Goal: Transaction & Acquisition: Book appointment/travel/reservation

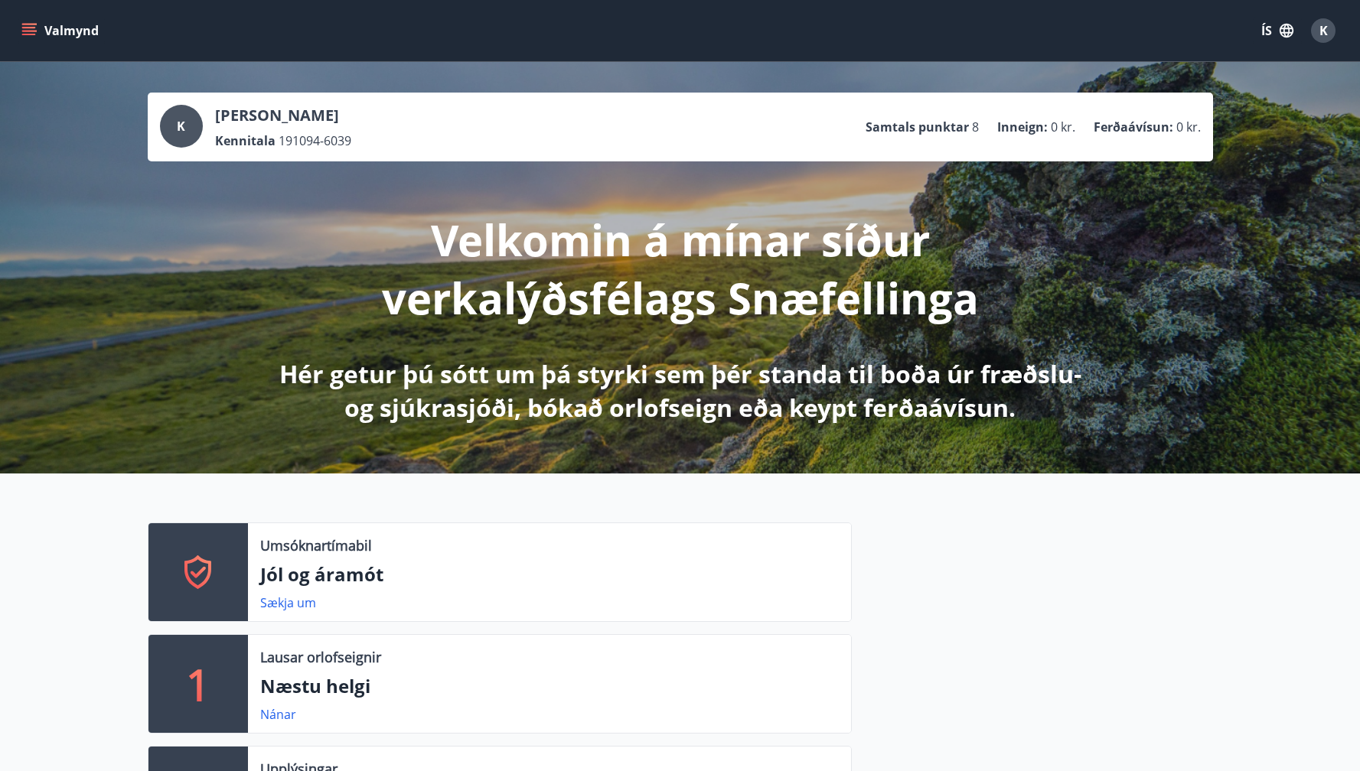
click at [28, 35] on icon "menu" at bounding box center [28, 30] width 15 height 15
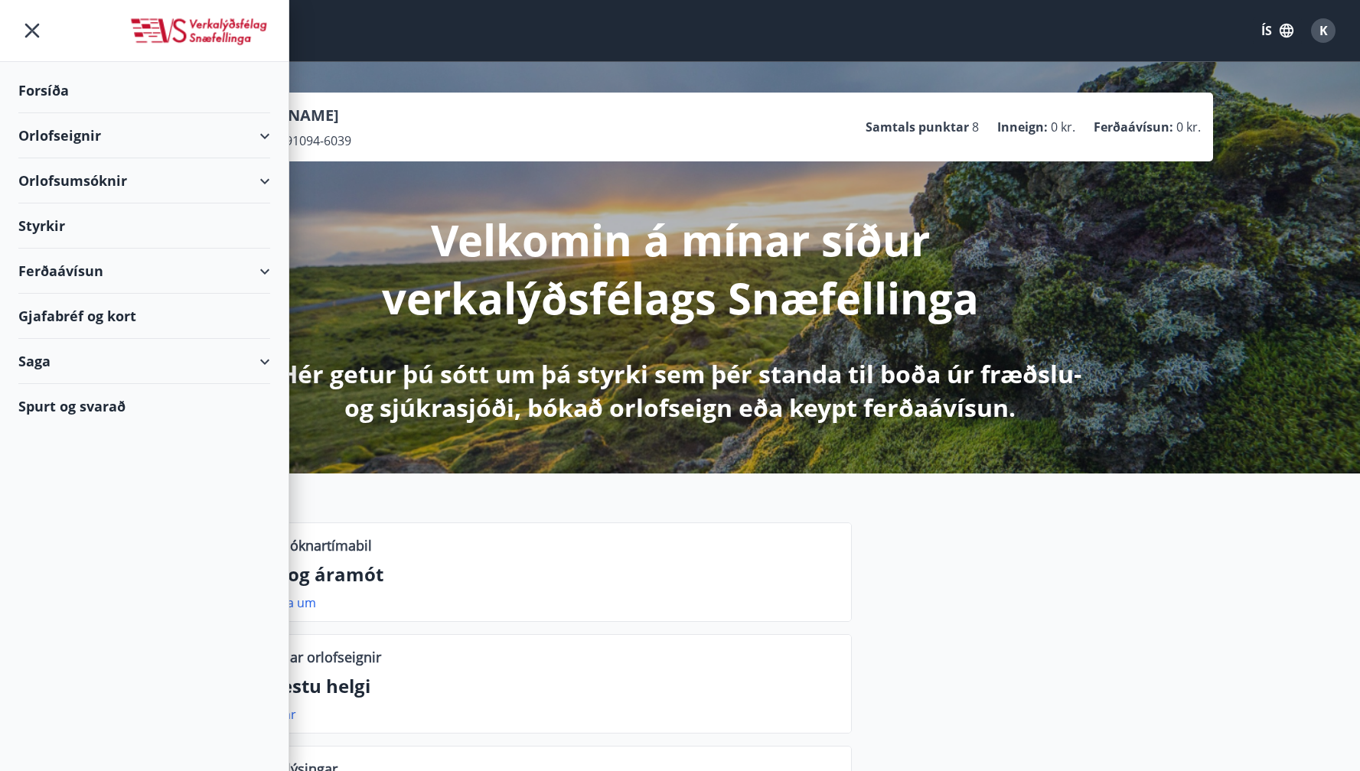
click at [1265, 31] on button "ÍS" at bounding box center [1277, 31] width 49 height 28
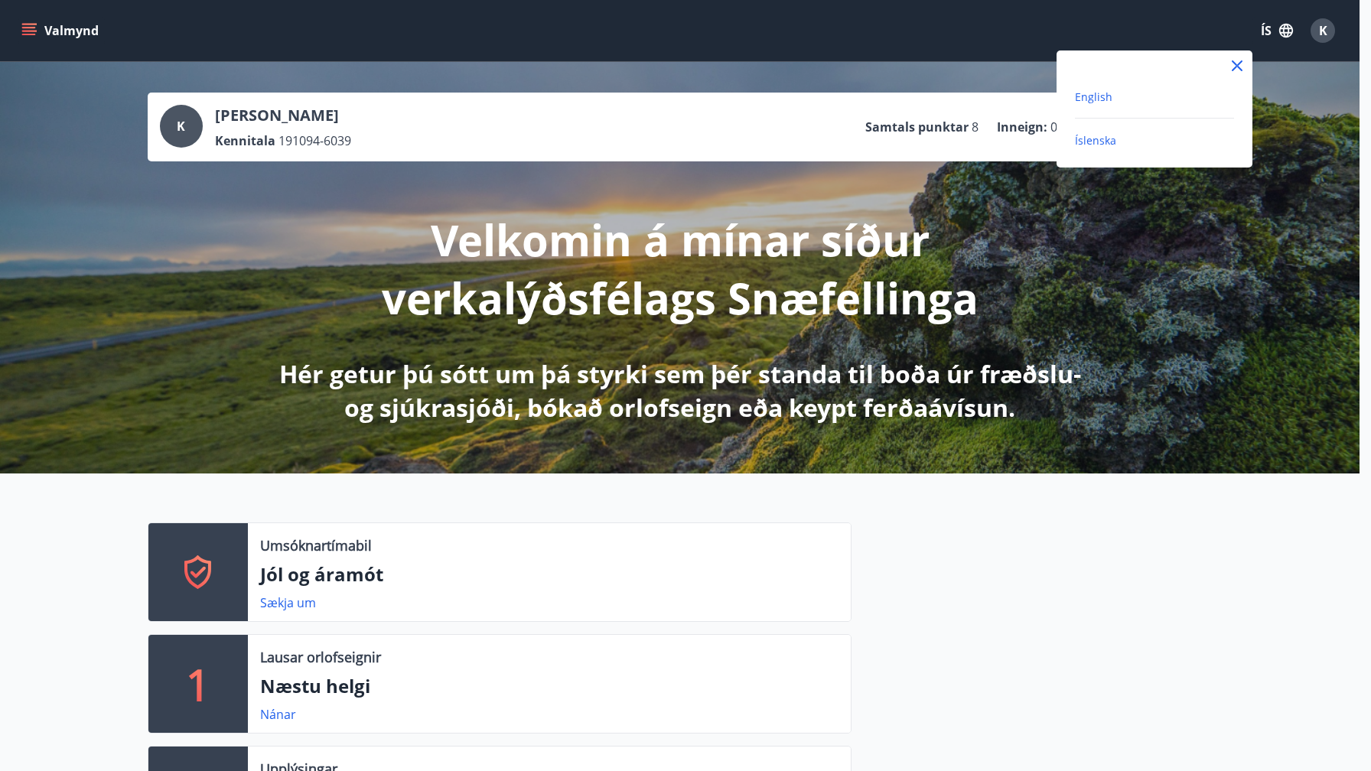
click at [1106, 100] on span "English" at bounding box center [1093, 97] width 37 height 15
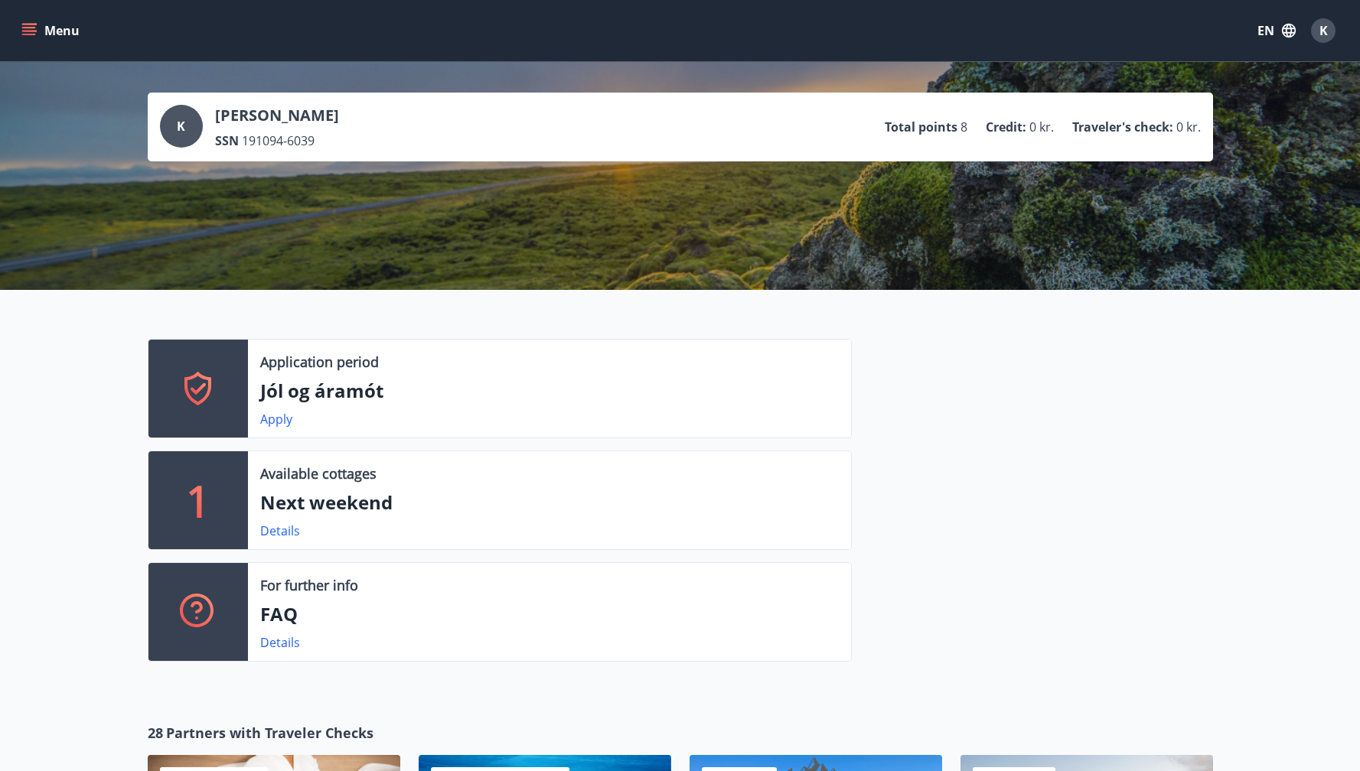
click at [21, 32] on icon "menu" at bounding box center [28, 30] width 15 height 15
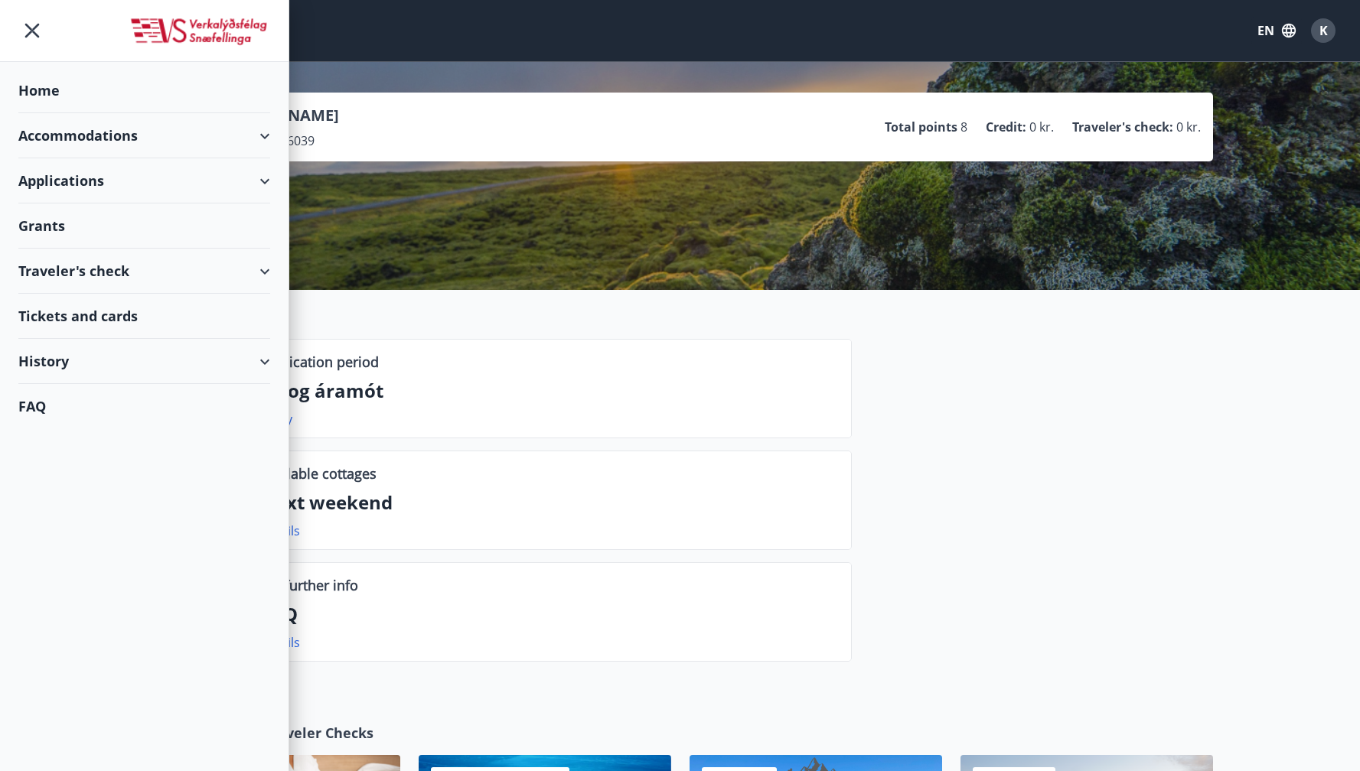
click at [73, 126] on div "Accommodations" at bounding box center [144, 135] width 252 height 45
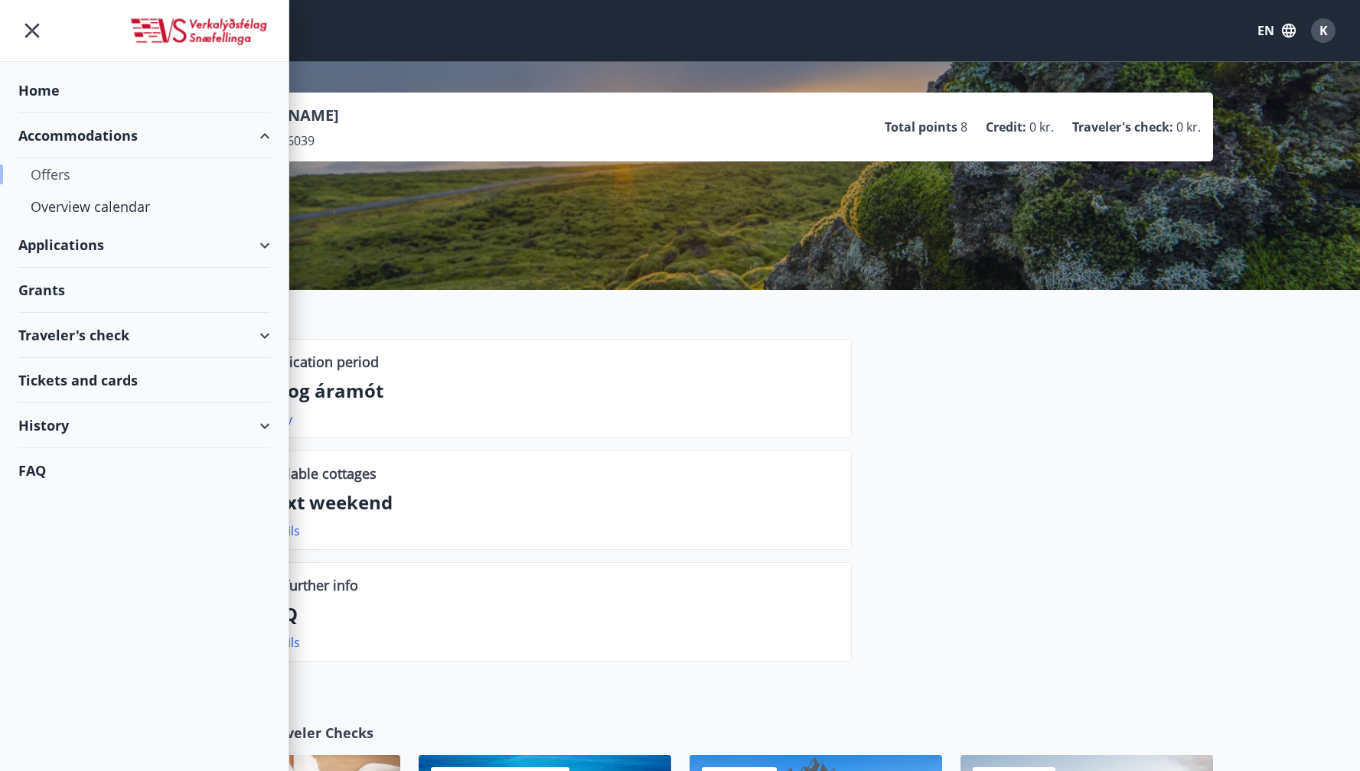
click at [54, 176] on div "Offers" at bounding box center [144, 174] width 227 height 32
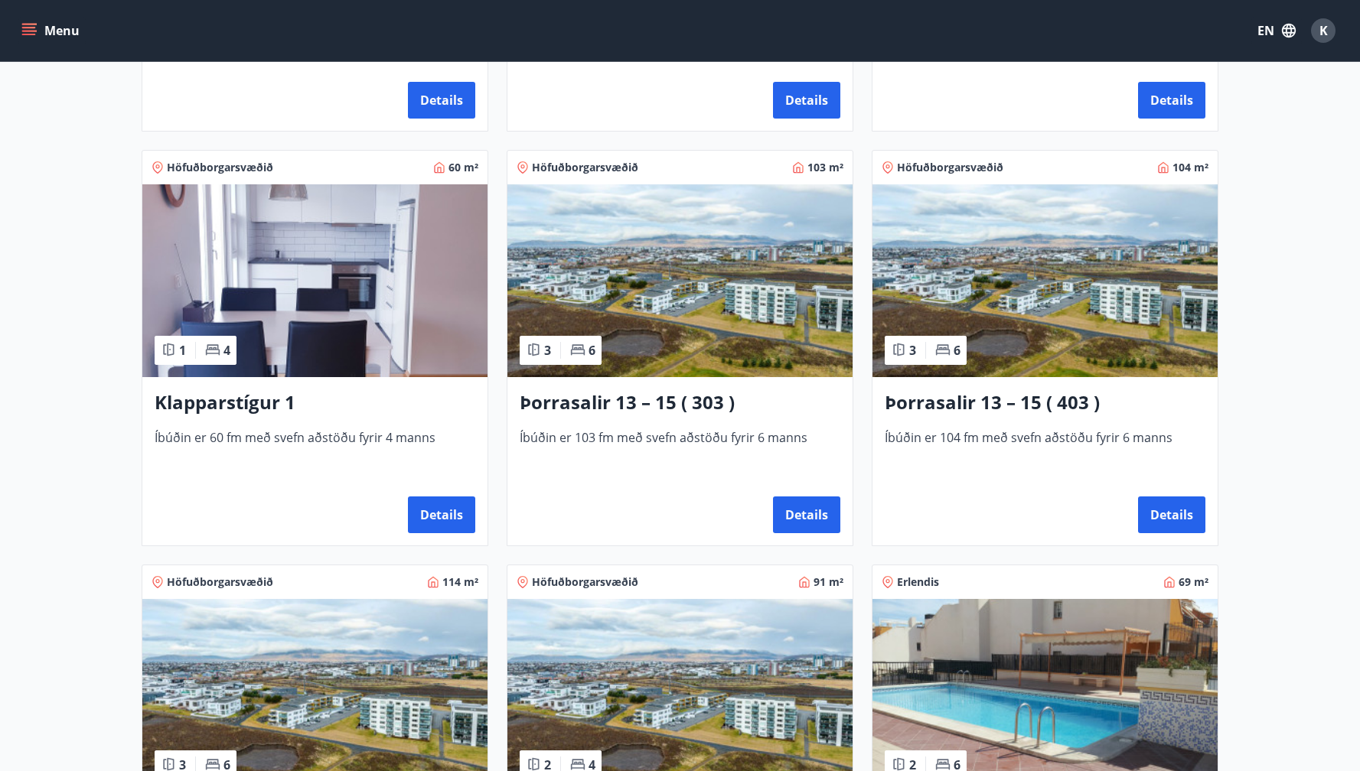
scroll to position [609, 0]
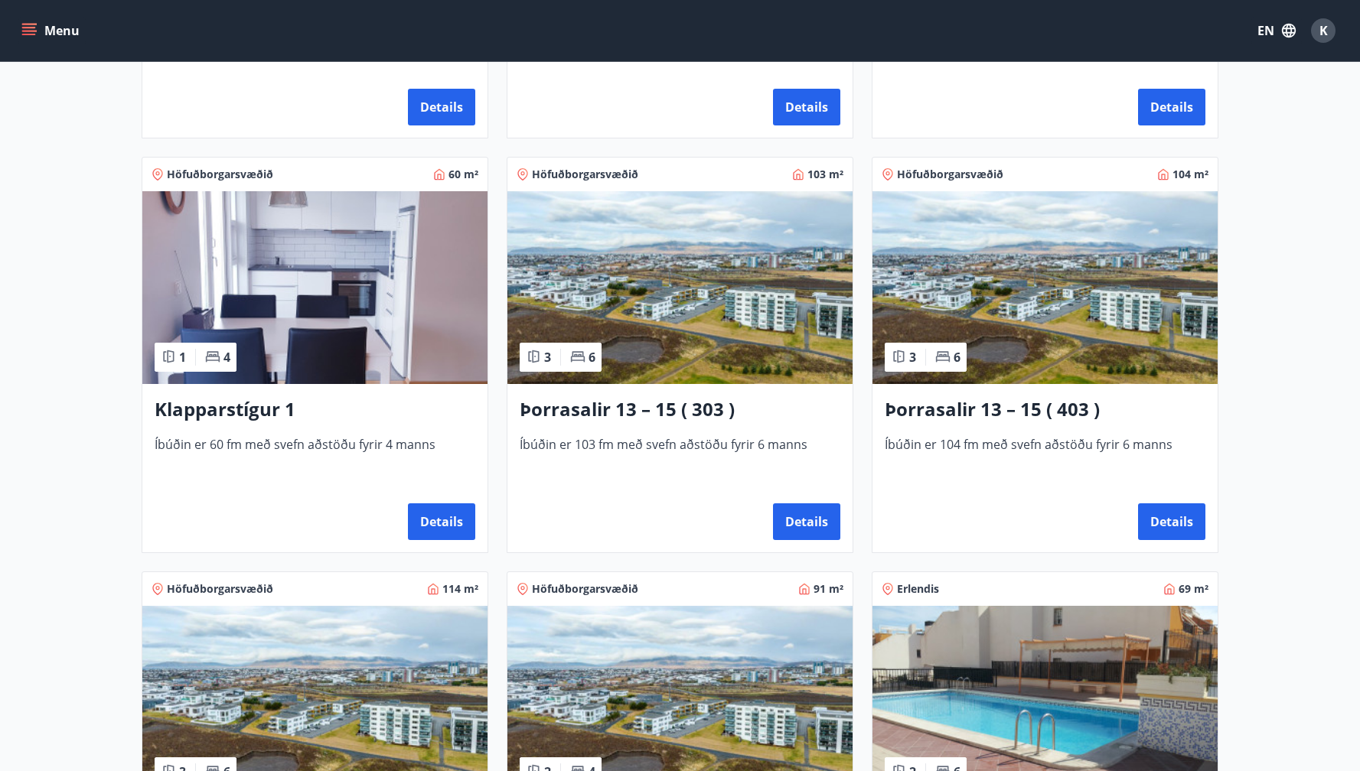
click at [282, 327] on img at bounding box center [314, 287] width 345 height 193
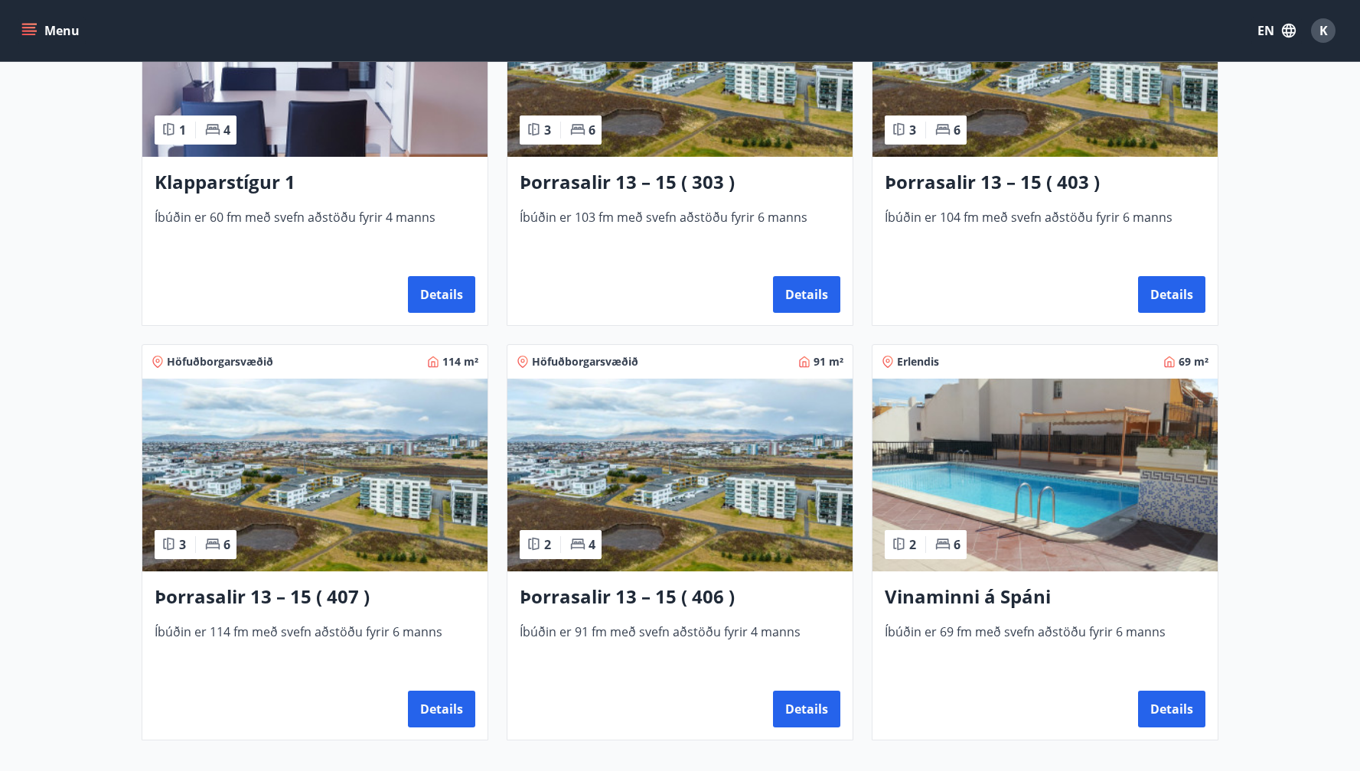
scroll to position [1008, 0]
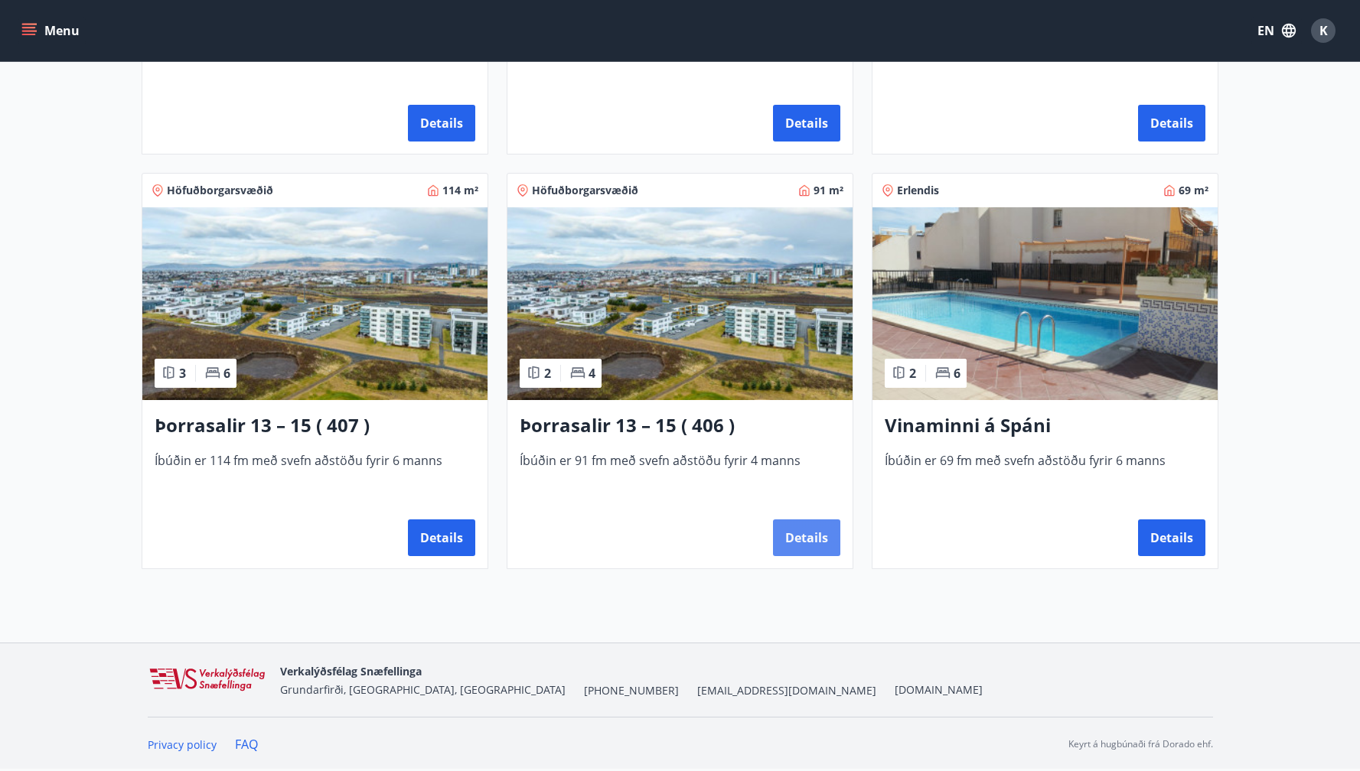
click at [806, 543] on button "Details" at bounding box center [806, 538] width 67 height 37
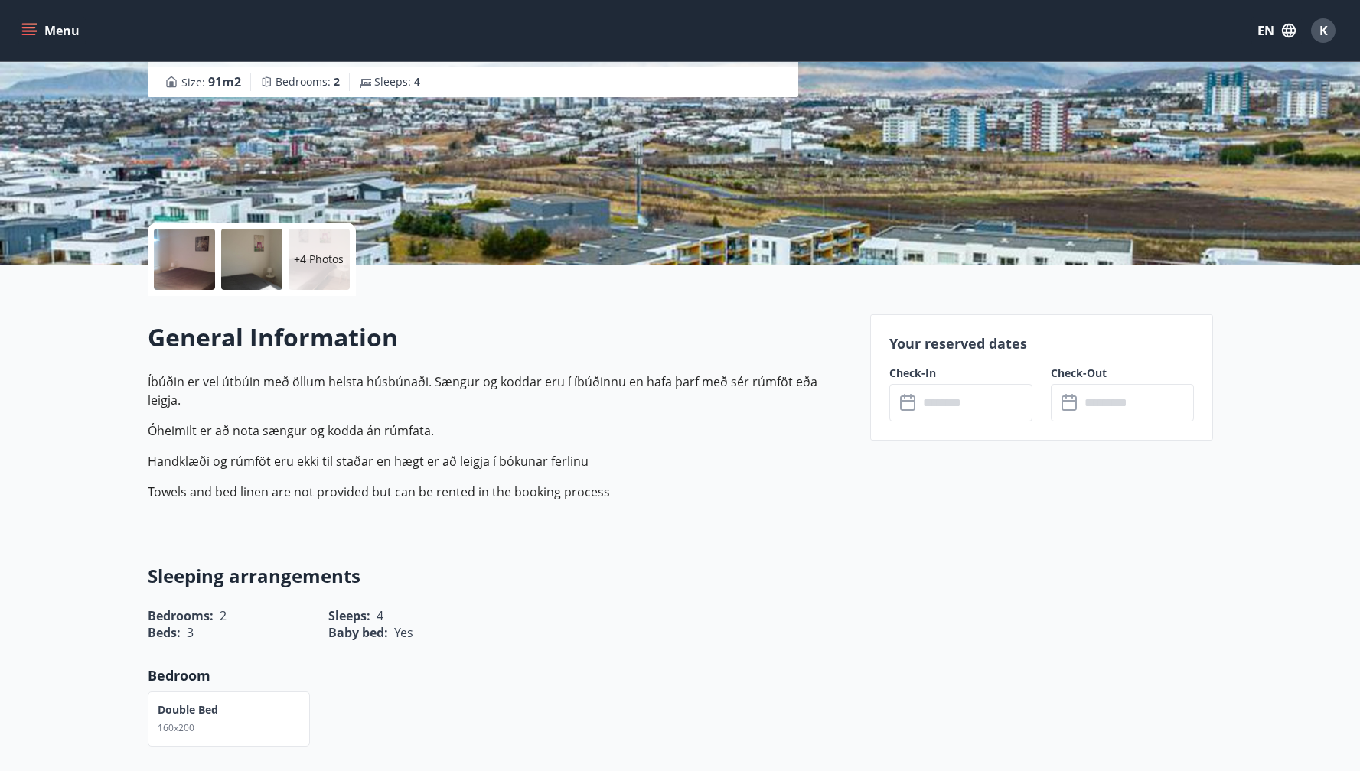
scroll to position [460, 0]
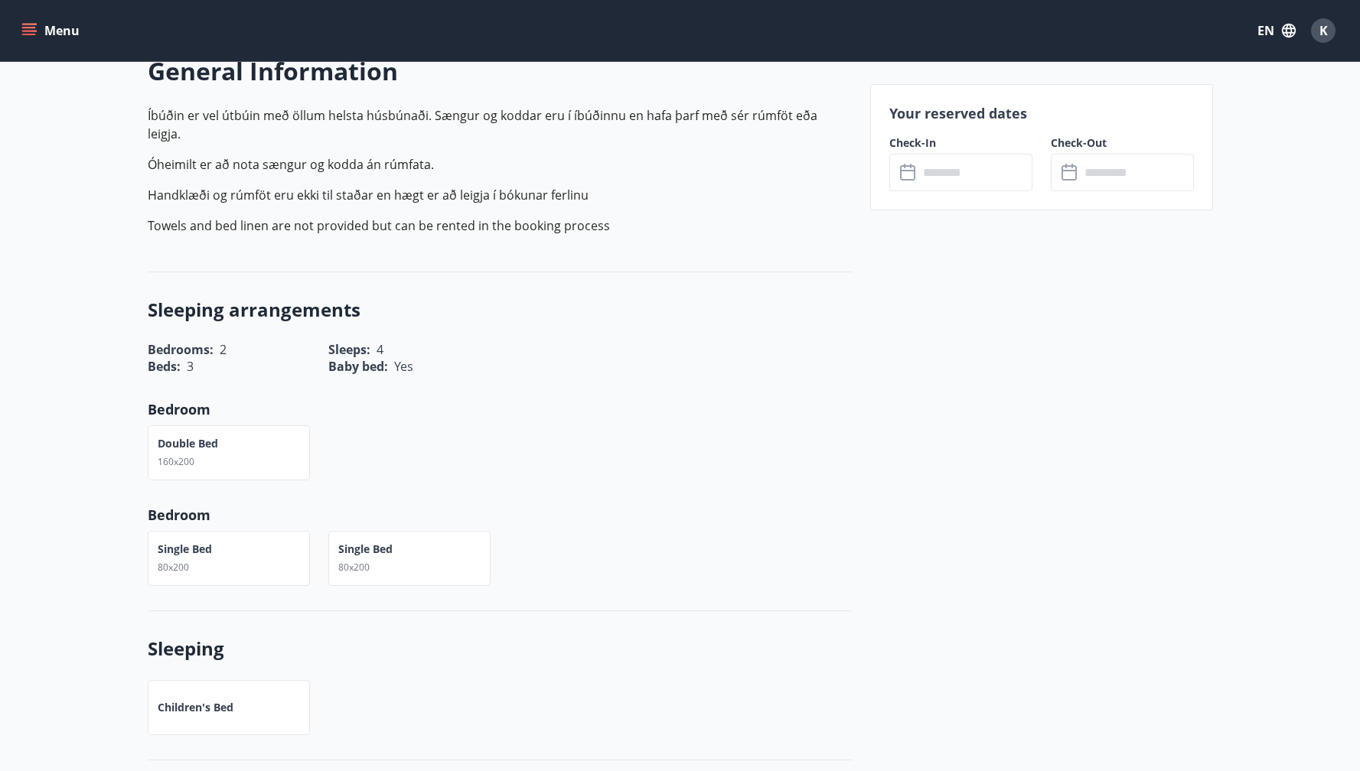
click at [966, 186] on input "text" at bounding box center [975, 172] width 114 height 37
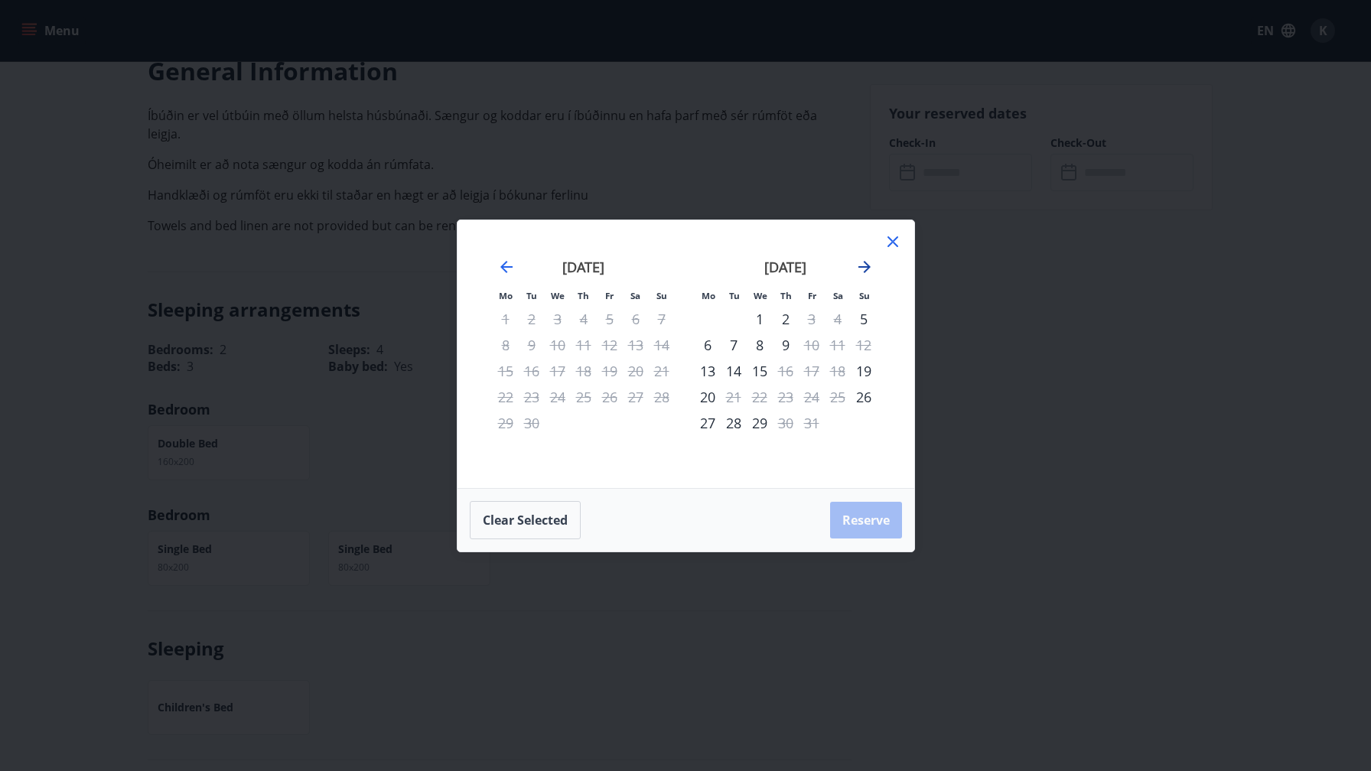
click at [860, 262] on icon "Move forward to switch to the next month." at bounding box center [864, 267] width 18 height 18
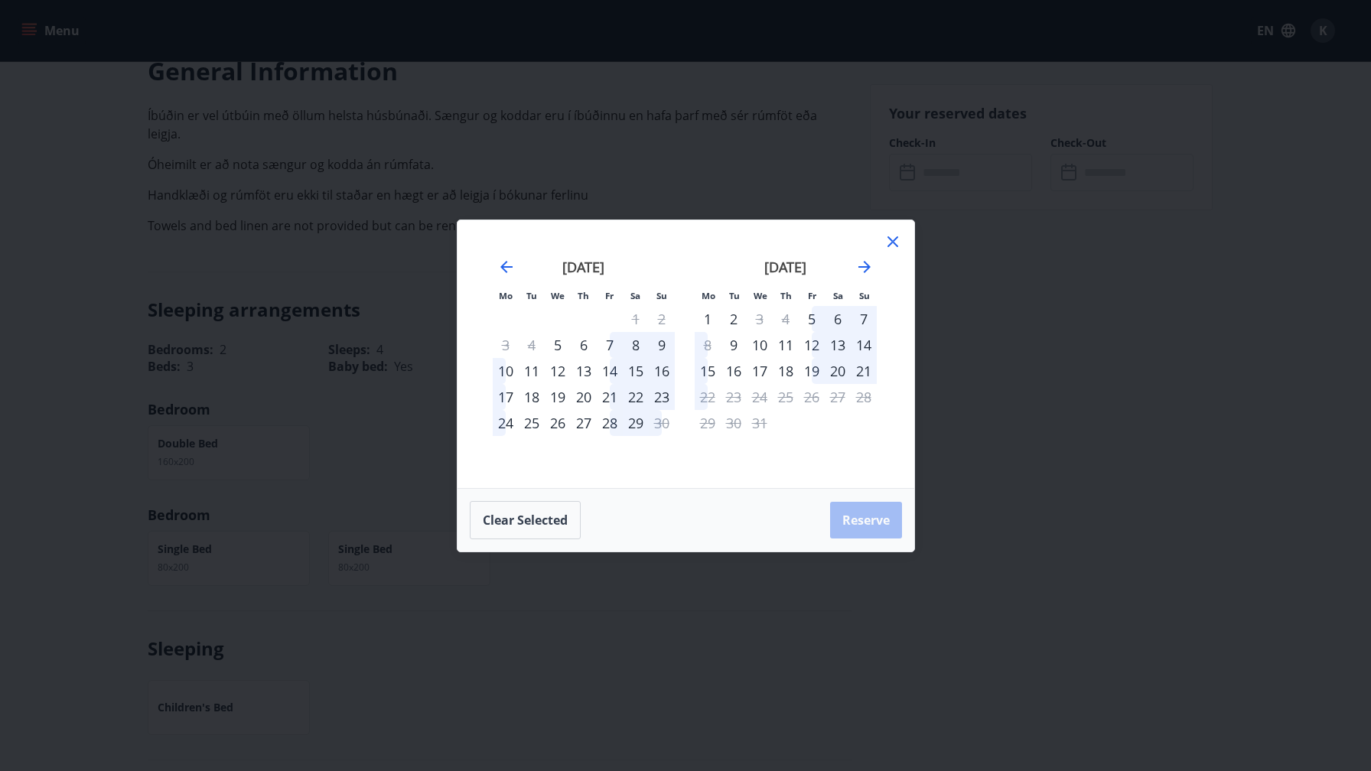
click at [895, 237] on icon at bounding box center [893, 241] width 11 height 11
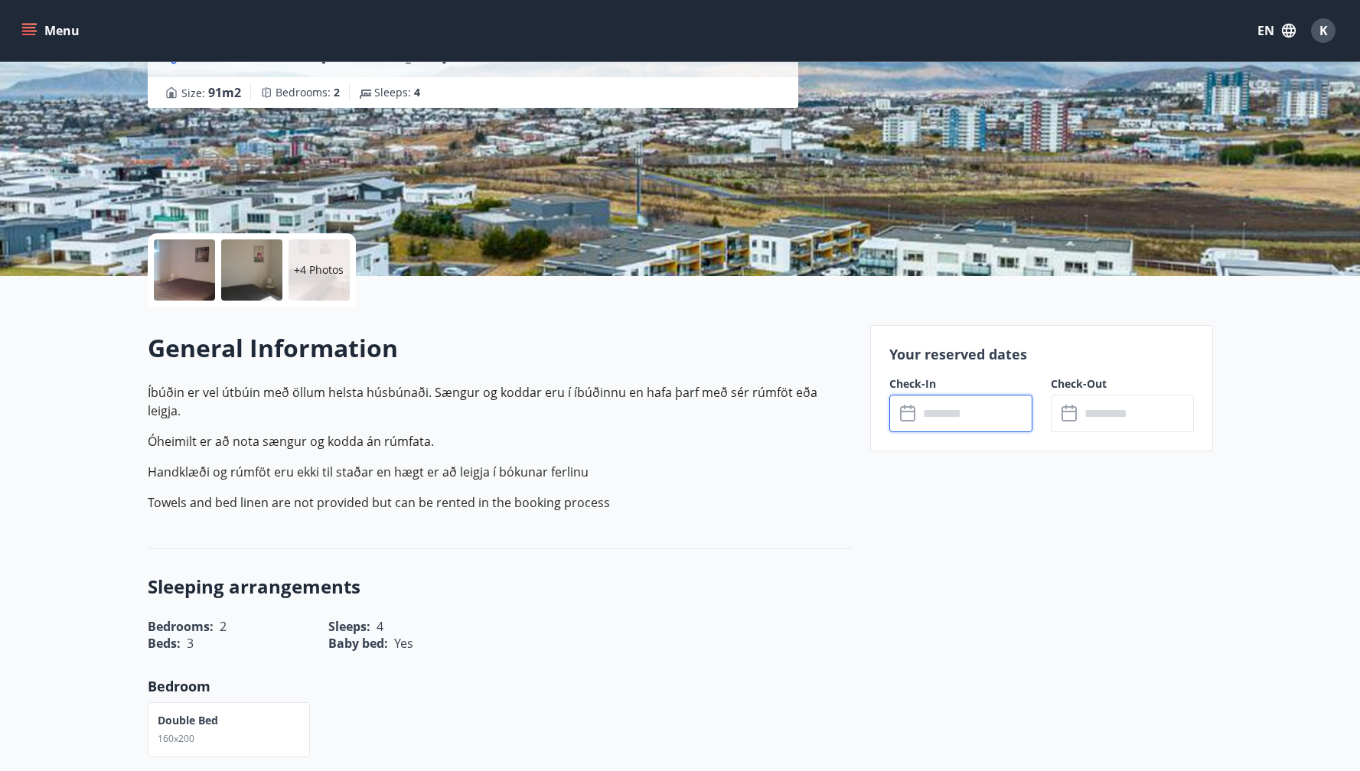
scroll to position [181, 0]
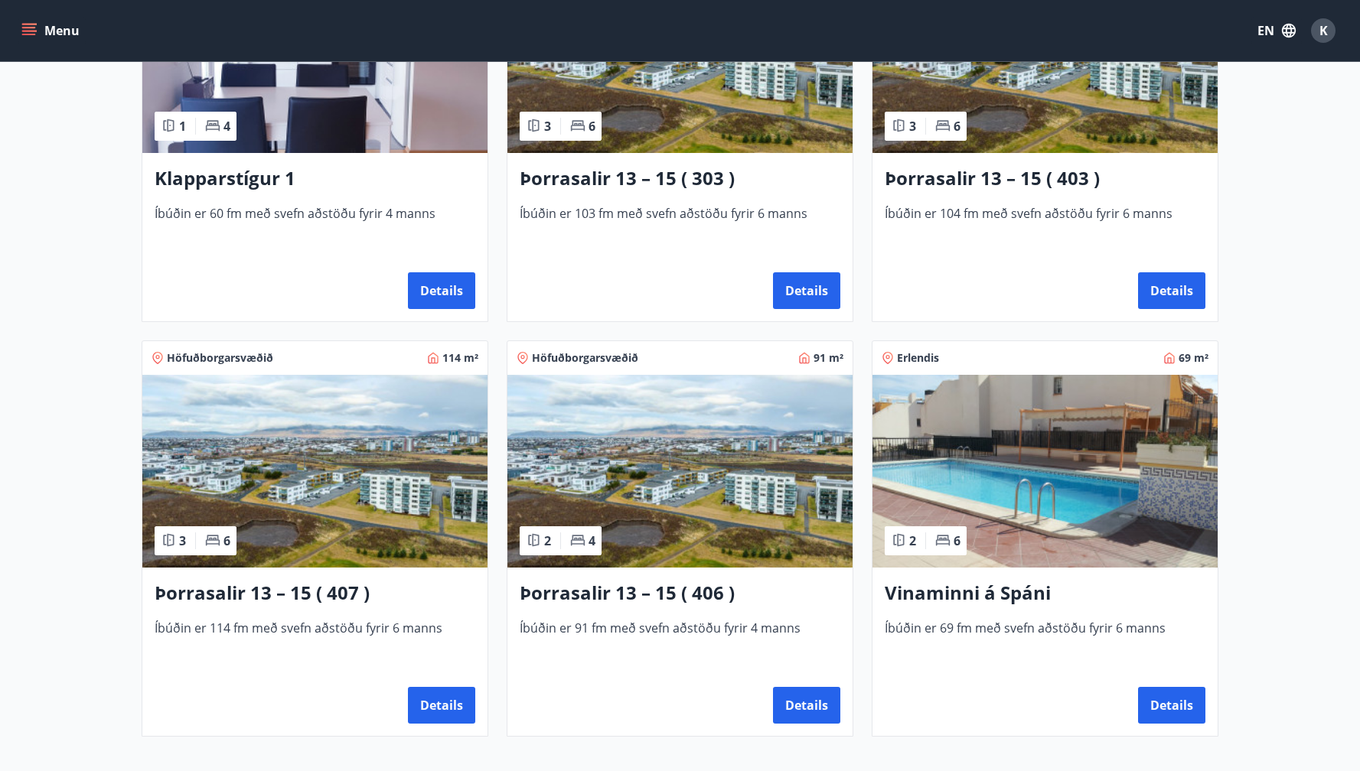
scroll to position [803, 0]
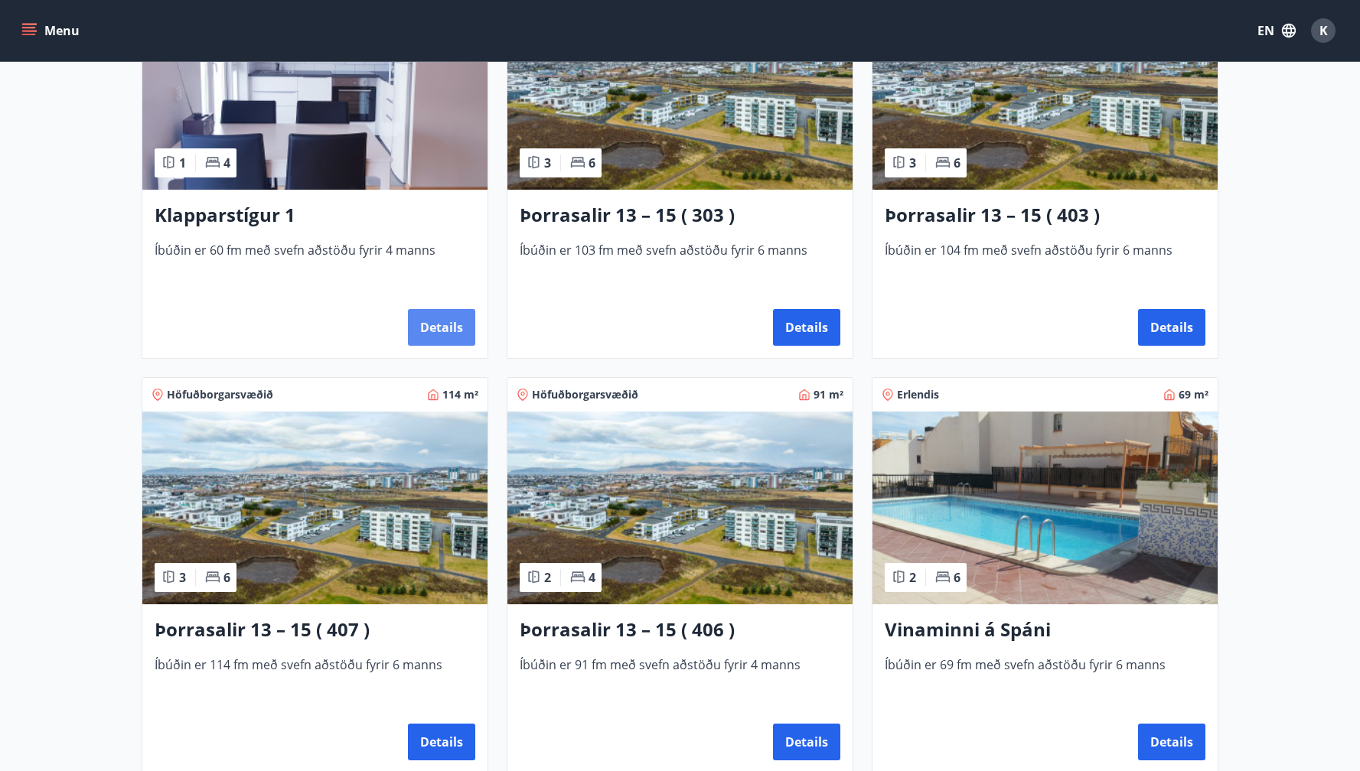
click at [423, 318] on button "Details" at bounding box center [441, 327] width 67 height 37
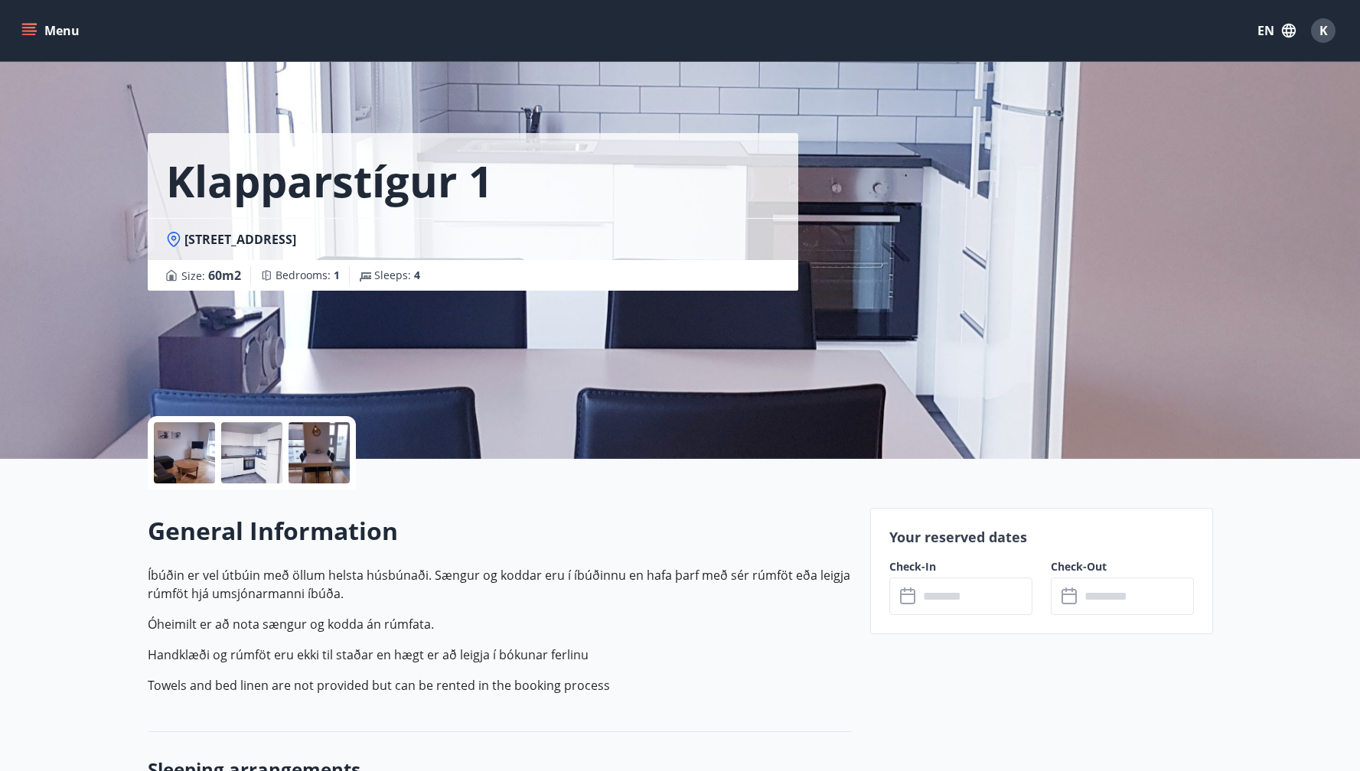
click at [979, 602] on input "text" at bounding box center [975, 596] width 114 height 37
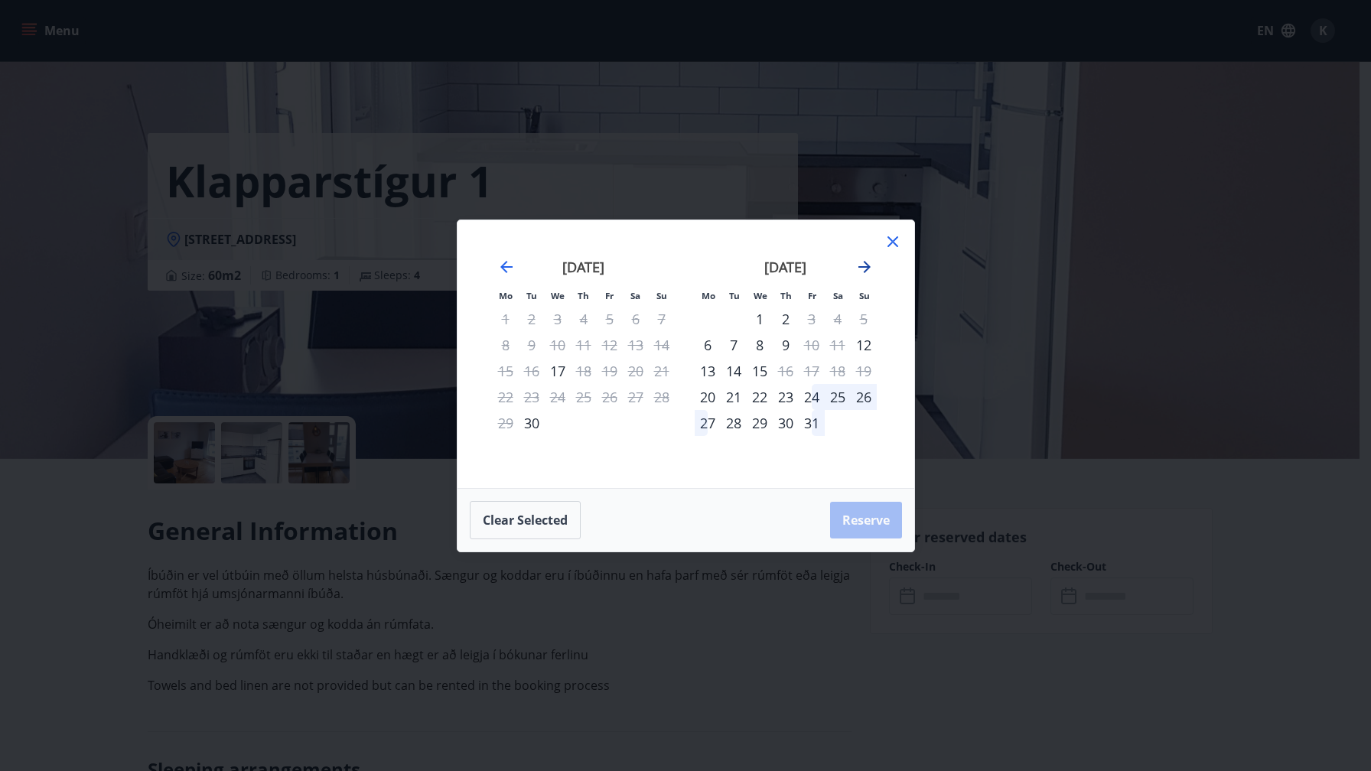
click at [860, 267] on icon "Move forward to switch to the next month." at bounding box center [865, 267] width 12 height 12
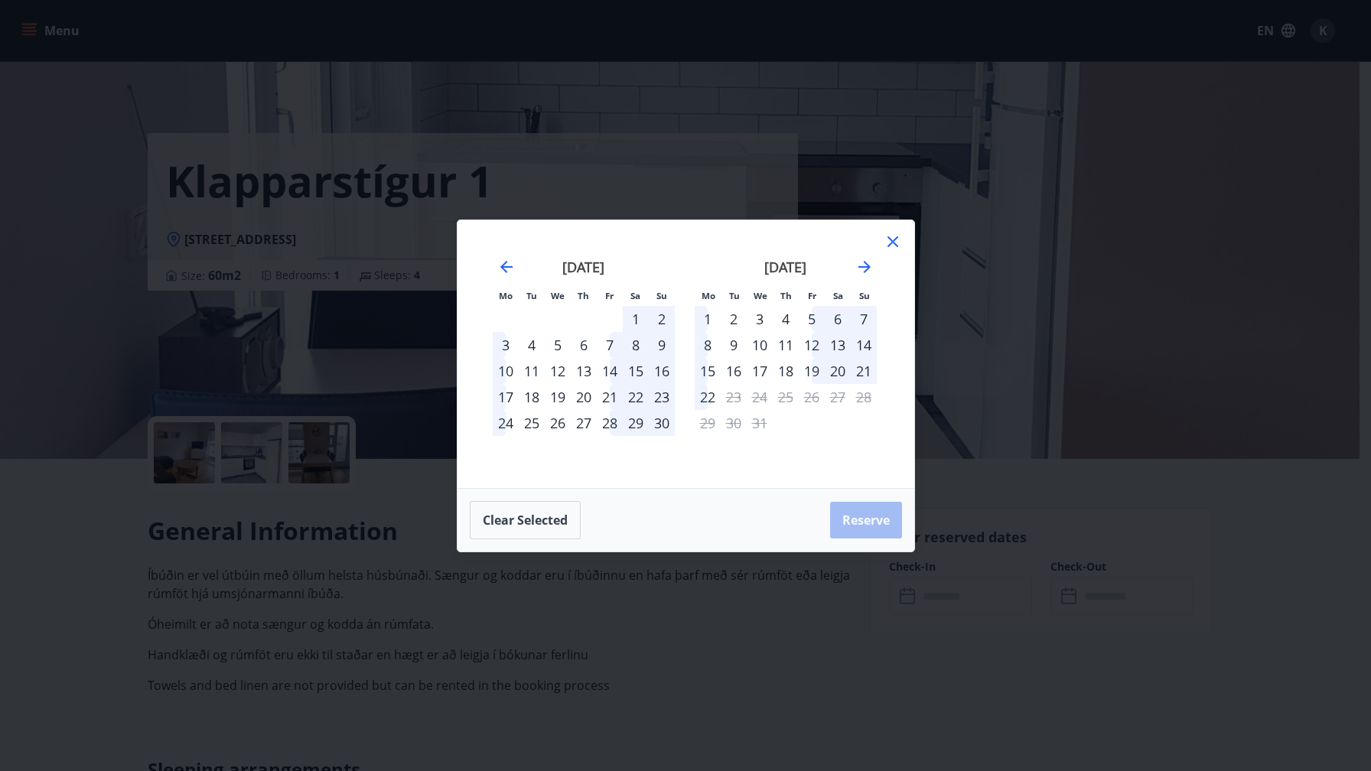
click at [761, 317] on div "3" at bounding box center [760, 319] width 26 height 26
click at [842, 318] on div "6" at bounding box center [838, 319] width 26 height 26
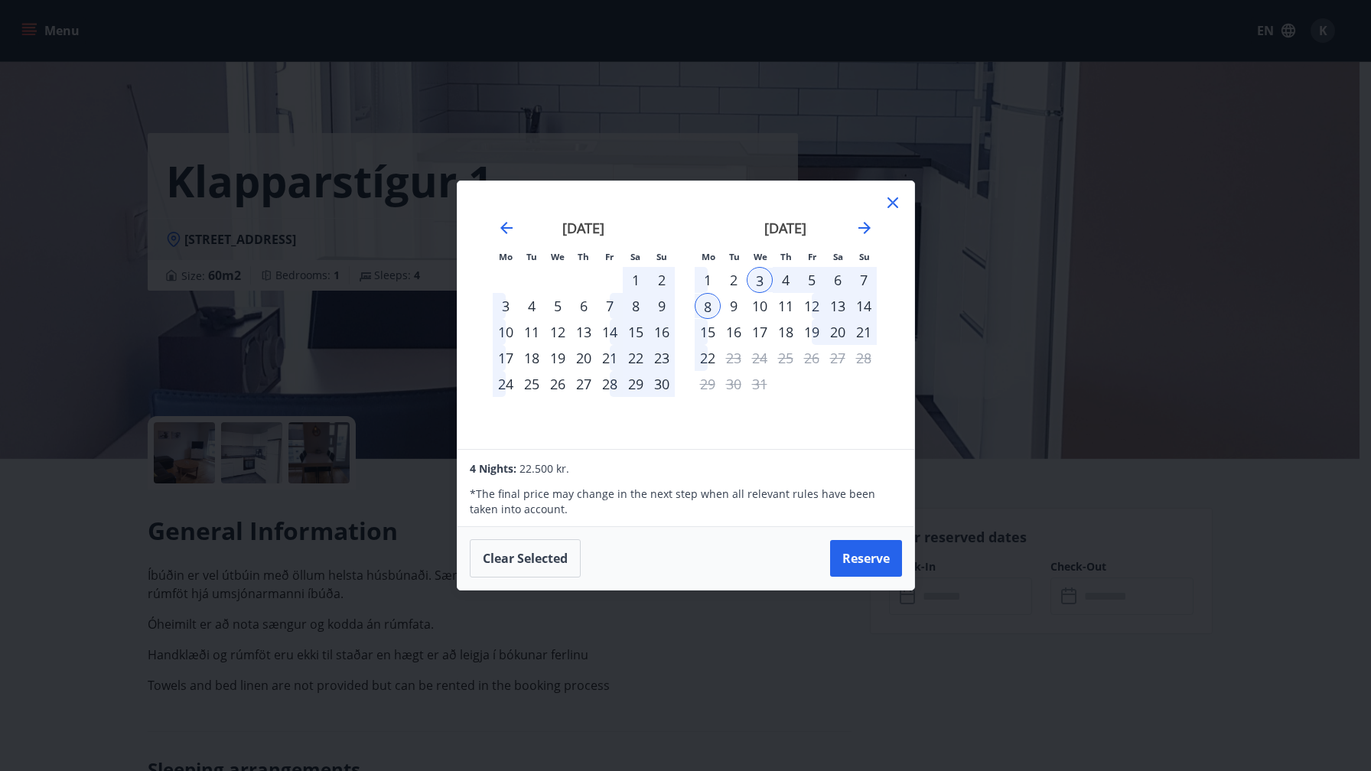
click at [894, 204] on icon at bounding box center [893, 202] width 11 height 11
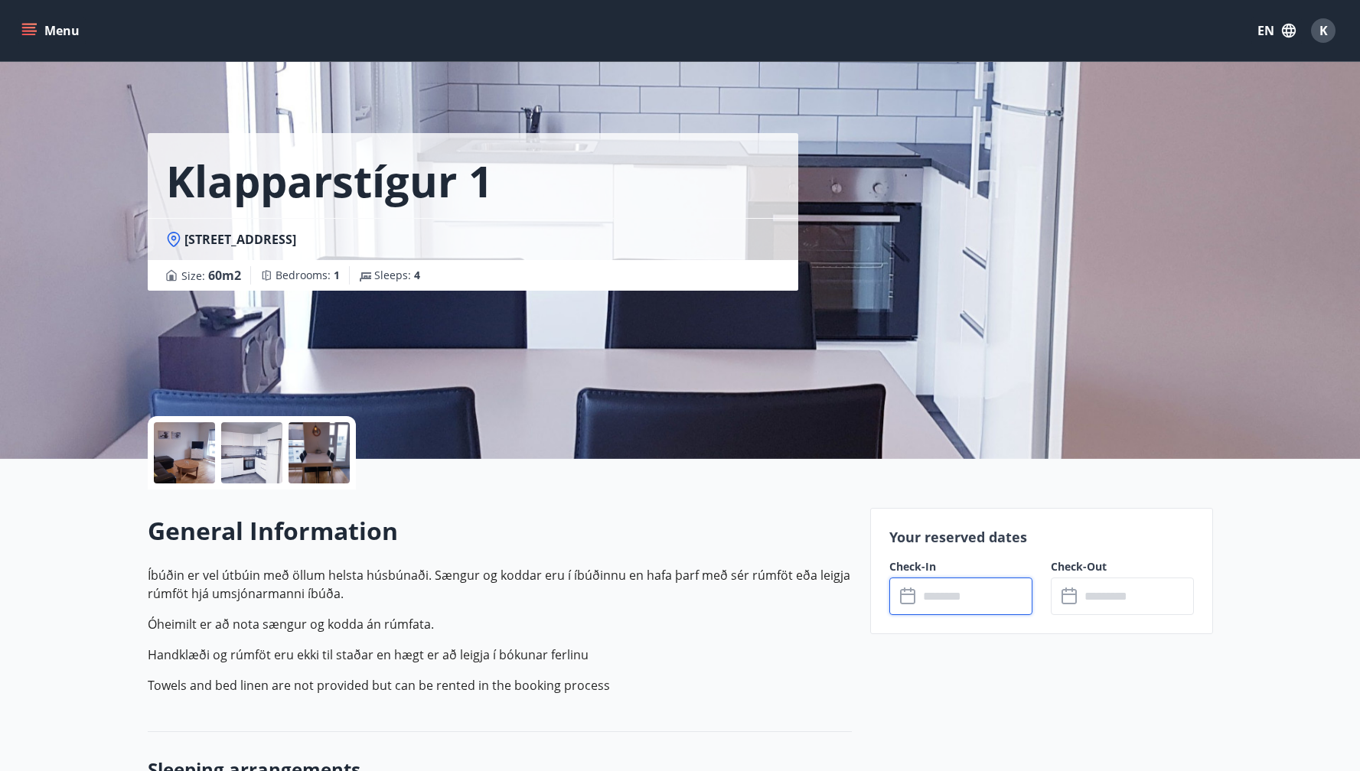
click at [179, 447] on div at bounding box center [184, 452] width 61 height 61
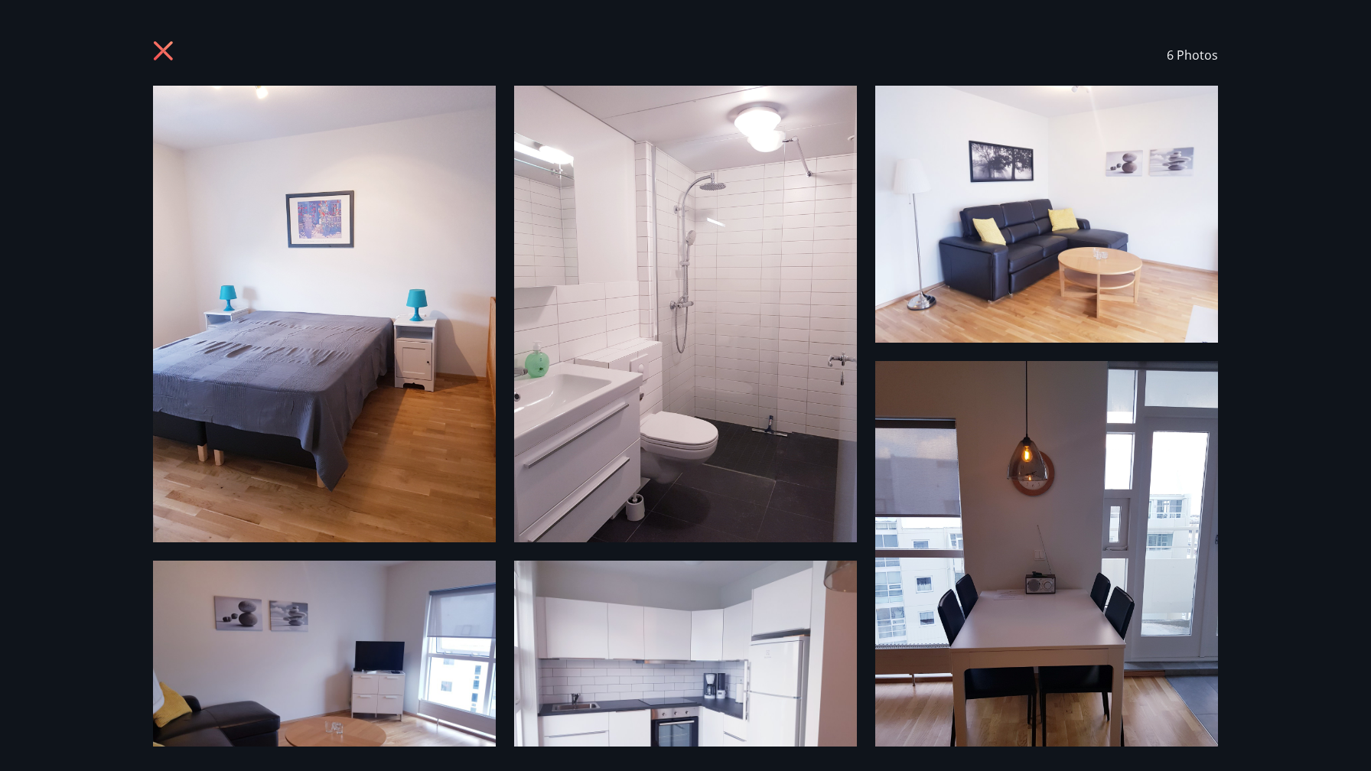
click at [153, 45] on icon at bounding box center [165, 53] width 24 height 24
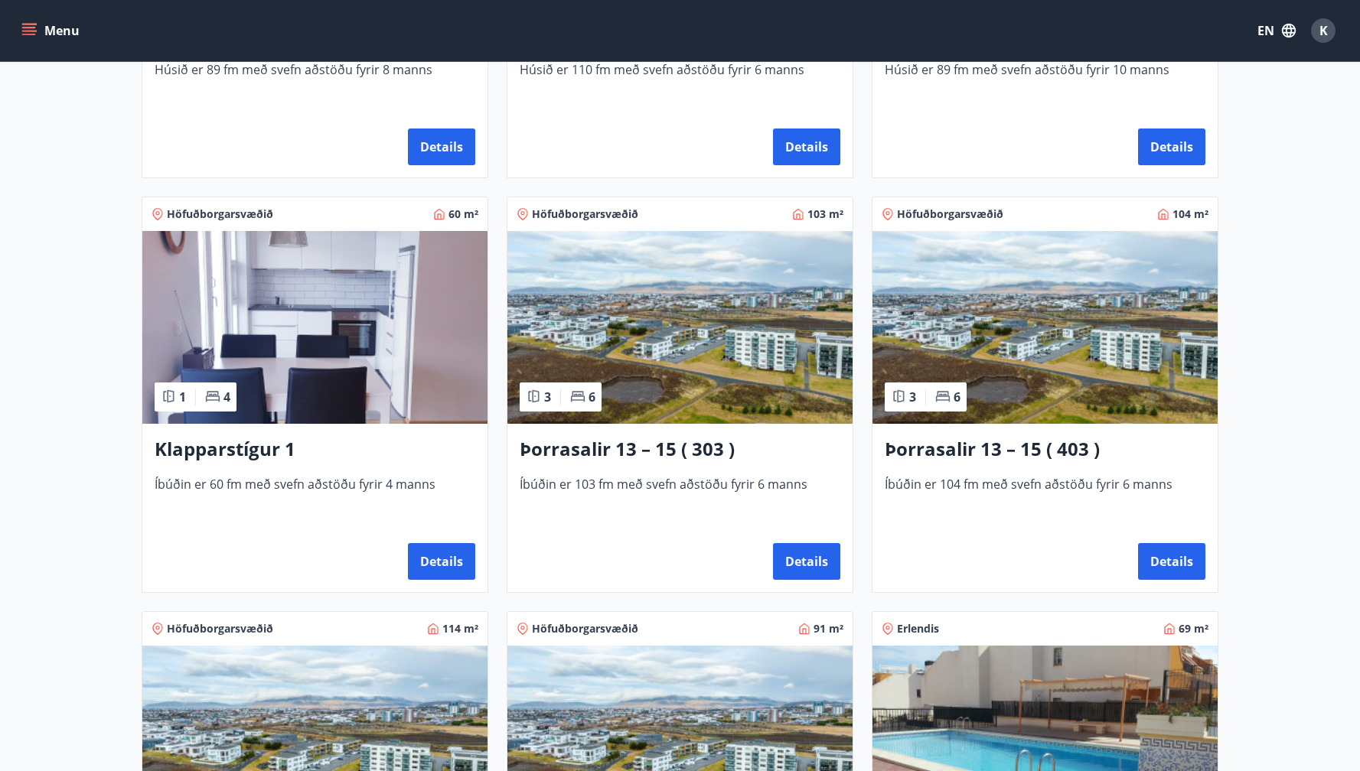
scroll to position [572, 0]
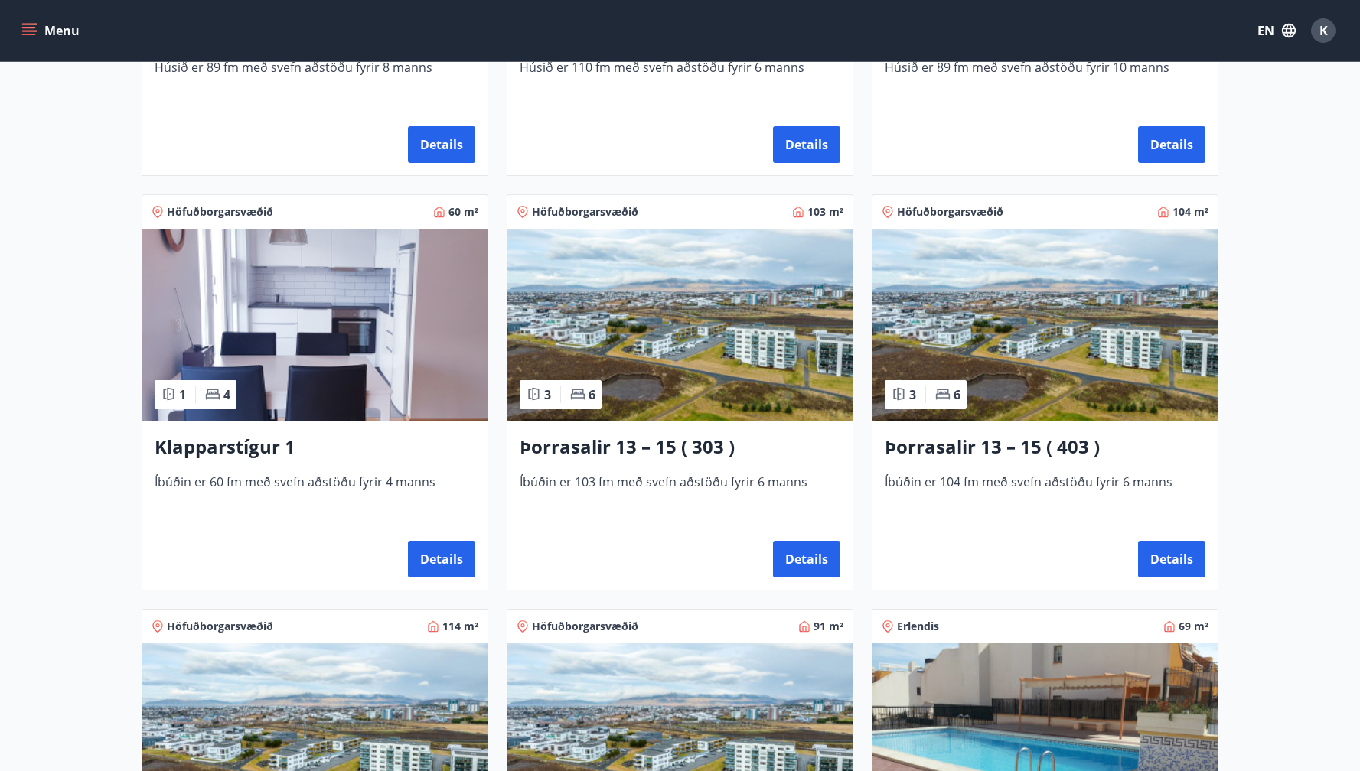
click at [685, 320] on img at bounding box center [679, 325] width 345 height 193
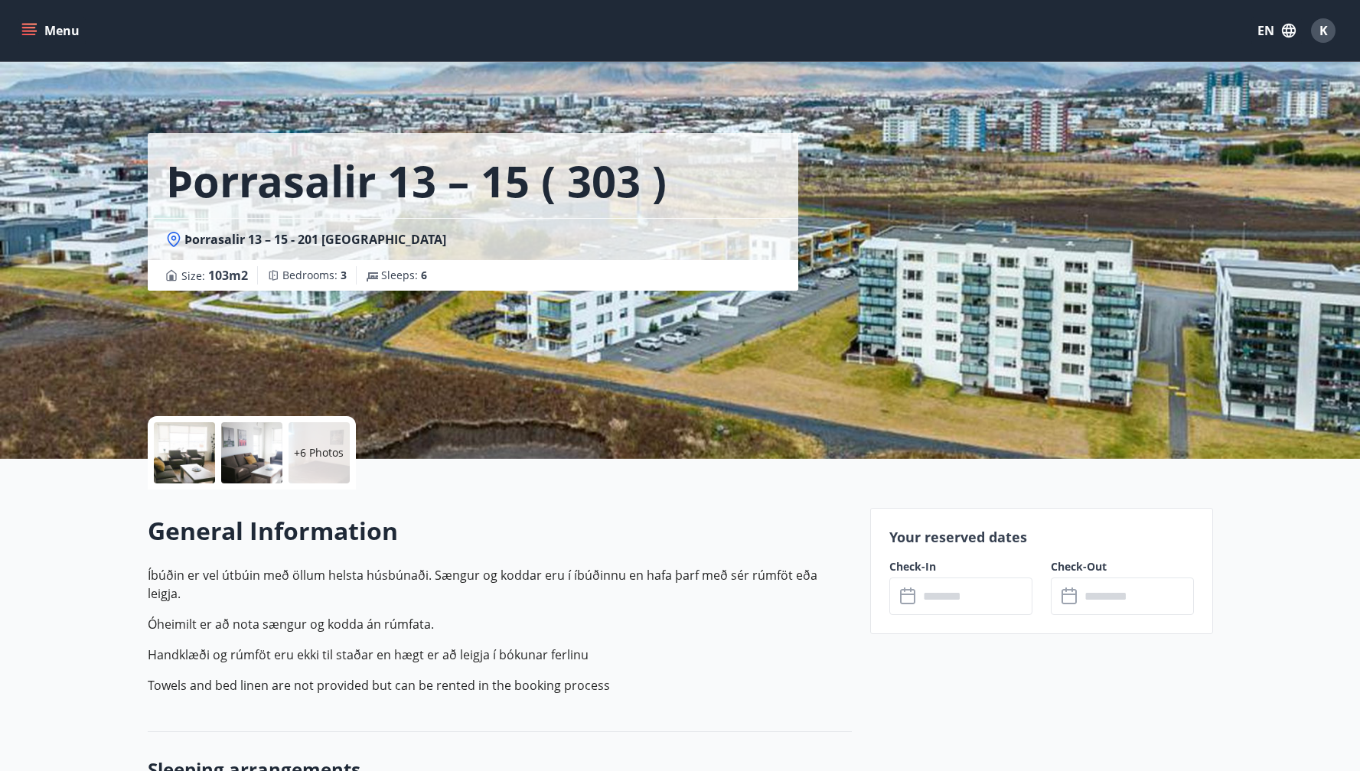
click at [990, 580] on input "text" at bounding box center [975, 596] width 114 height 37
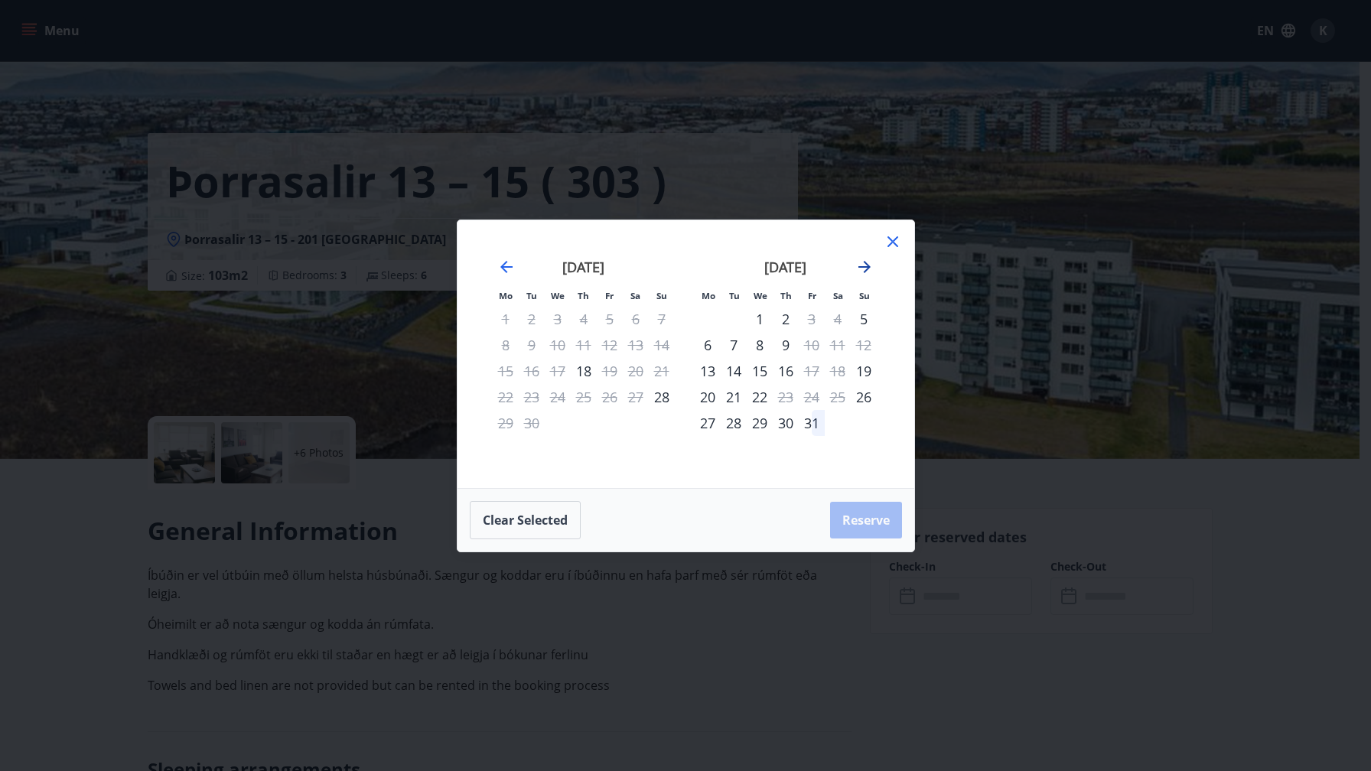
click at [866, 267] on icon "Move forward to switch to the next month." at bounding box center [865, 267] width 12 height 12
click at [892, 241] on icon at bounding box center [892, 241] width 2 height 2
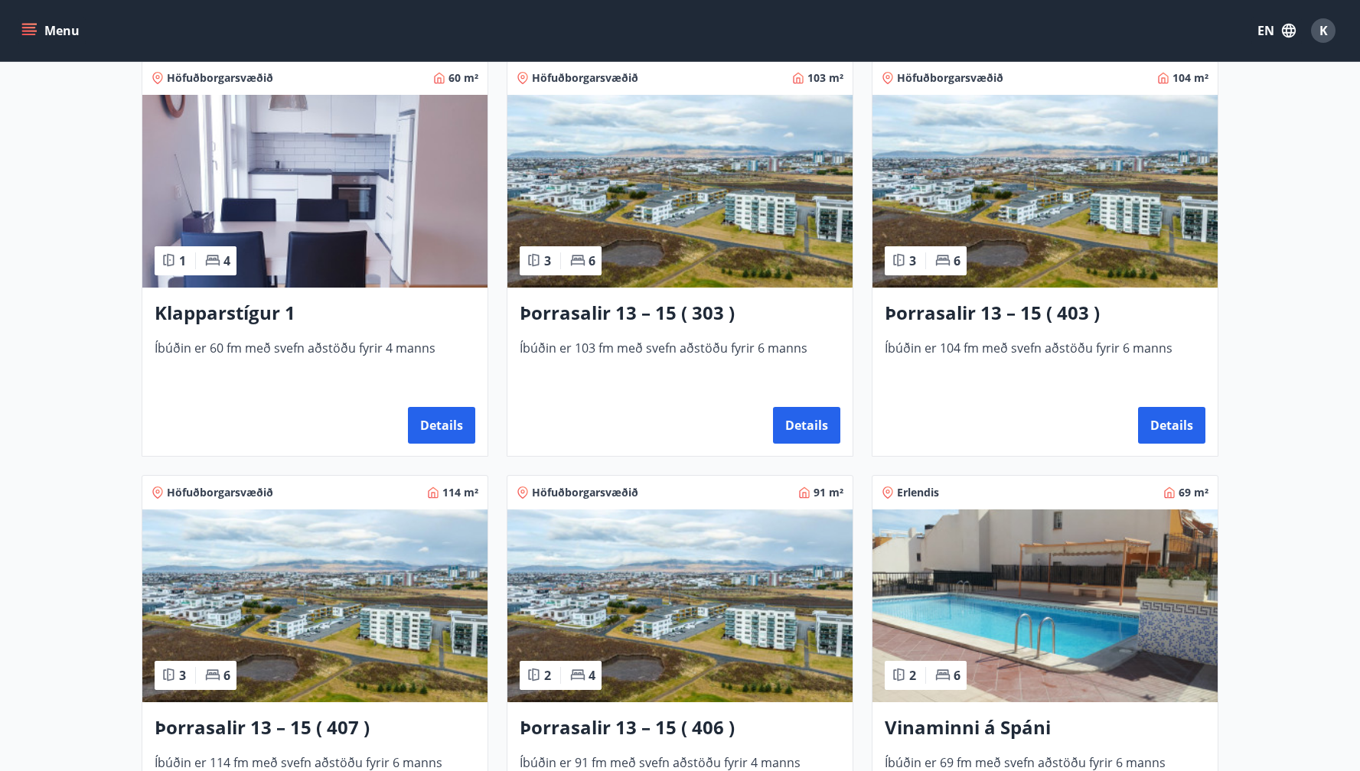
scroll to position [699, 0]
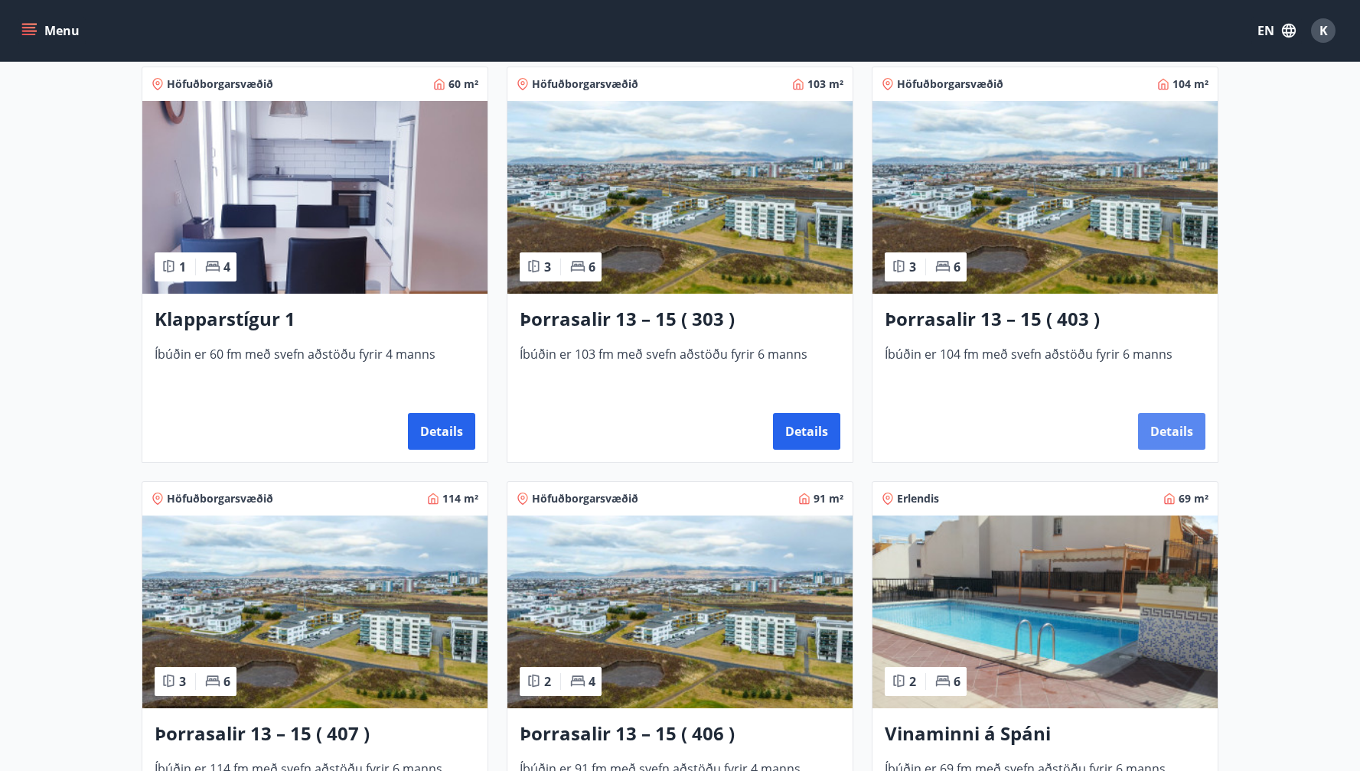
click at [1165, 419] on button "Details" at bounding box center [1171, 431] width 67 height 37
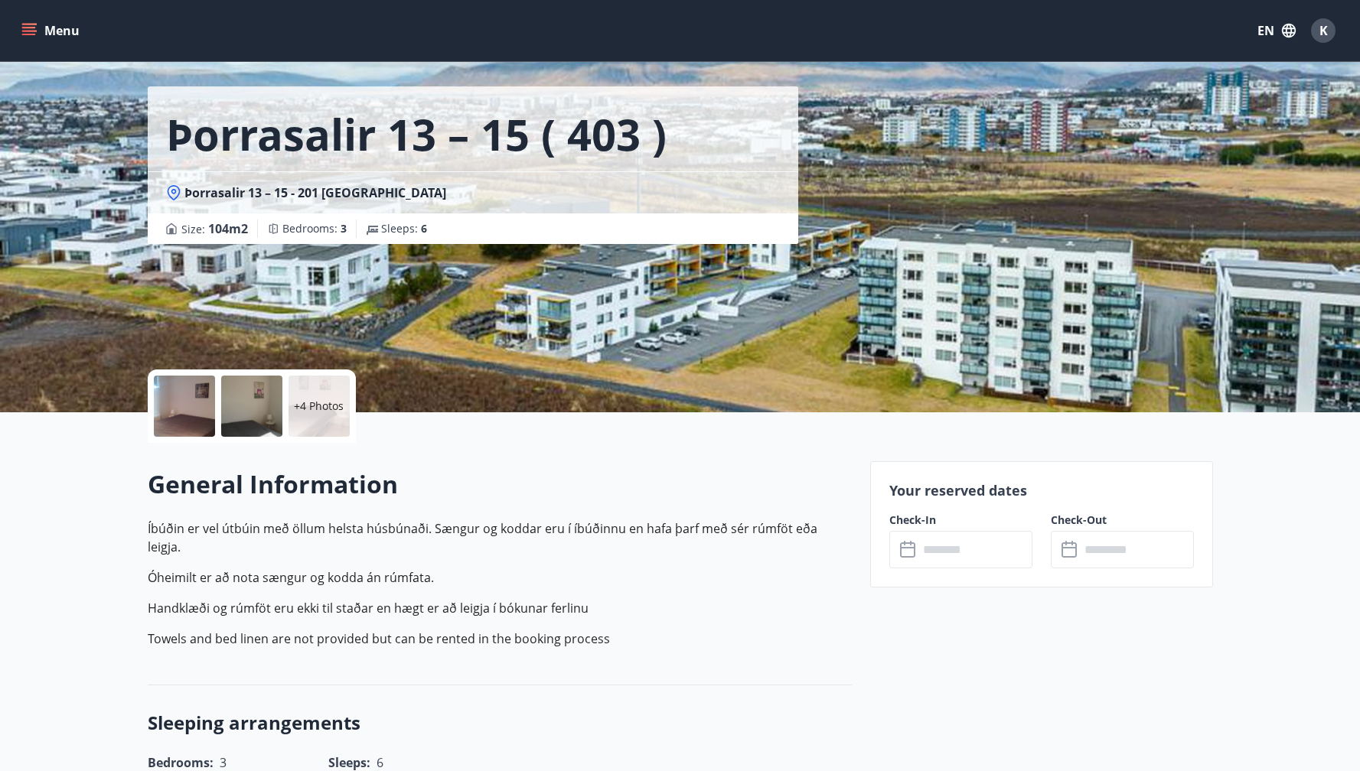
scroll to position [86, 0]
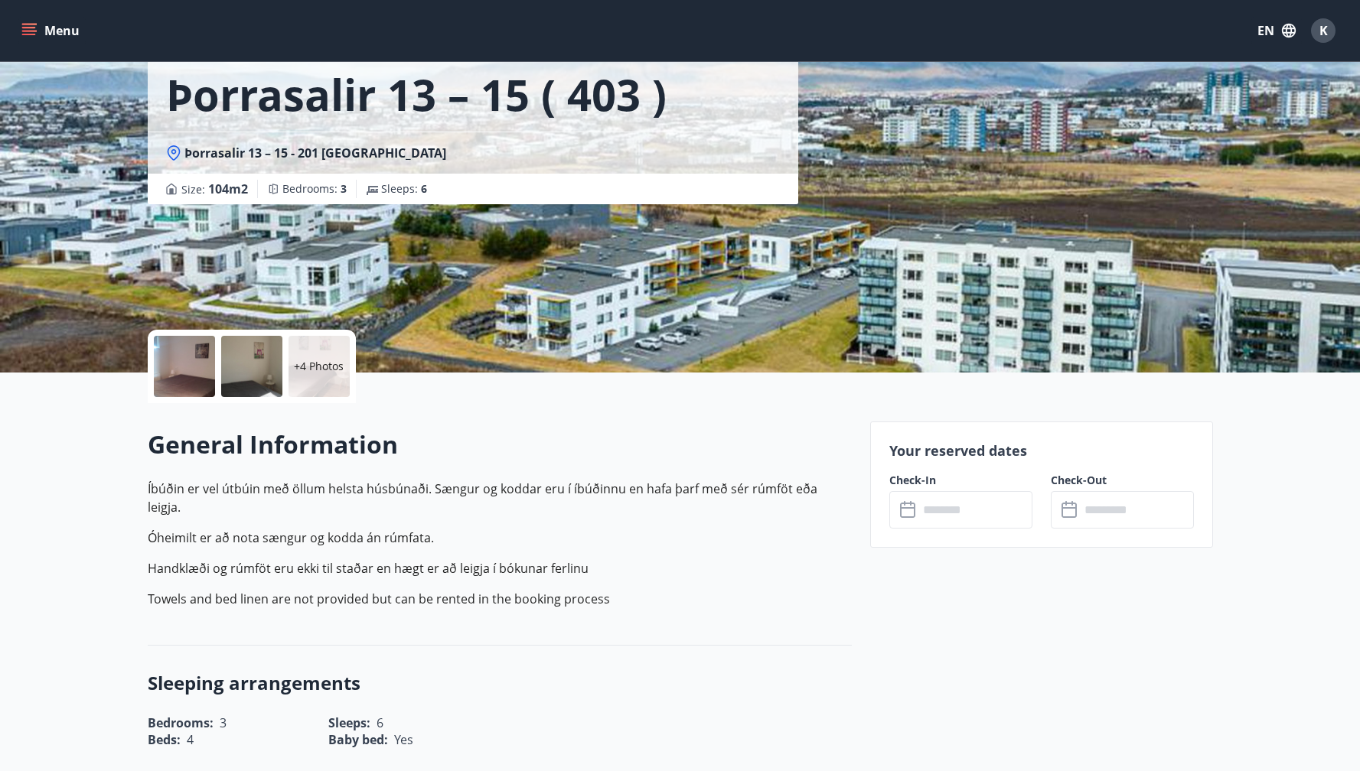
click at [975, 512] on input "text" at bounding box center [975, 509] width 114 height 37
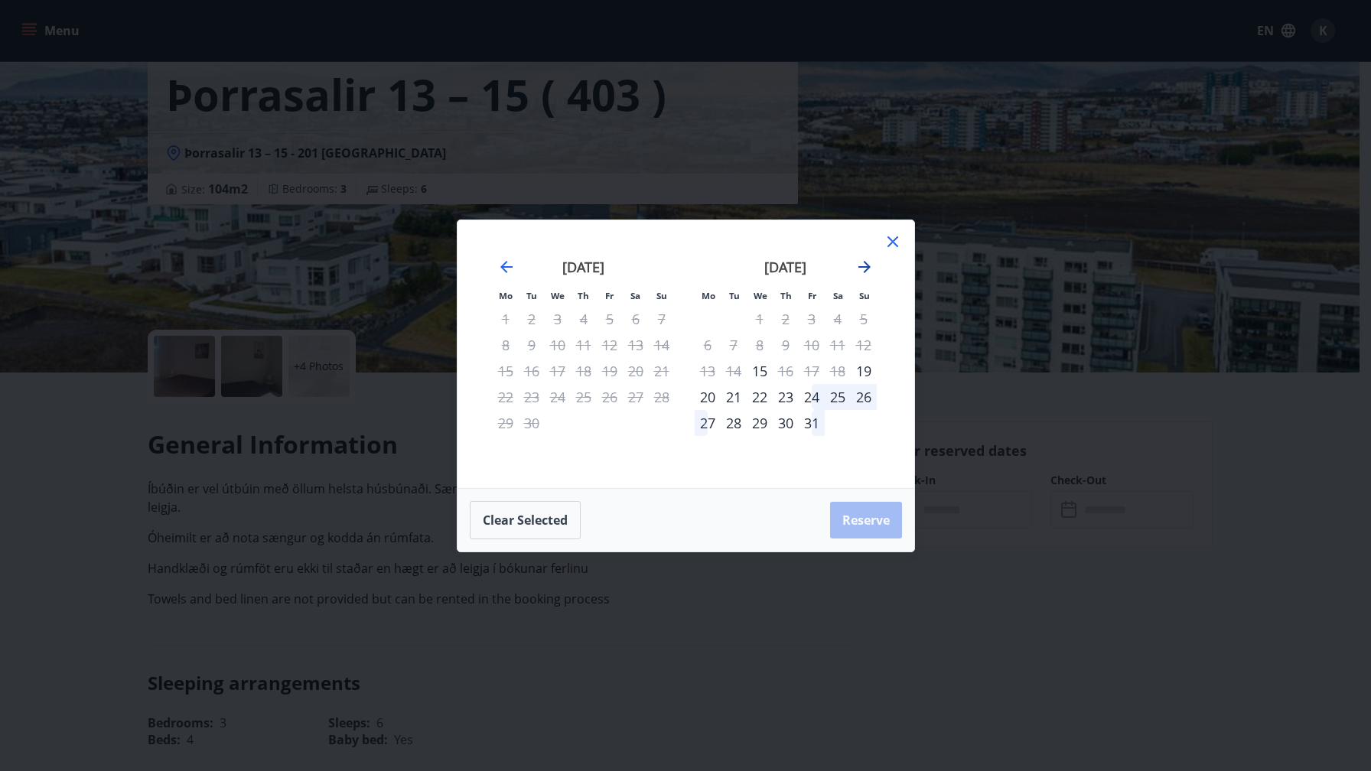
click at [859, 262] on icon "Move forward to switch to the next month." at bounding box center [864, 267] width 18 height 18
click at [862, 263] on icon "Move forward to switch to the next month." at bounding box center [864, 267] width 18 height 18
click at [885, 237] on icon at bounding box center [893, 242] width 18 height 18
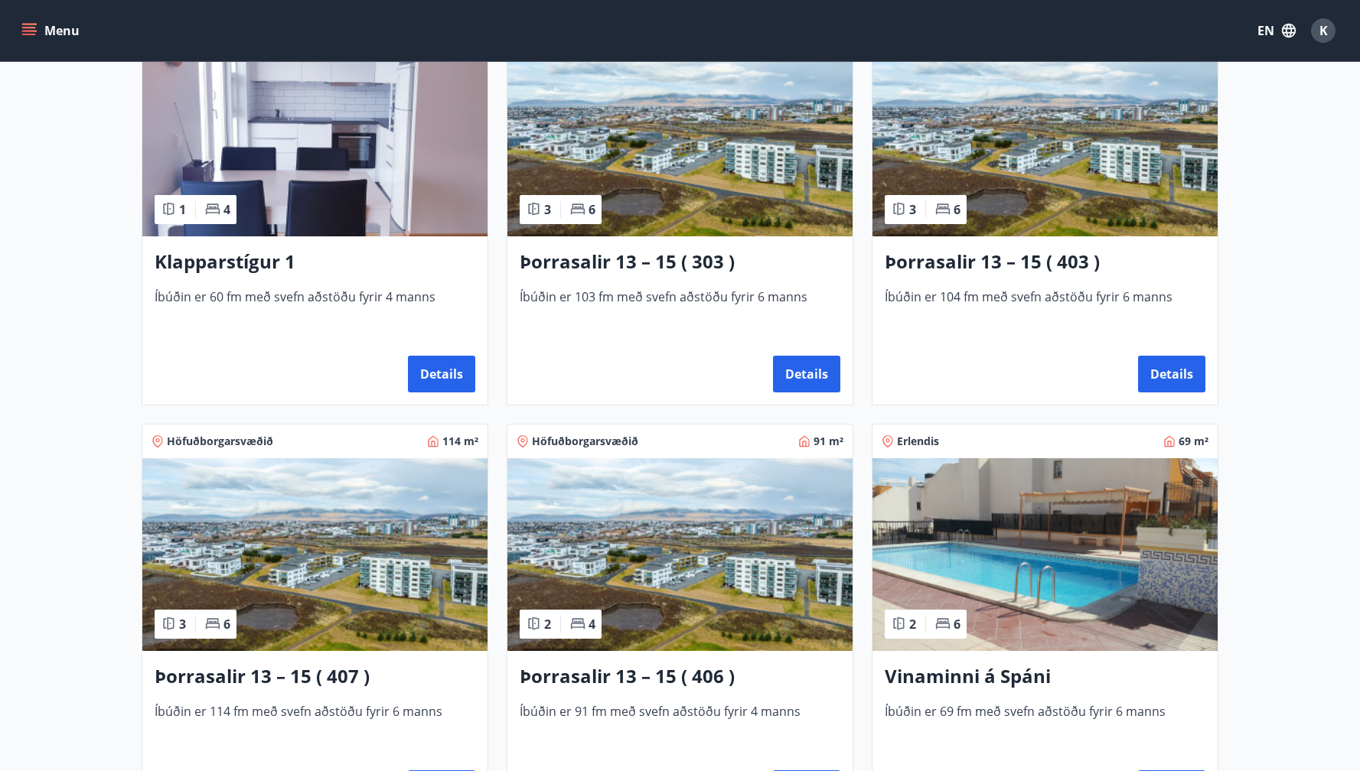
scroll to position [802, 0]
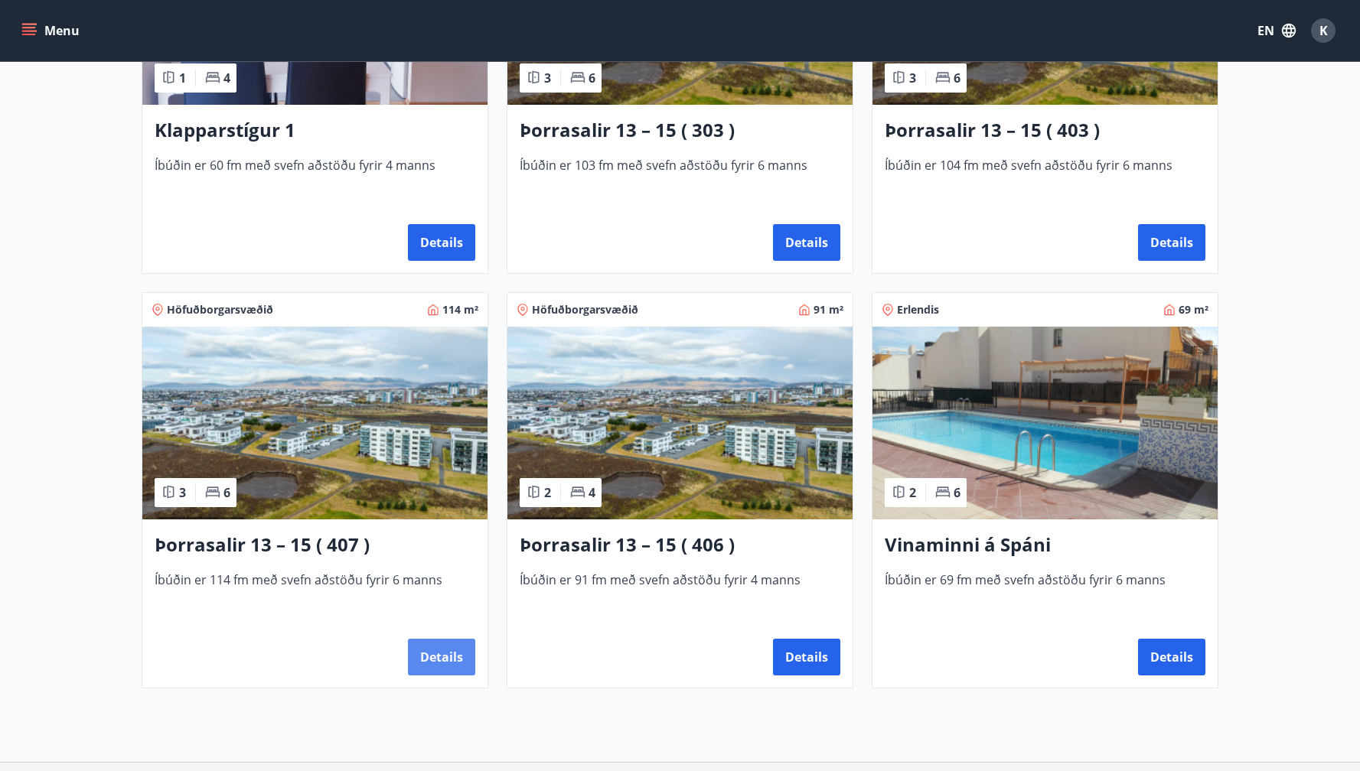
click at [460, 652] on button "Details" at bounding box center [441, 657] width 67 height 37
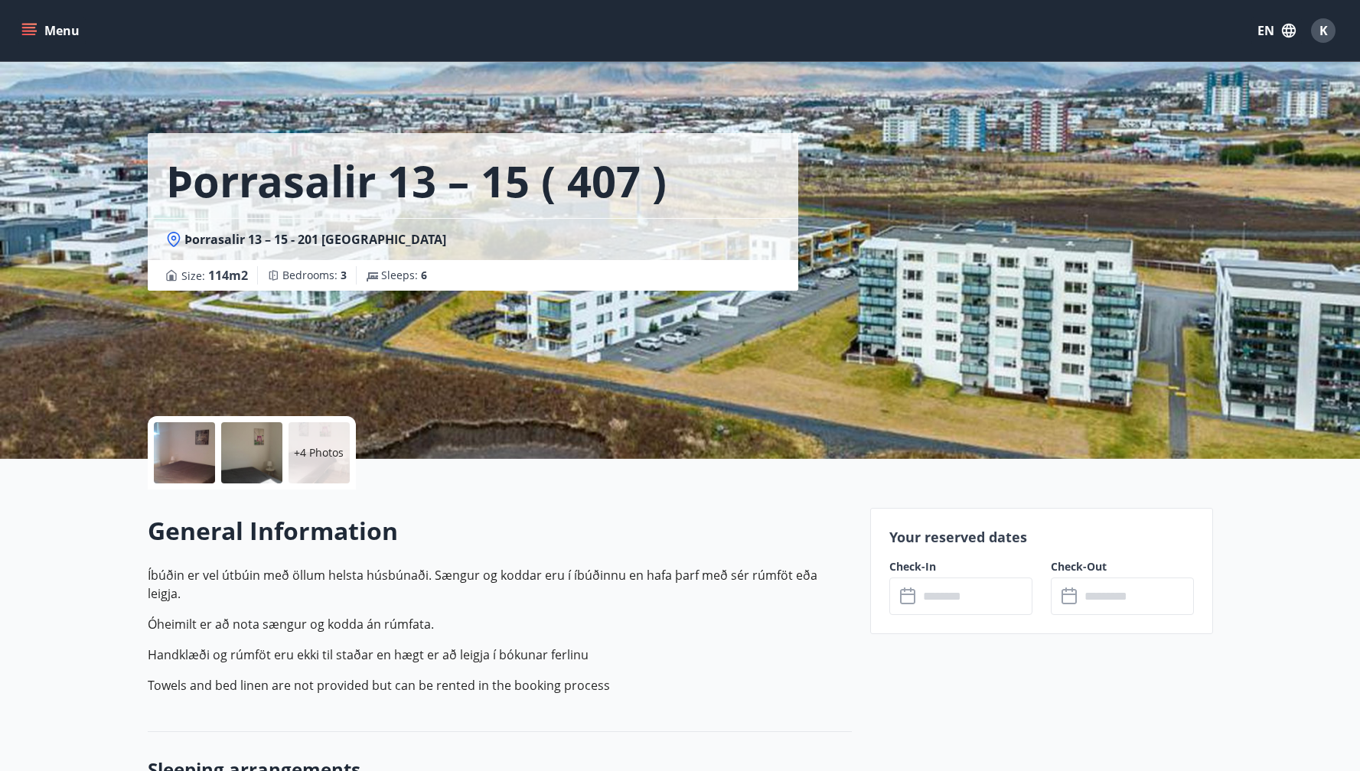
click at [958, 608] on input "text" at bounding box center [975, 596] width 114 height 37
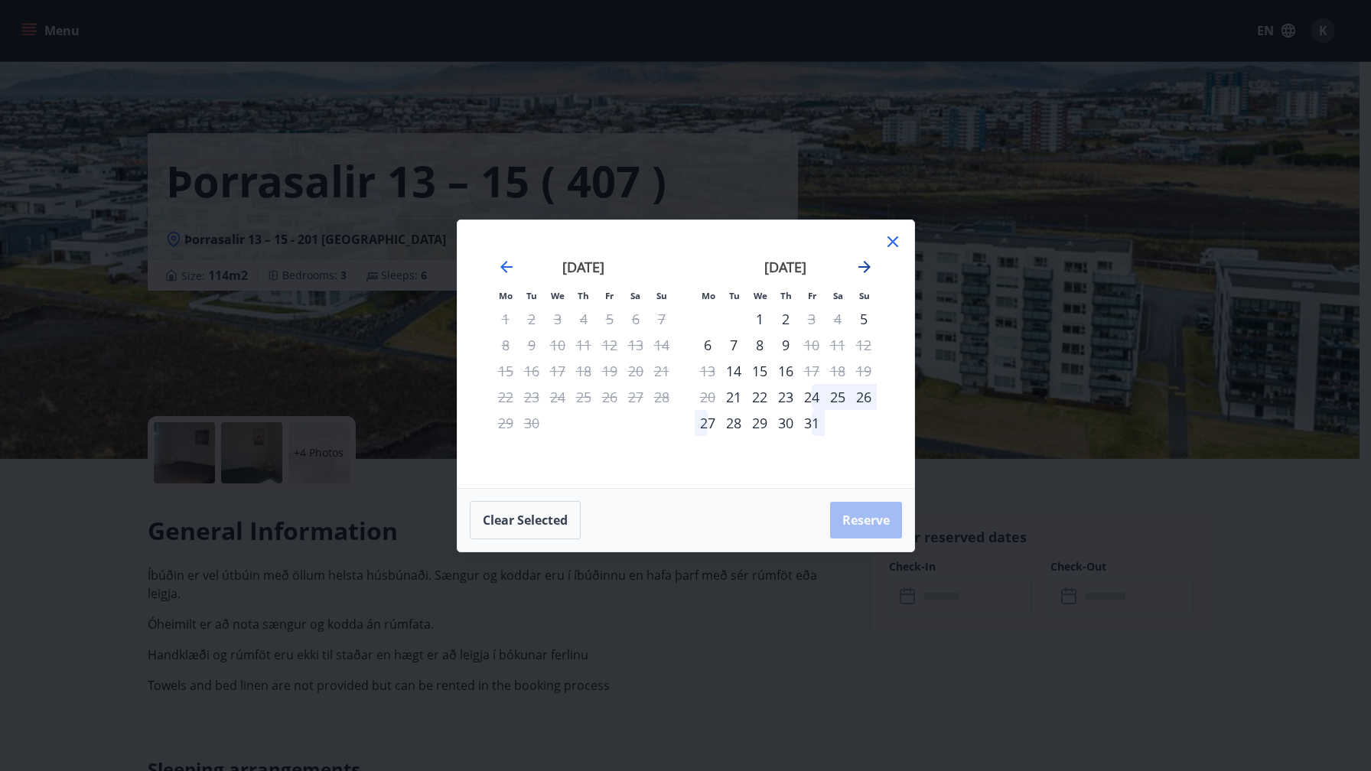
click at [868, 269] on icon "Move forward to switch to the next month." at bounding box center [864, 267] width 18 height 18
drag, startPoint x: 889, startPoint y: 243, endPoint x: 820, endPoint y: 234, distance: 69.5
click at [889, 243] on icon at bounding box center [893, 242] width 18 height 18
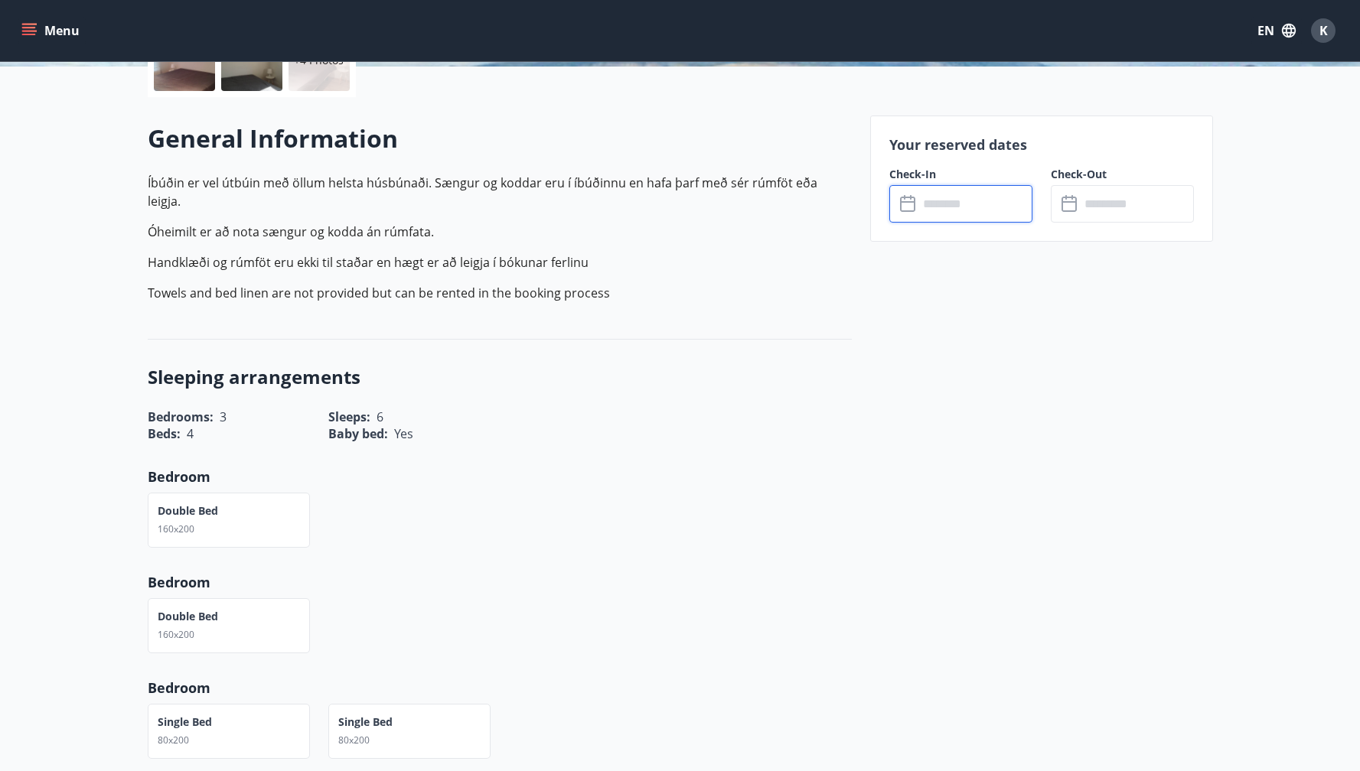
scroll to position [337, 0]
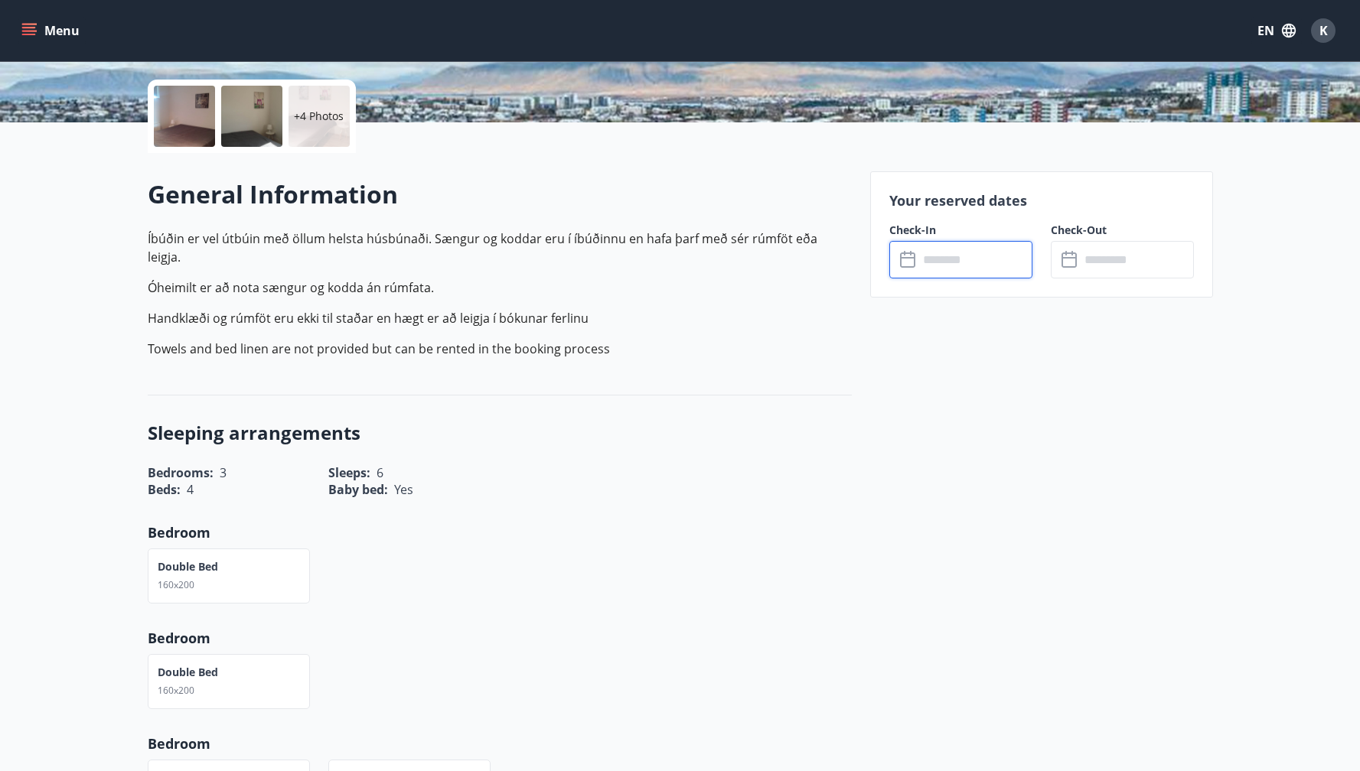
click at [983, 259] on input "text" at bounding box center [975, 259] width 114 height 37
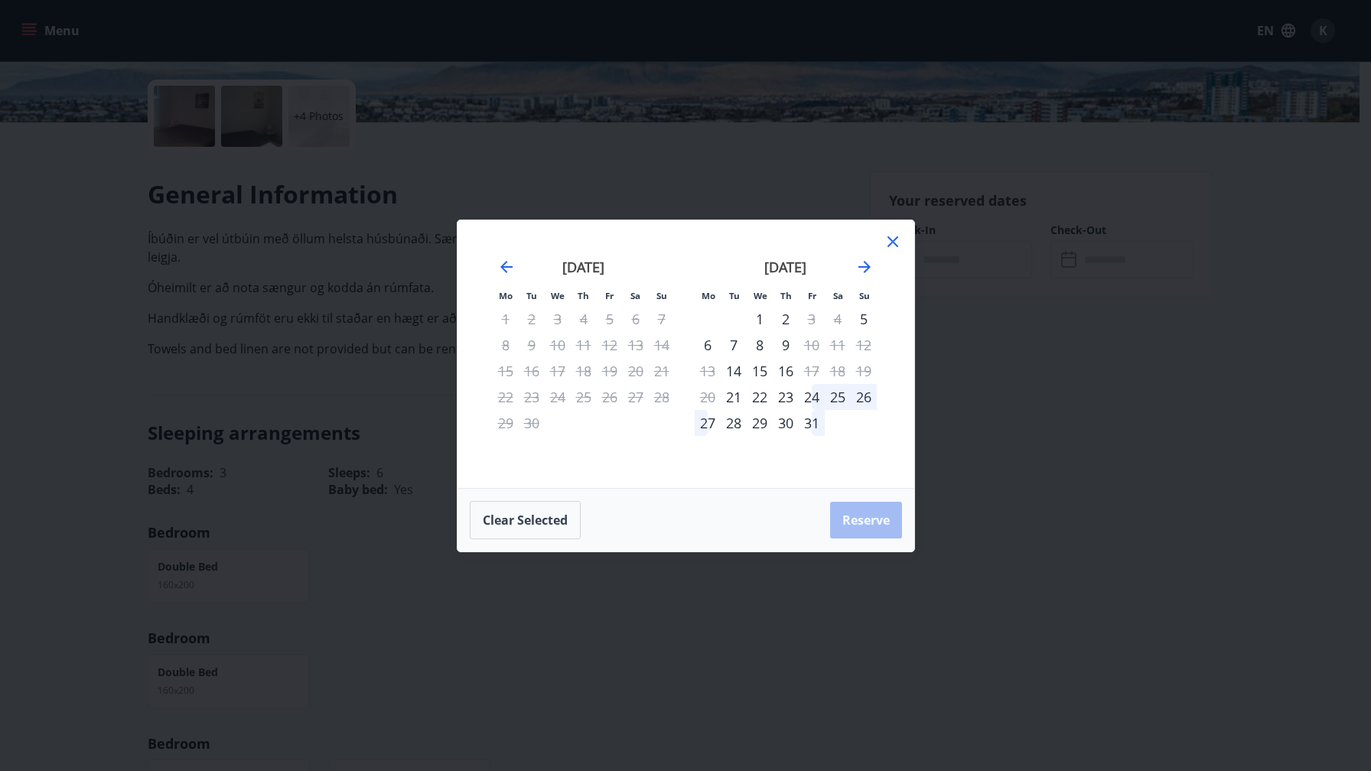
click at [735, 365] on div "14" at bounding box center [734, 371] width 26 height 26
click at [834, 368] on div "18" at bounding box center [838, 371] width 26 height 26
click at [801, 369] on div "17" at bounding box center [812, 371] width 26 height 26
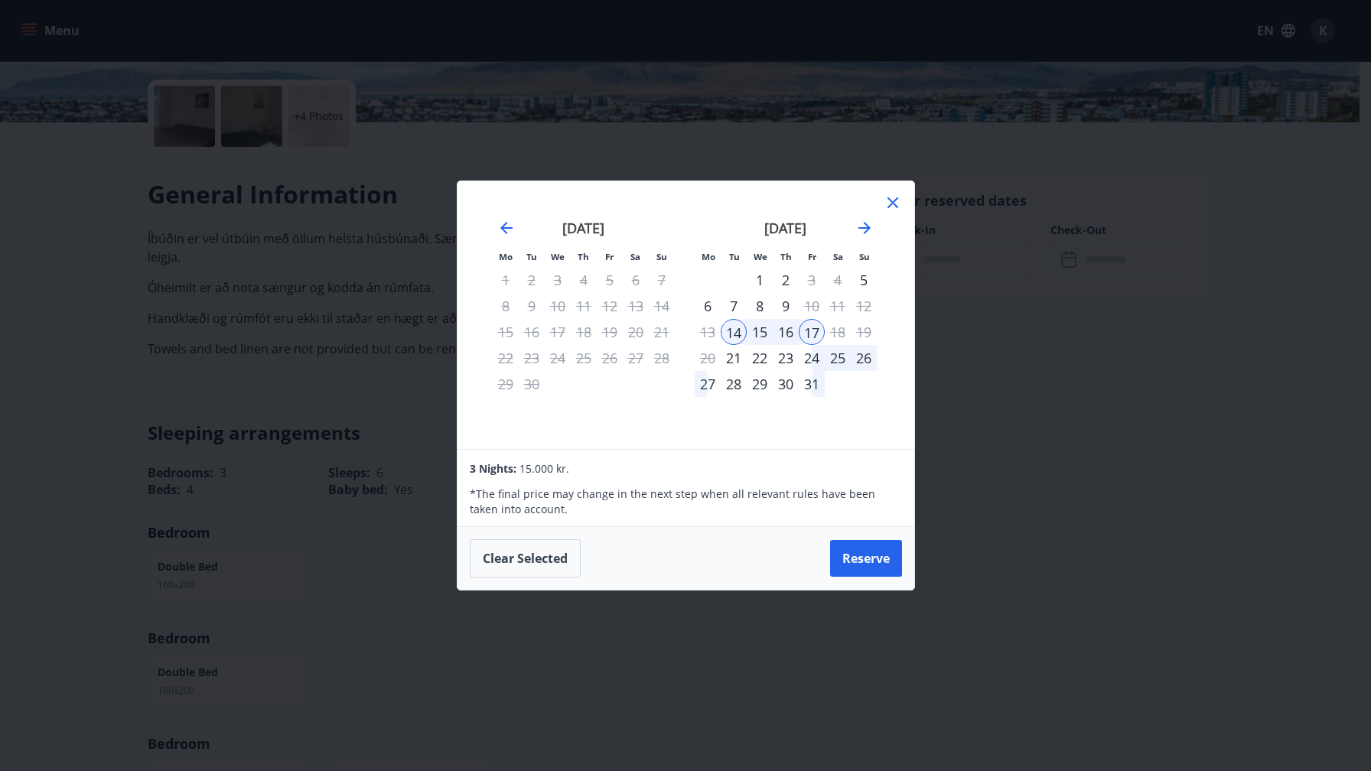
click at [897, 205] on icon at bounding box center [893, 203] width 18 height 18
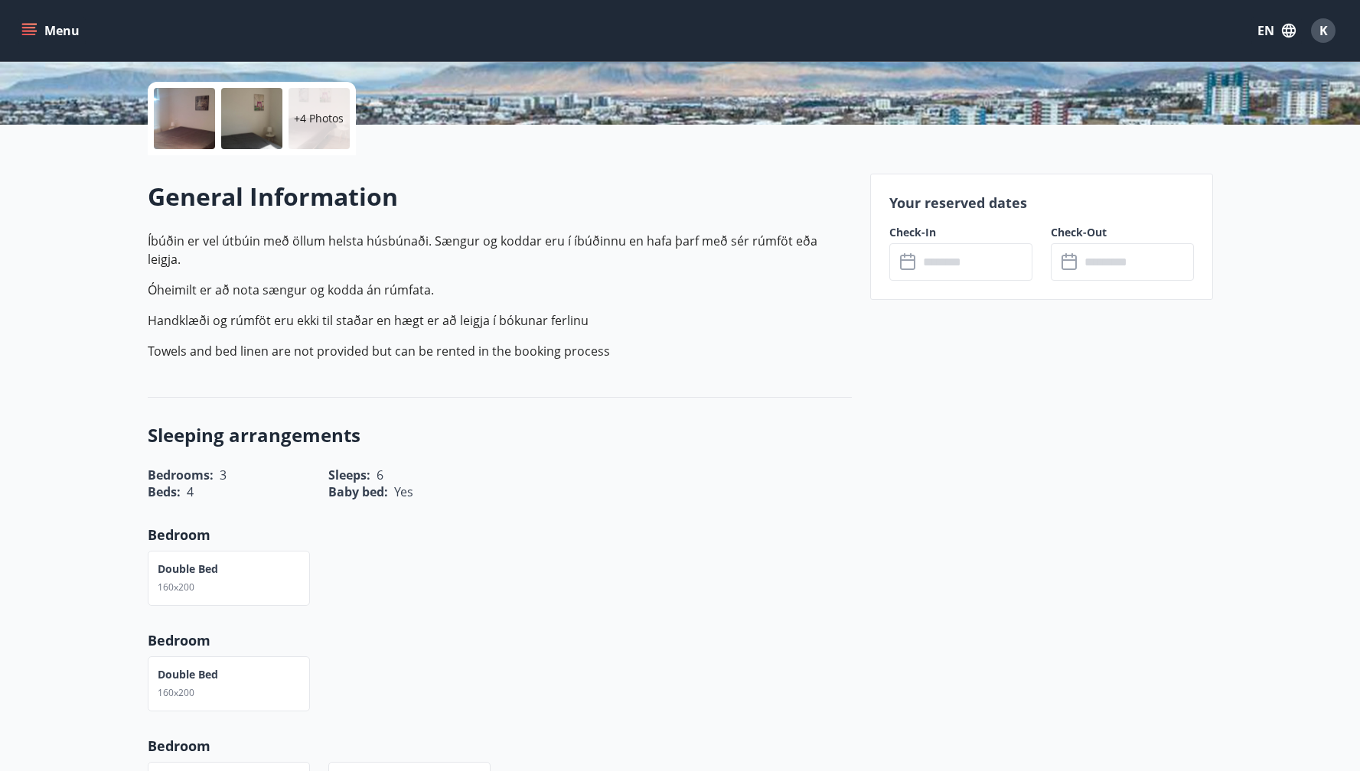
scroll to position [0, 0]
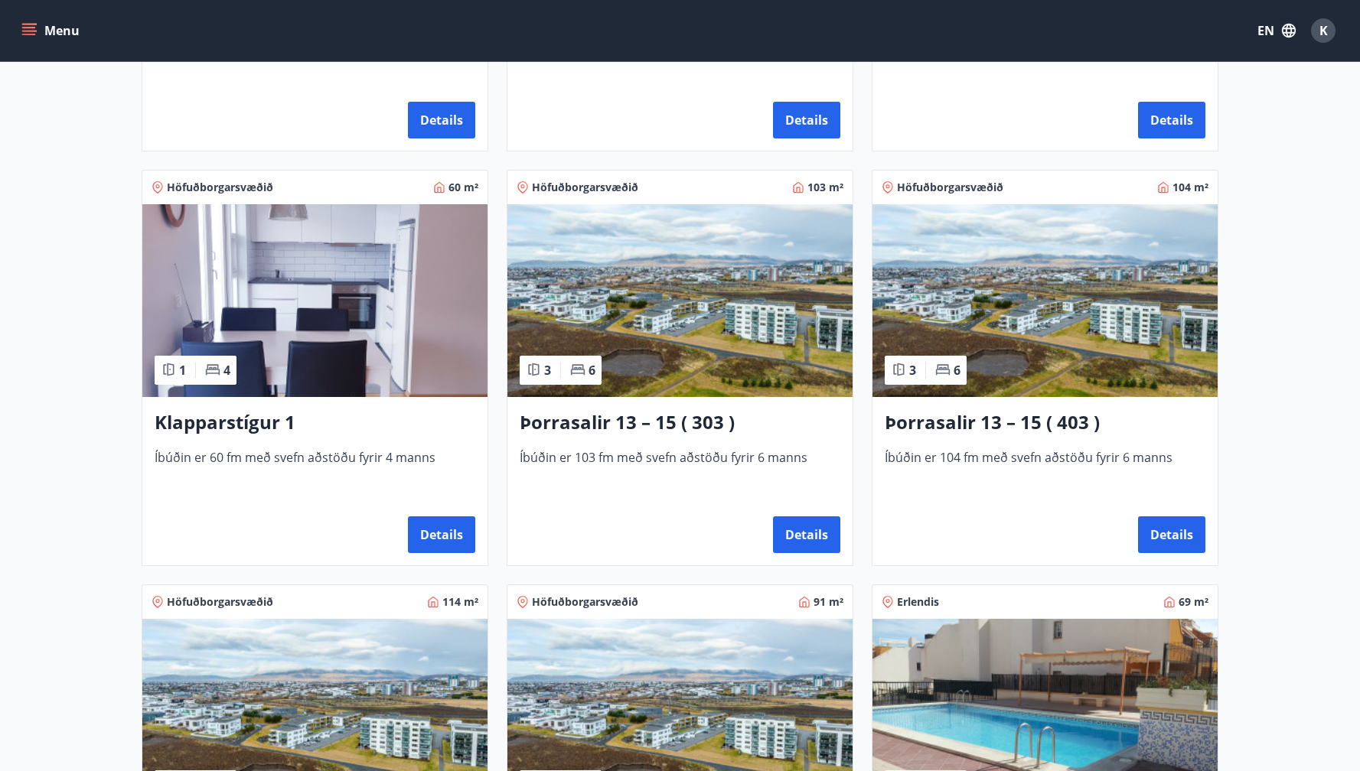
click at [338, 288] on img at bounding box center [314, 300] width 345 height 193
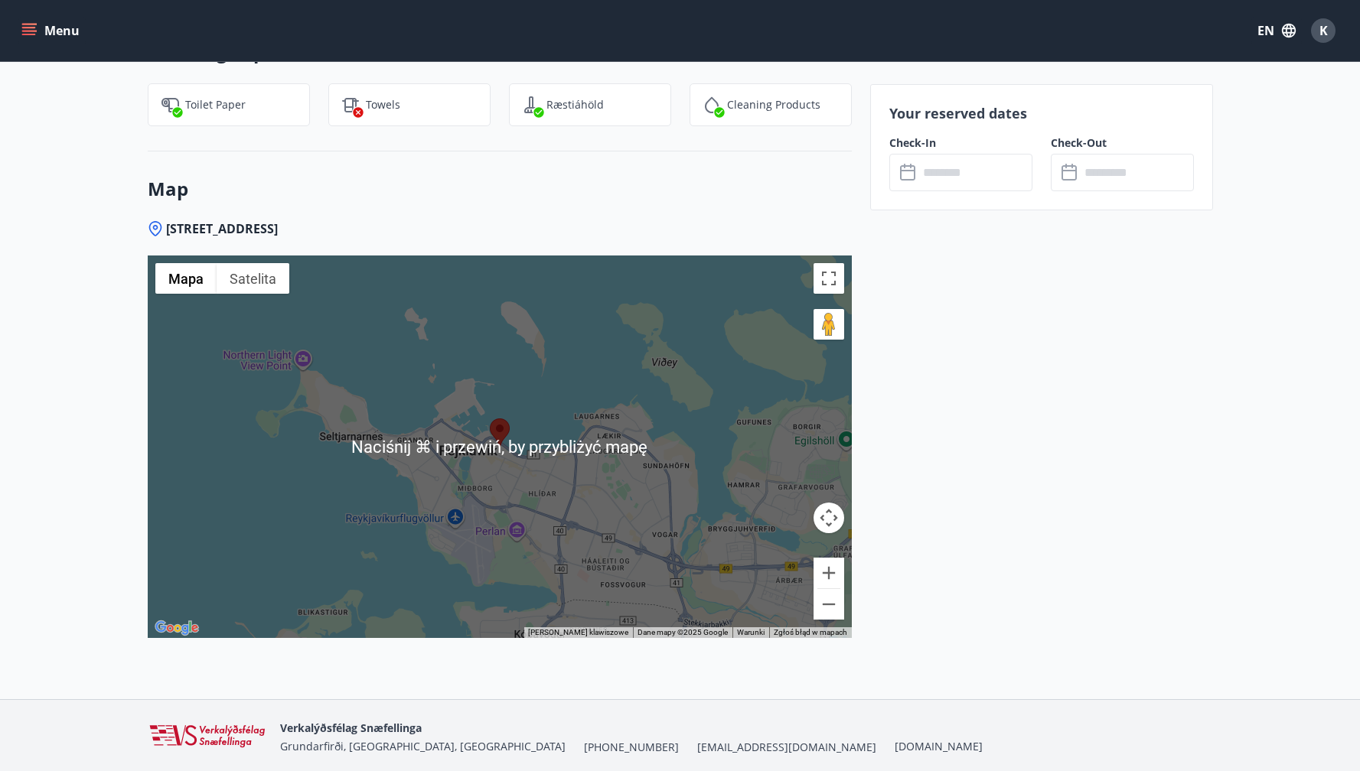
scroll to position [1841, 0]
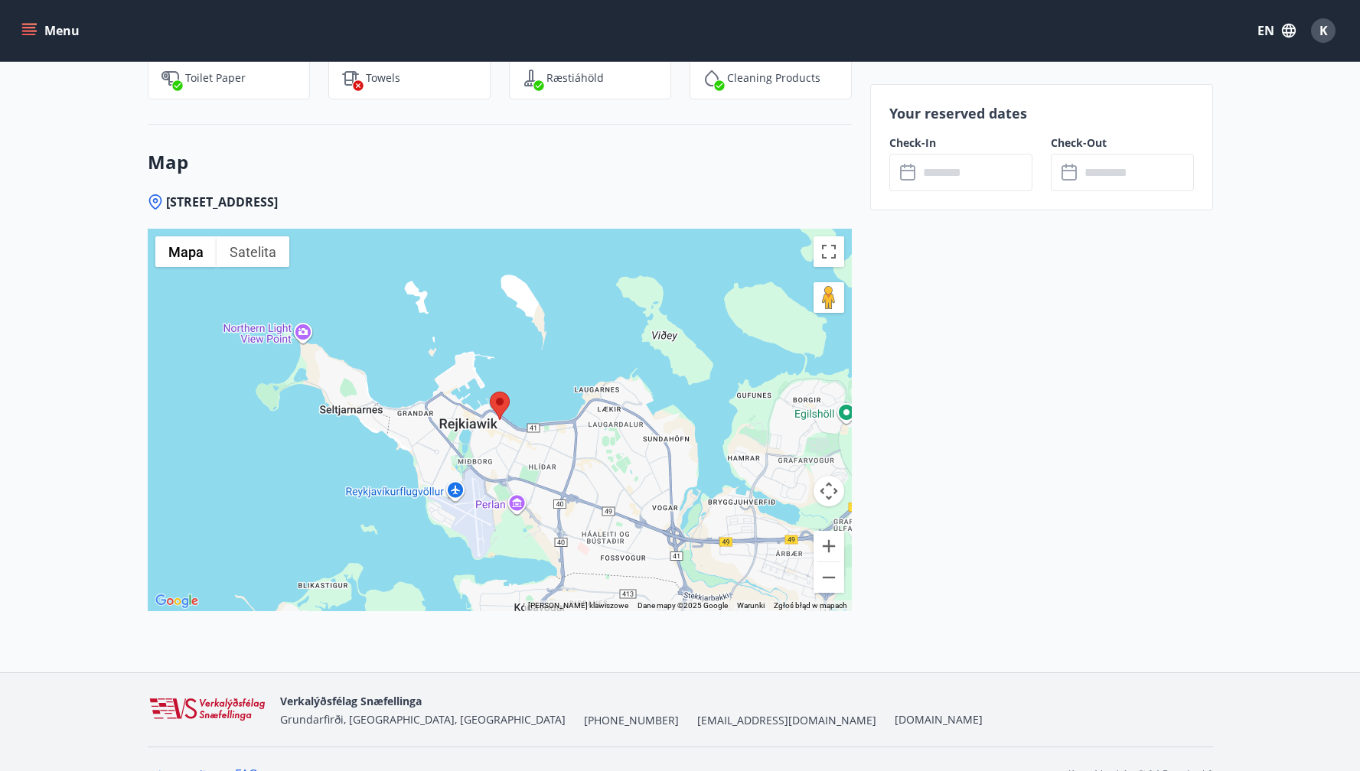
drag, startPoint x: 375, startPoint y: 199, endPoint x: 168, endPoint y: 200, distance: 207.4
click at [168, 200] on div "[STREET_ADDRESS]" at bounding box center [500, 202] width 704 height 17
copy span "[STREET_ADDRESS]"
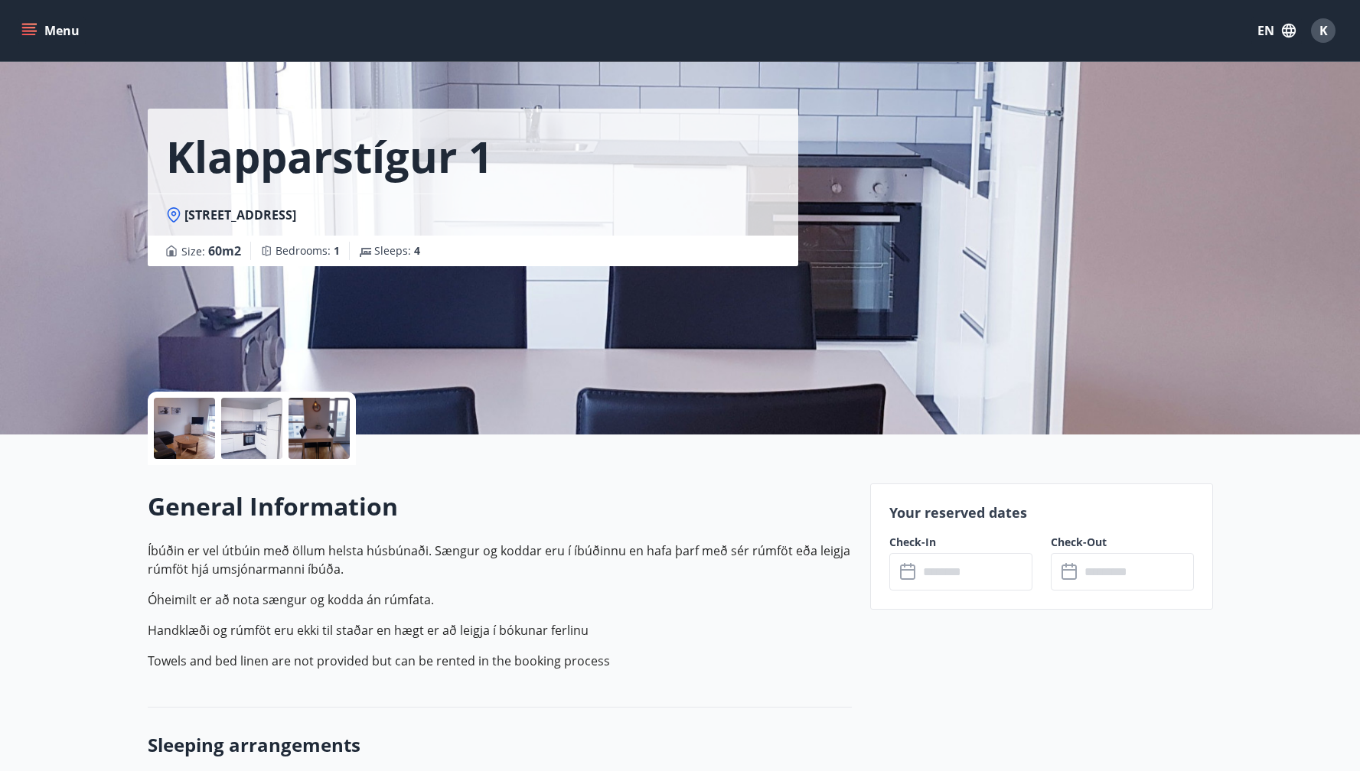
scroll to position [0, 0]
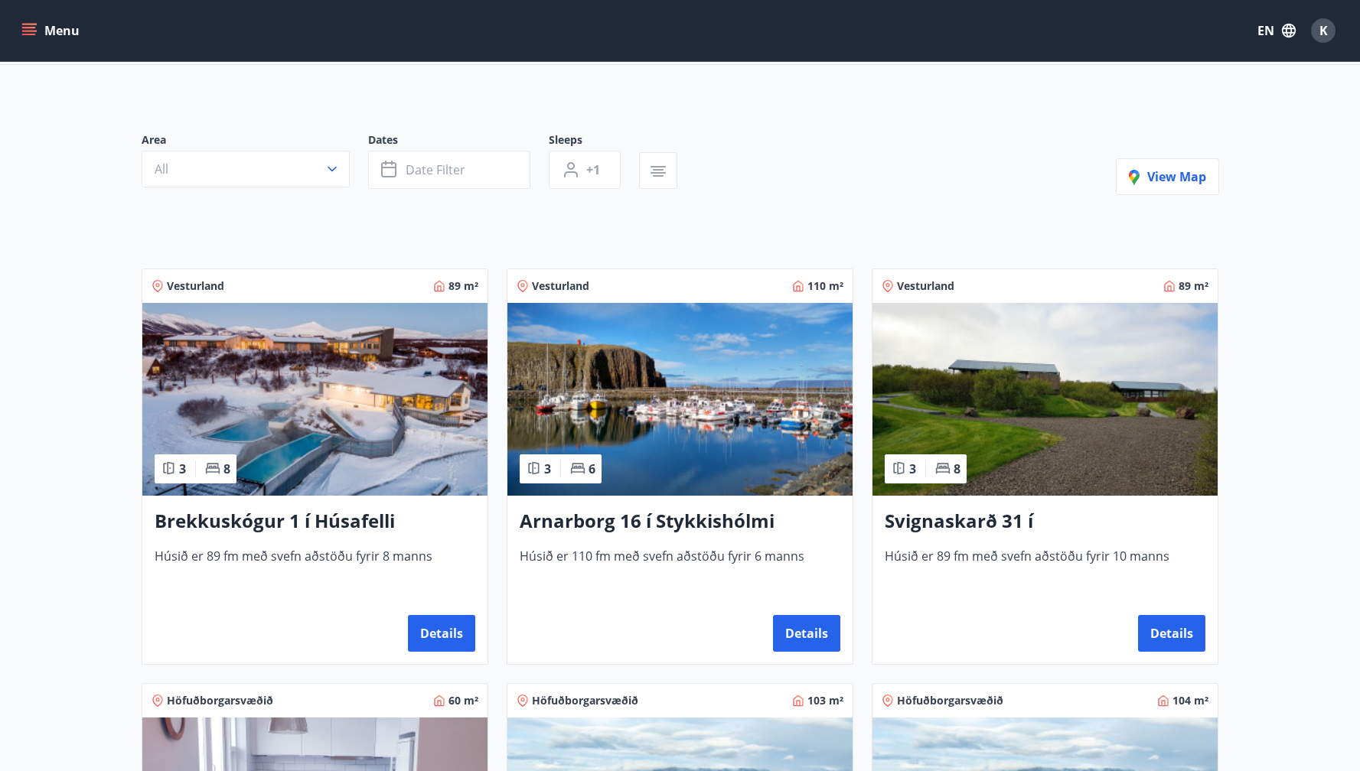
click at [352, 386] on img at bounding box center [314, 399] width 345 height 193
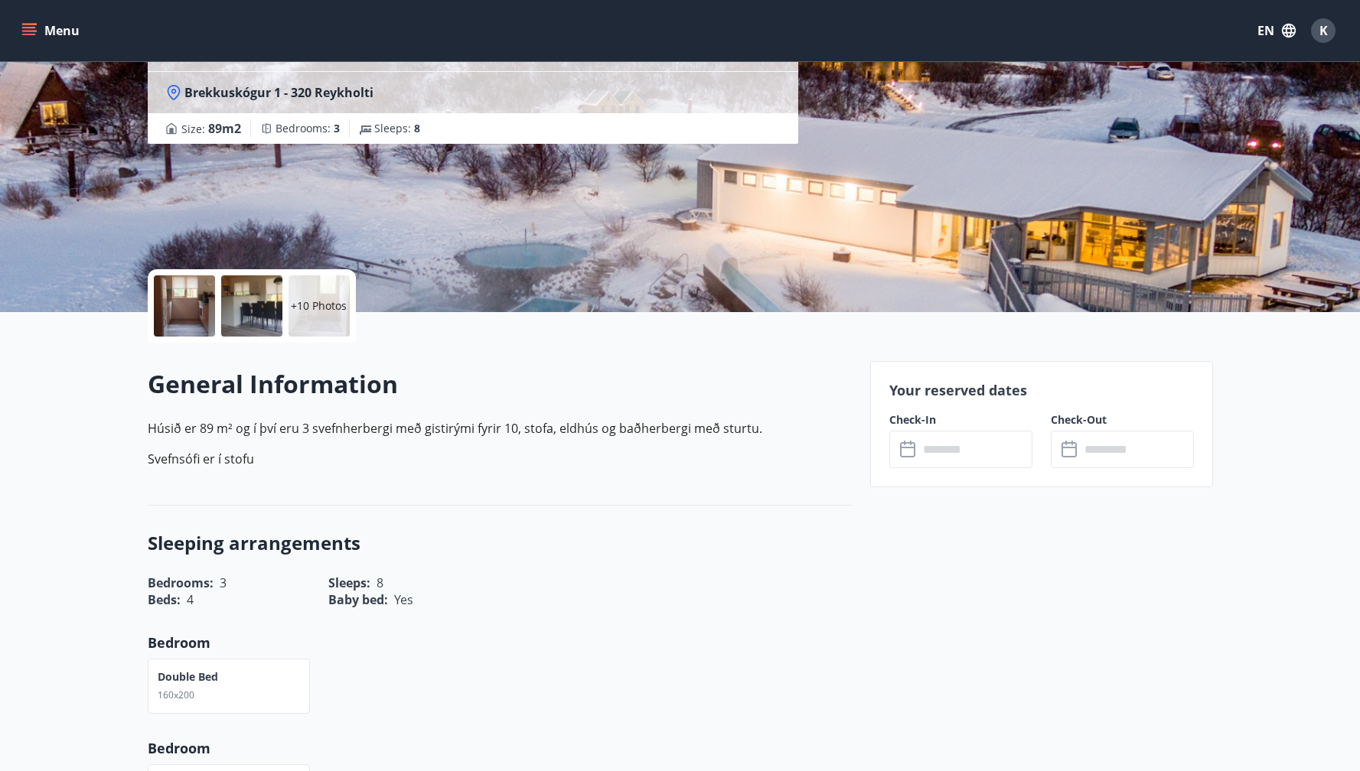
scroll to position [199, 0]
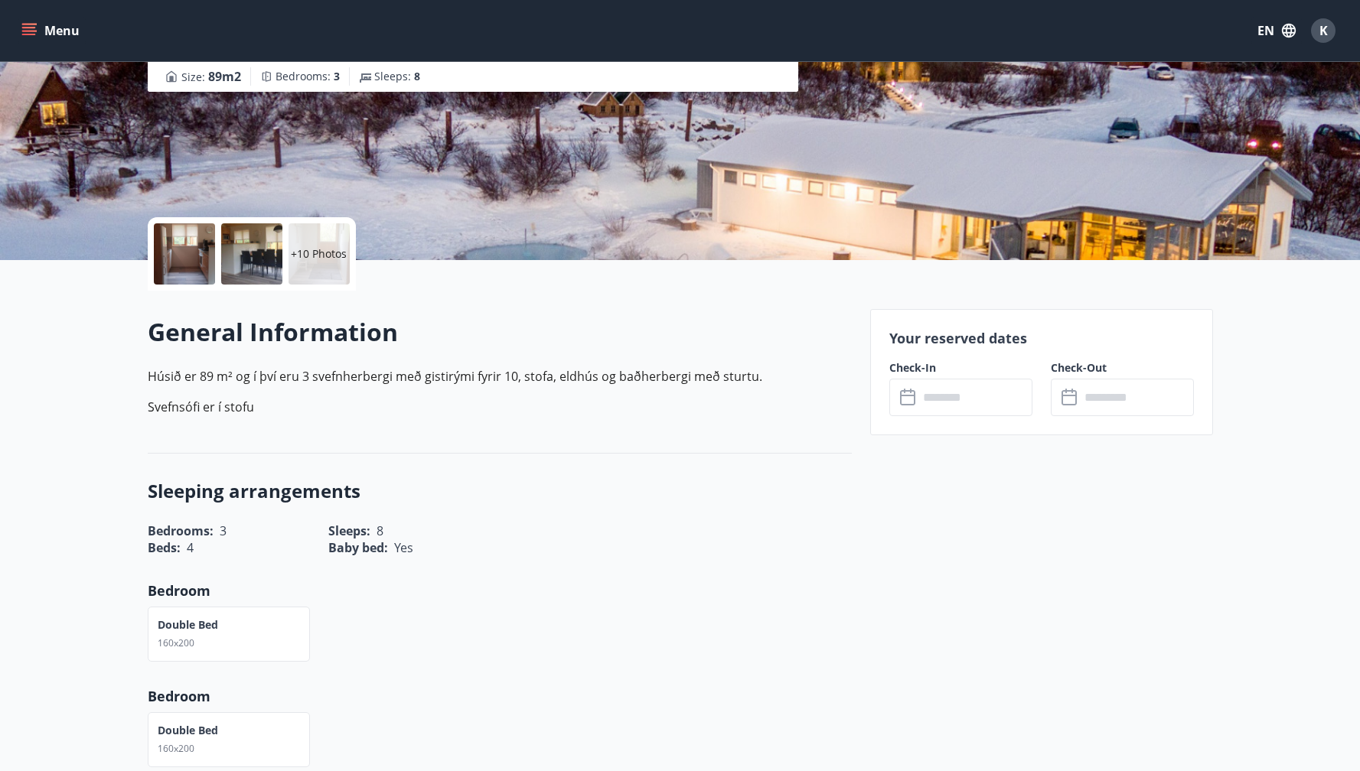
click at [1009, 394] on input "text" at bounding box center [975, 397] width 114 height 37
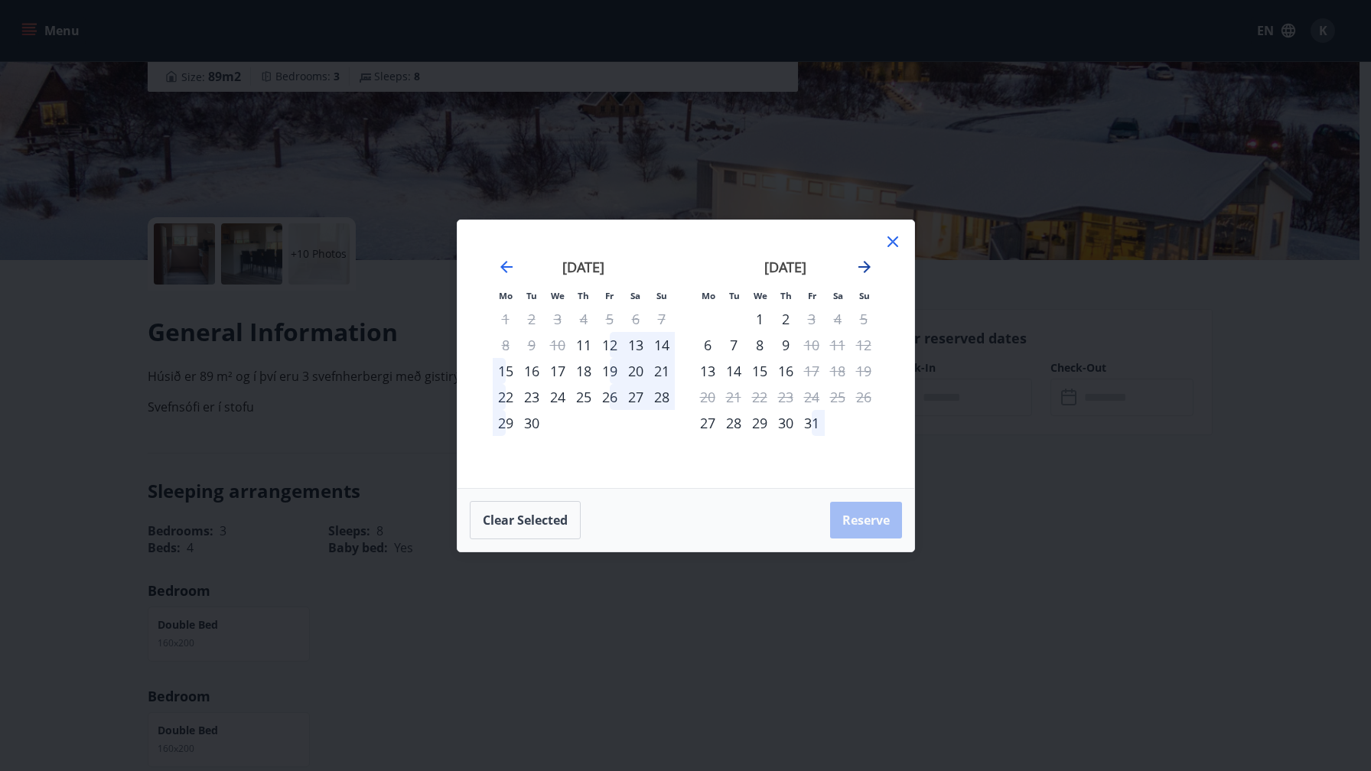
click at [872, 271] on icon "Move forward to switch to the next month." at bounding box center [864, 267] width 18 height 18
click at [888, 245] on icon at bounding box center [893, 241] width 11 height 11
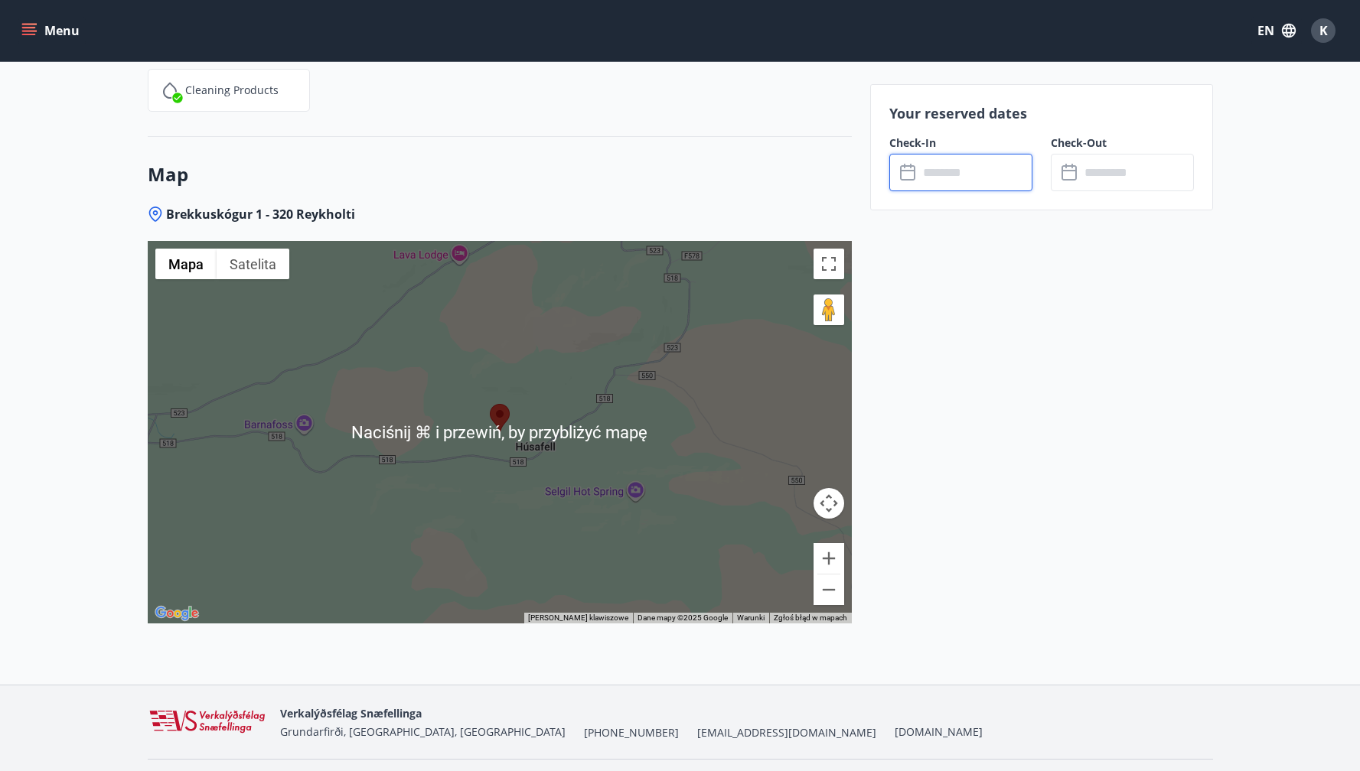
click at [543, 416] on div at bounding box center [500, 432] width 704 height 383
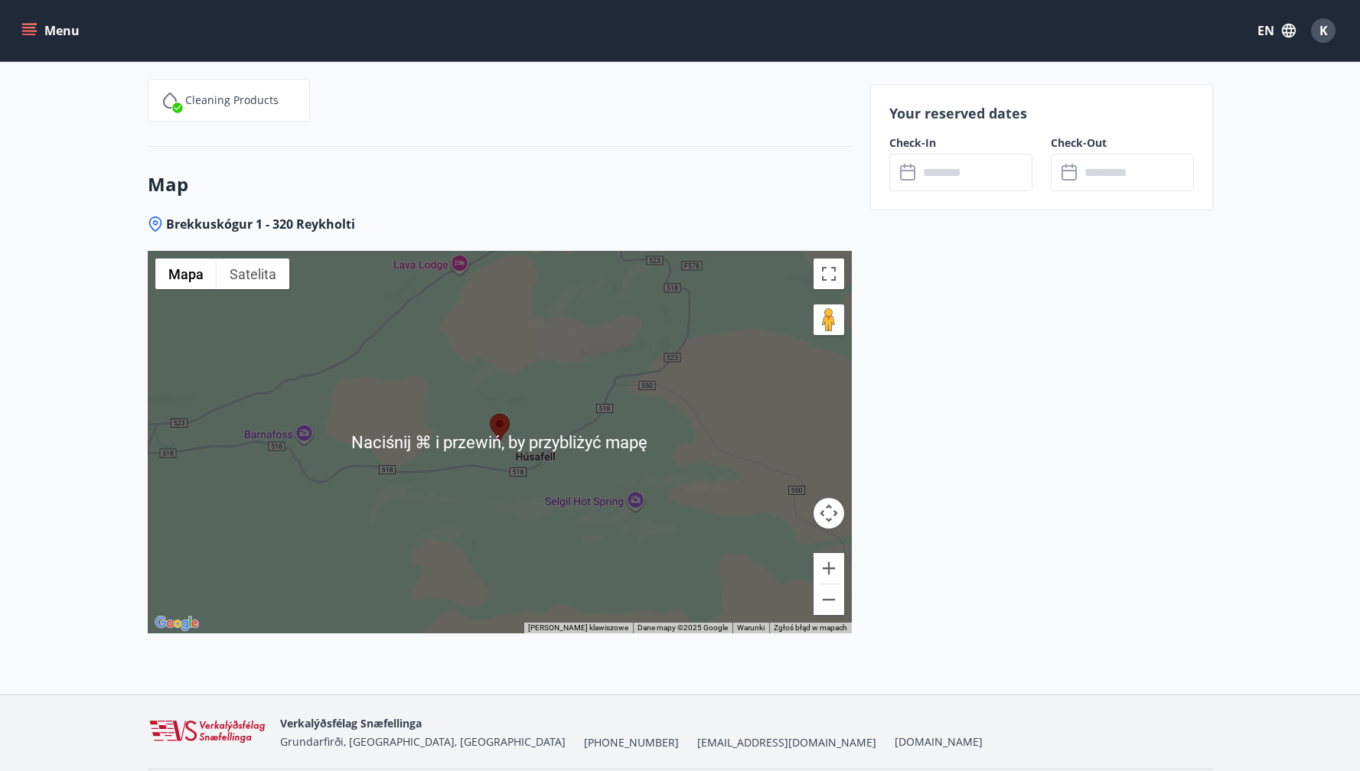
scroll to position [2016, 0]
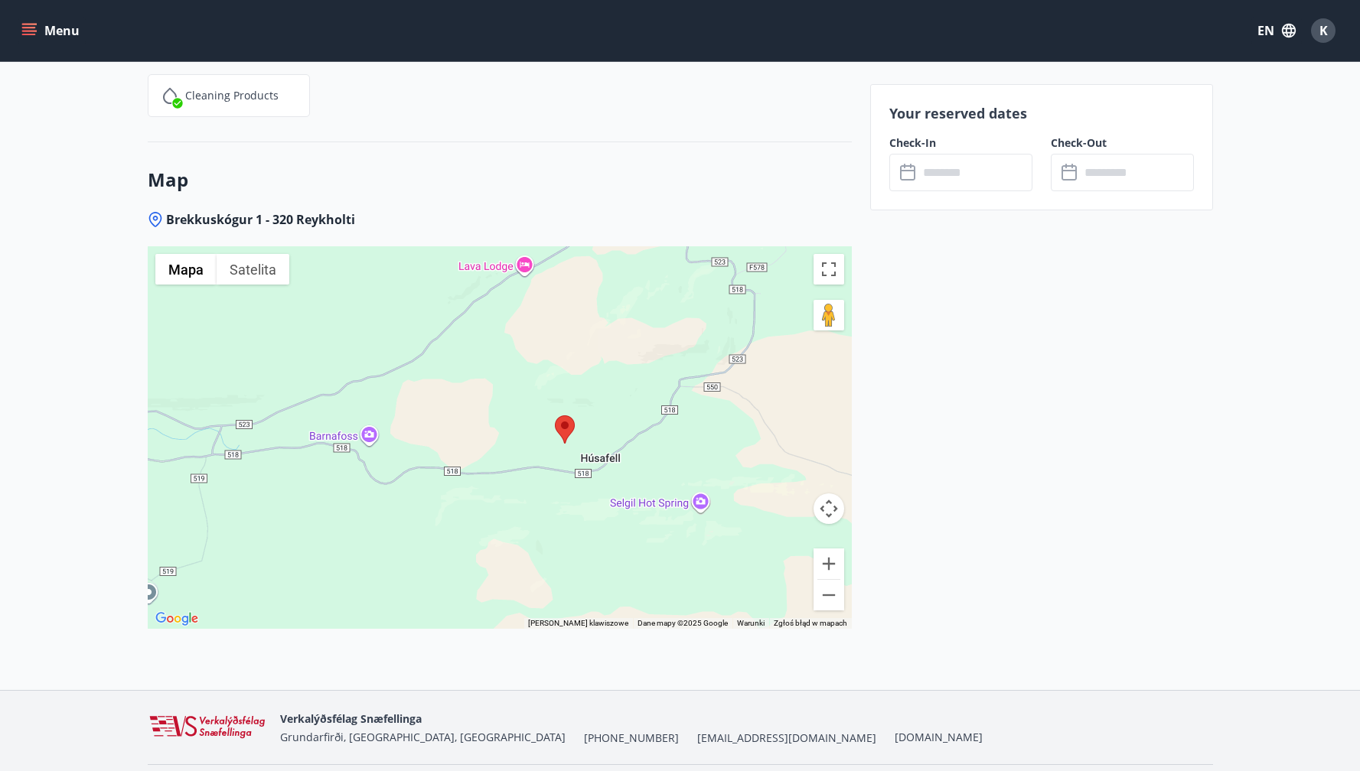
drag, startPoint x: 546, startPoint y: 415, endPoint x: 611, endPoint y: 423, distance: 65.6
click at [611, 423] on div at bounding box center [500, 437] width 704 height 383
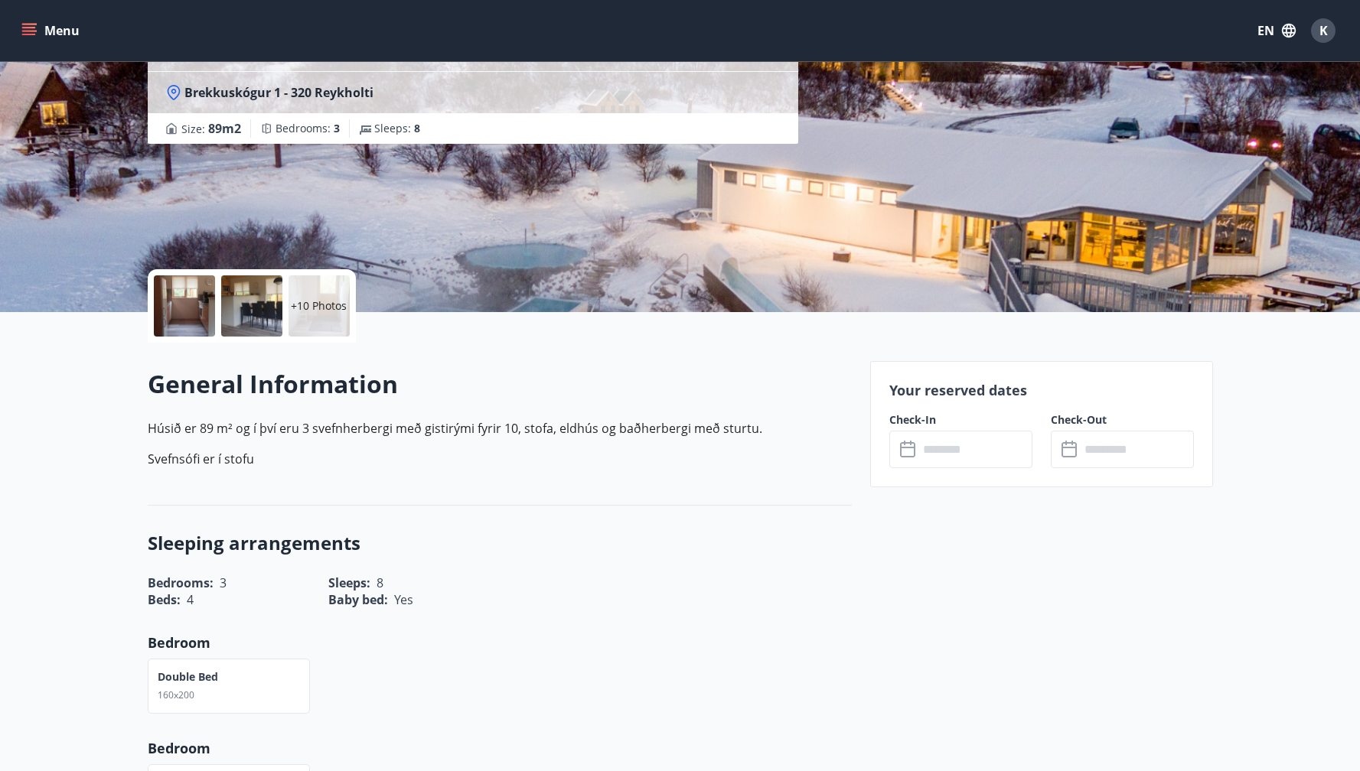
scroll to position [0, 0]
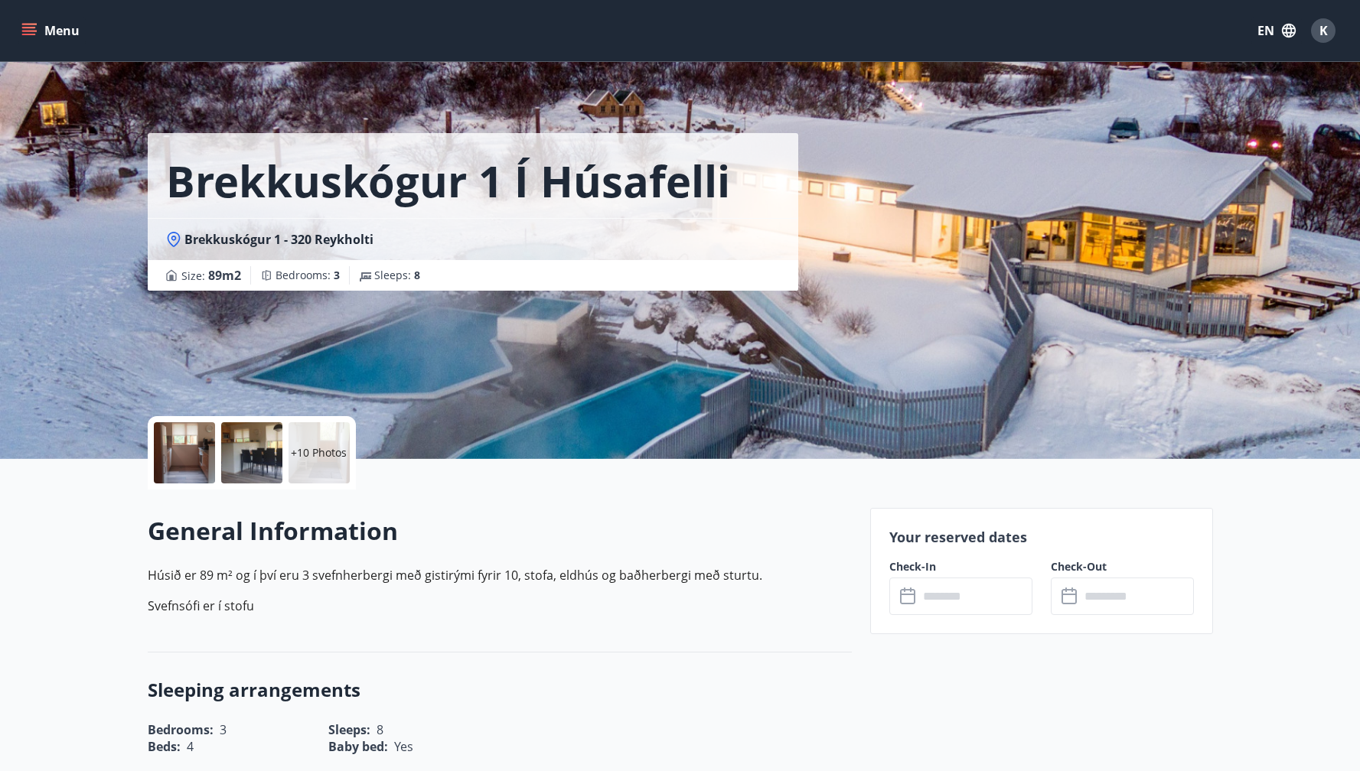
click at [789, 352] on div "Brekkuskógur 1 í Húsafelli Brekkuskógur 1 - 320 Reykholti Size : 89 m2 Bedrooms…" at bounding box center [503, 229] width 710 height 459
click at [979, 592] on input "text" at bounding box center [975, 596] width 114 height 37
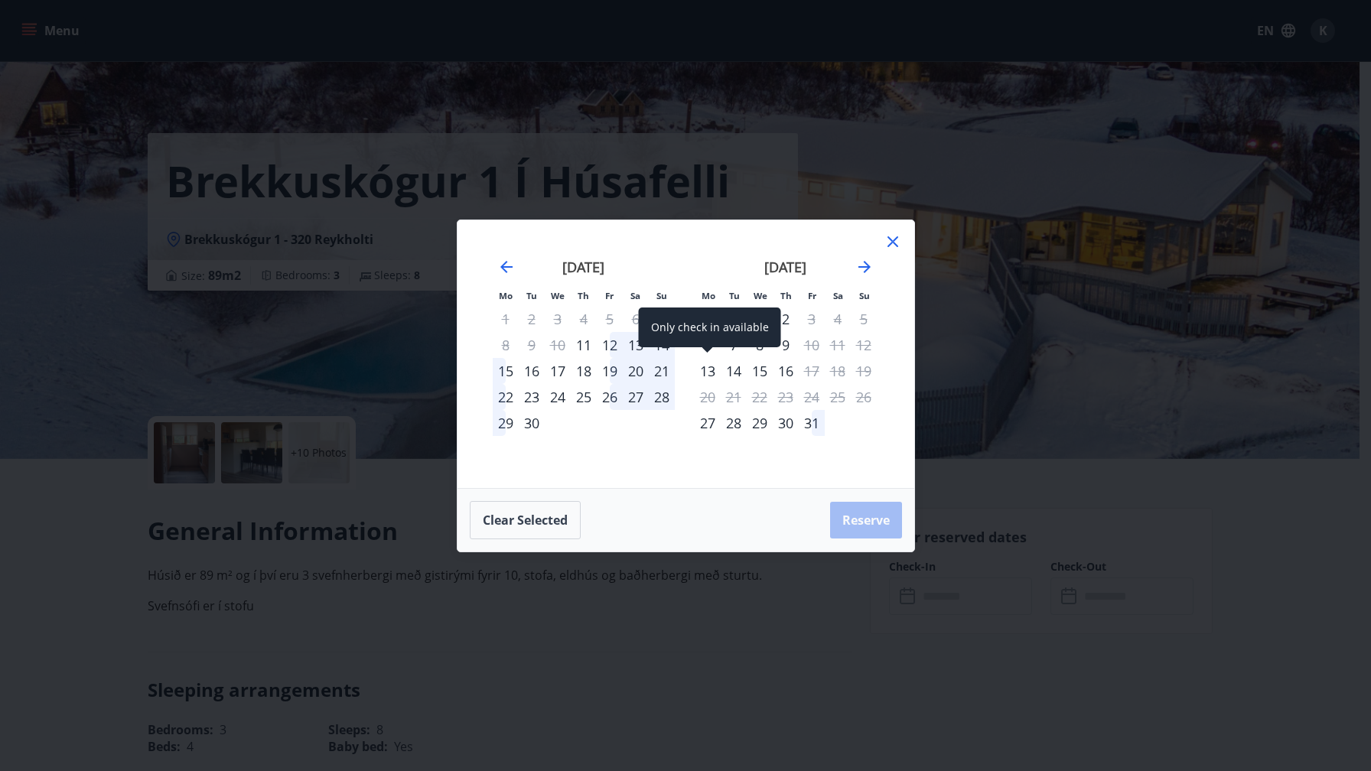
click at [712, 373] on div "13" at bounding box center [708, 371] width 26 height 26
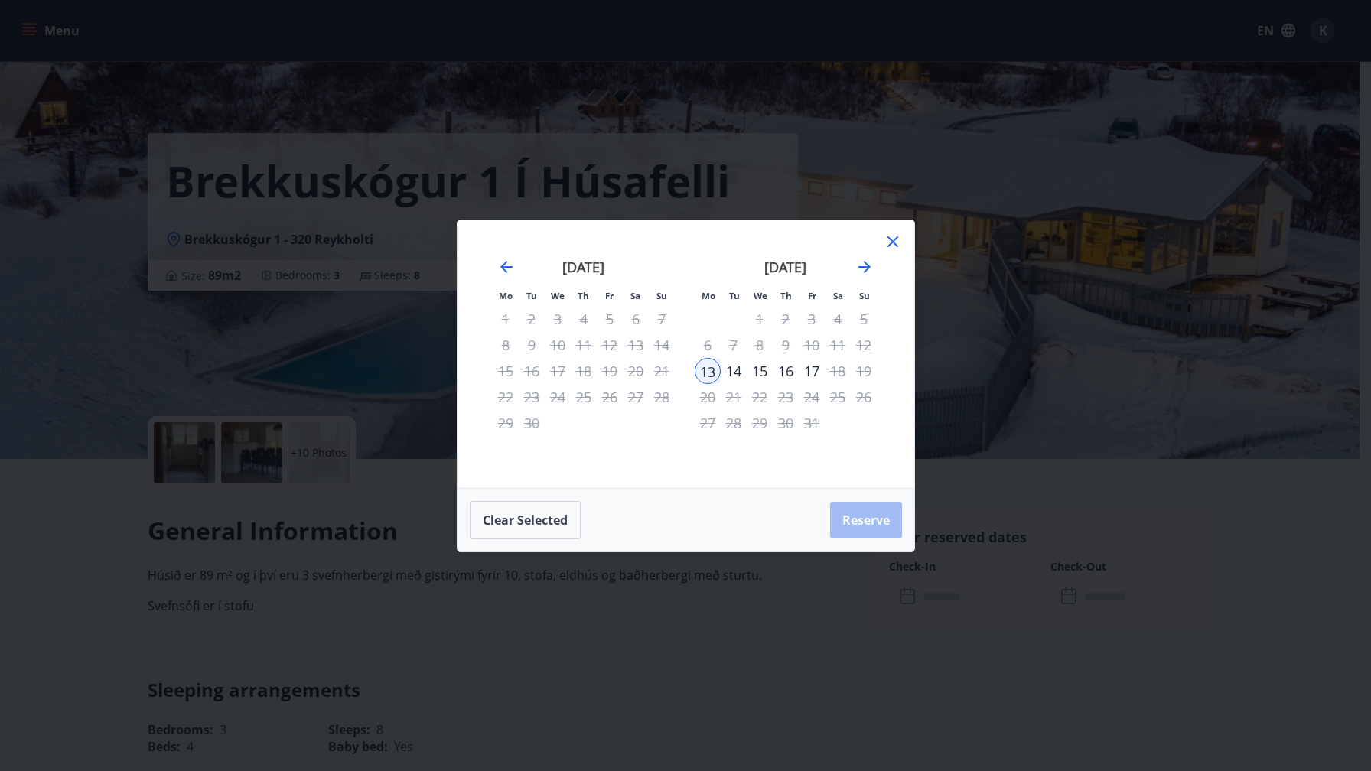
click at [763, 370] on div "15" at bounding box center [760, 371] width 26 height 26
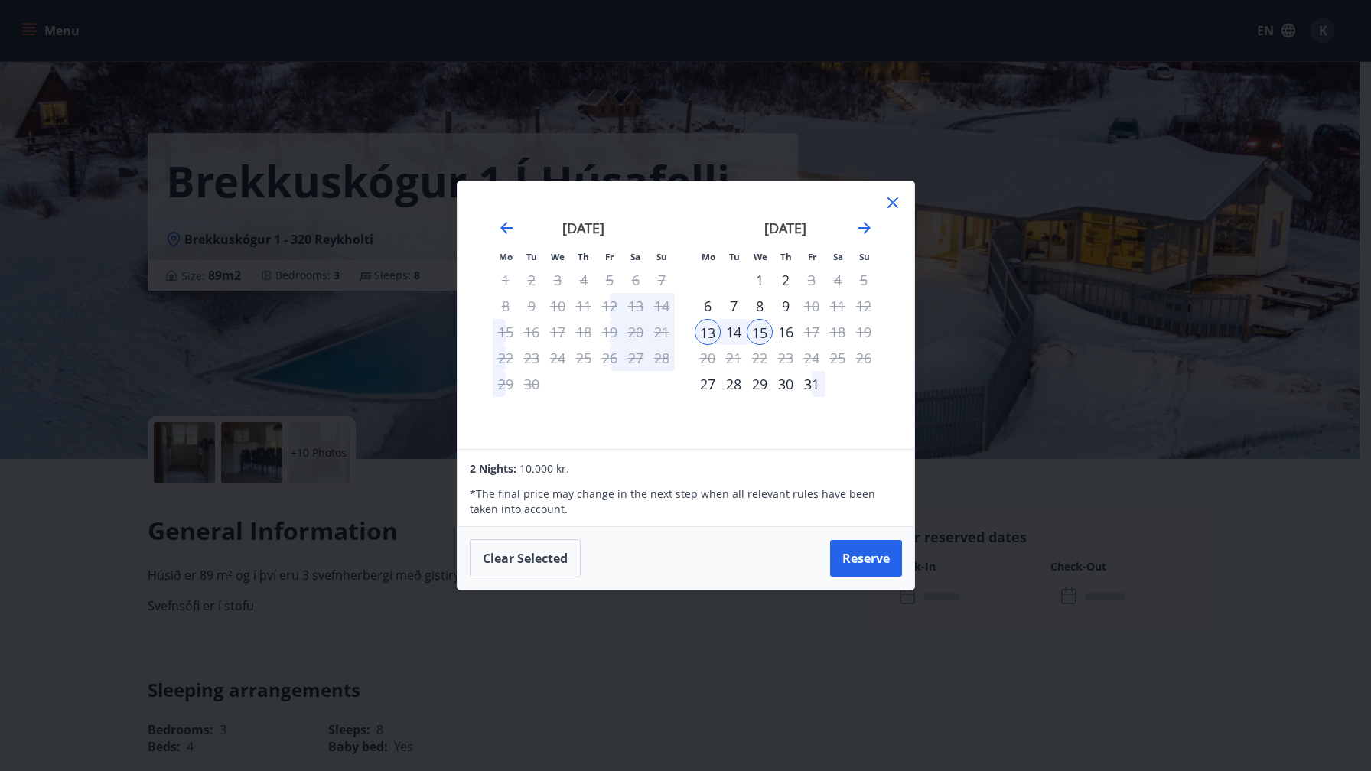
click at [787, 334] on div "16" at bounding box center [786, 332] width 26 height 26
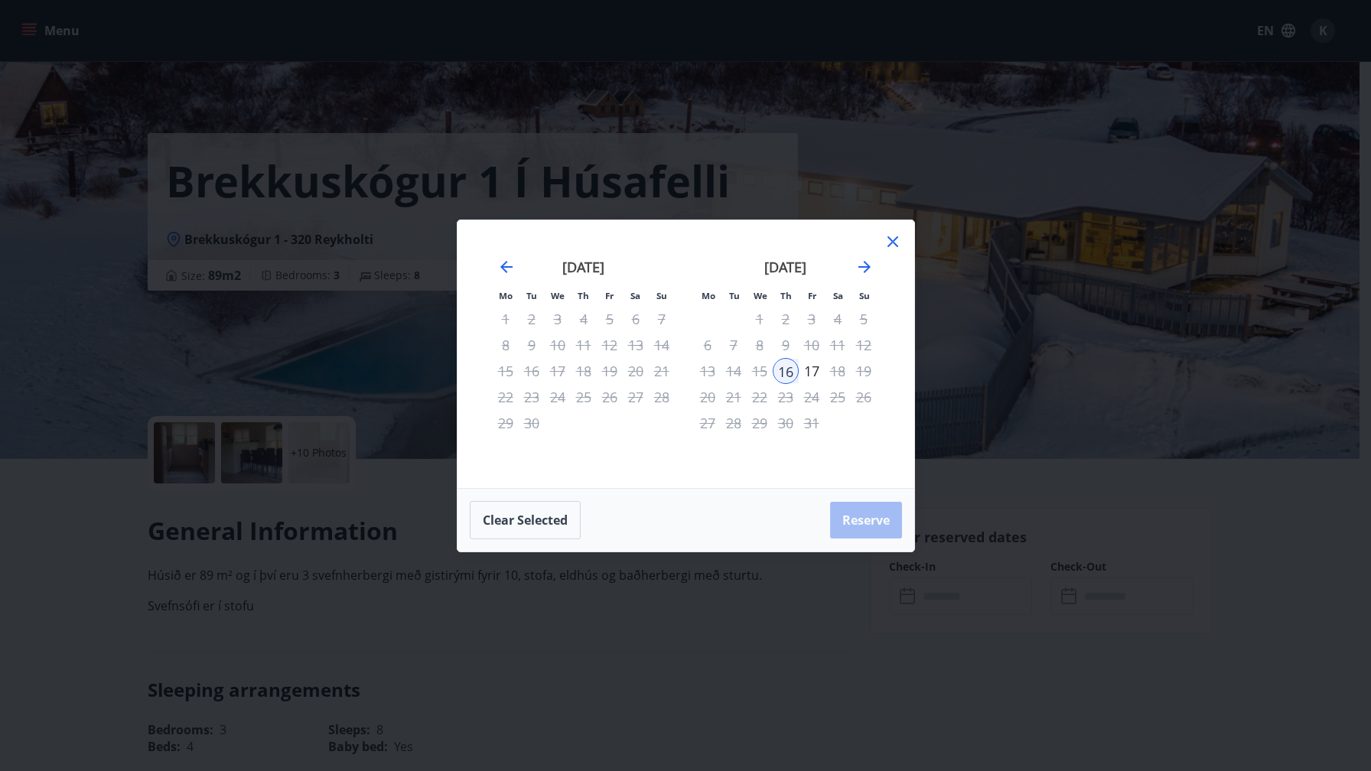
click at [855, 388] on div "26" at bounding box center [864, 397] width 26 height 26
click at [867, 268] on icon "Move forward to switch to the next month." at bounding box center [865, 267] width 12 height 12
click at [899, 240] on icon at bounding box center [893, 242] width 18 height 18
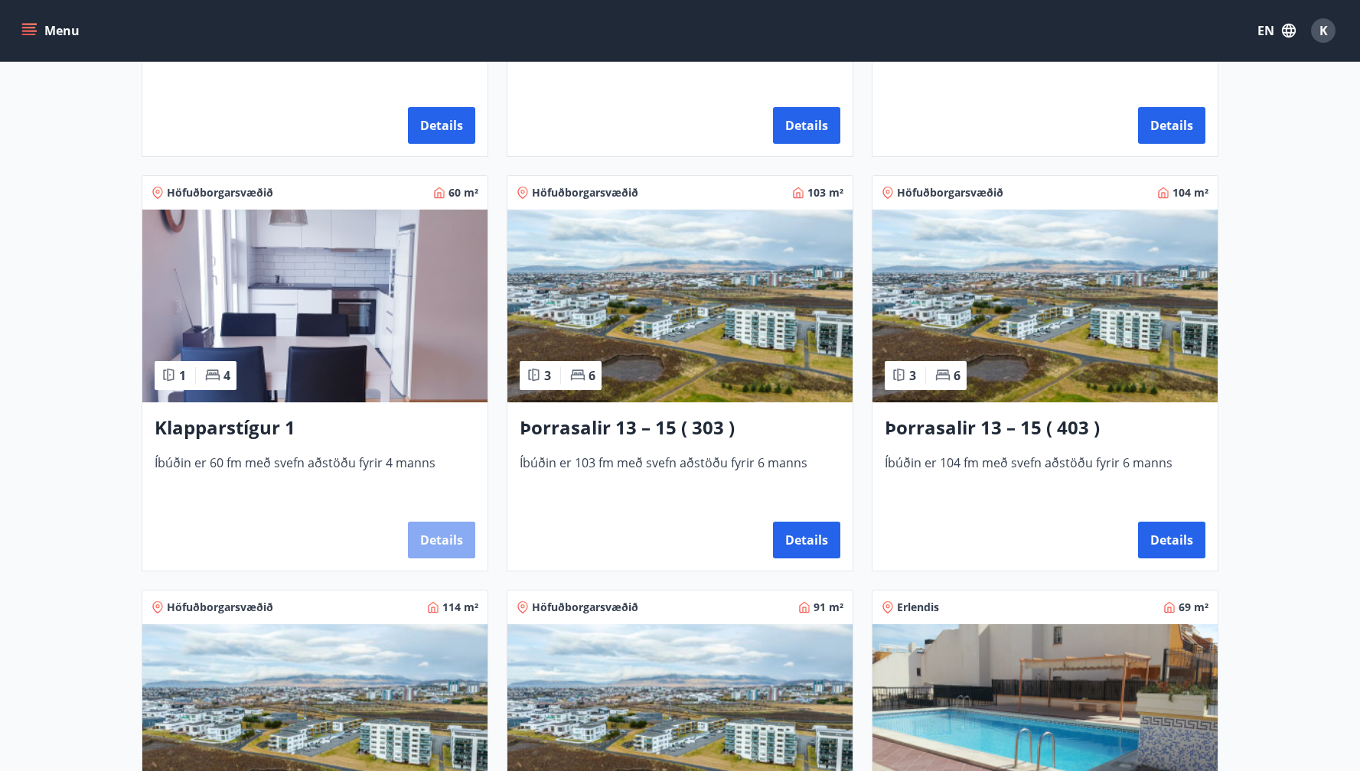
click at [438, 543] on button "Details" at bounding box center [441, 540] width 67 height 37
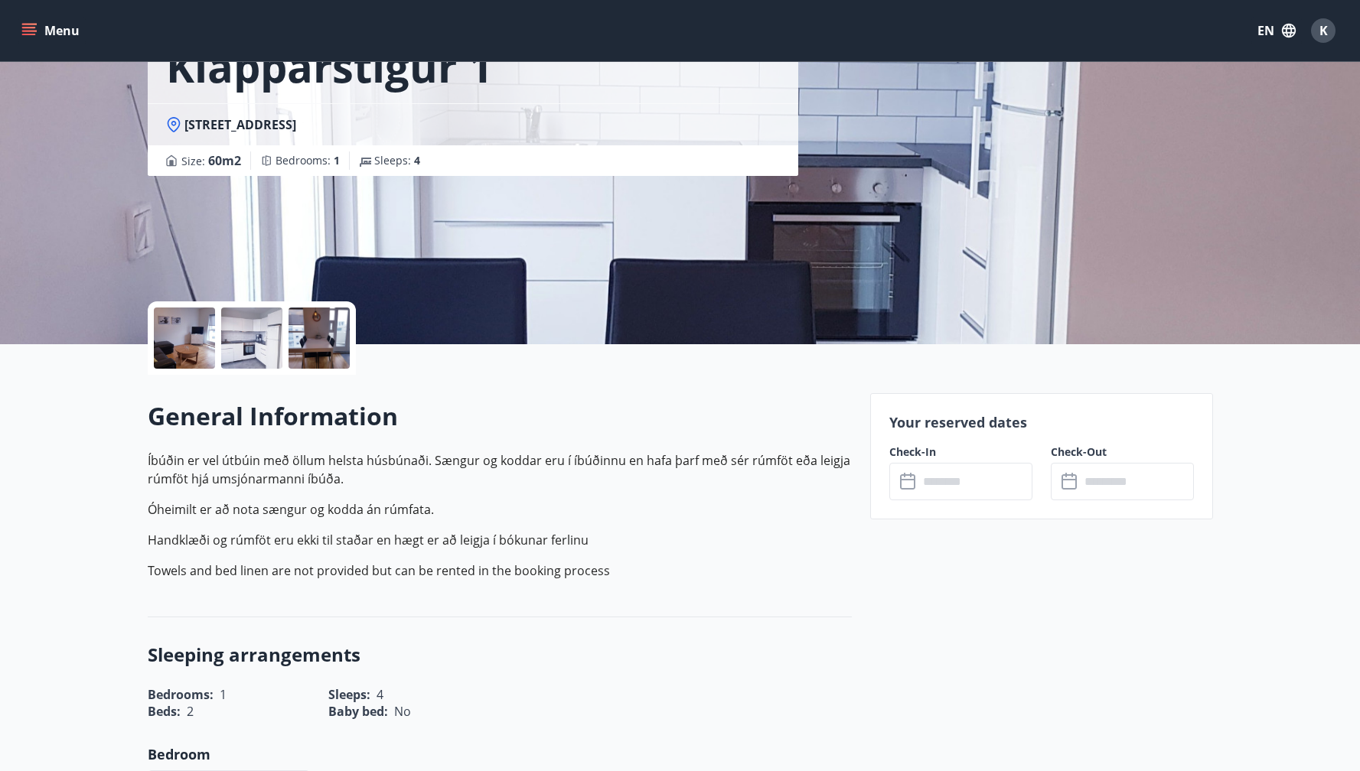
scroll to position [199, 0]
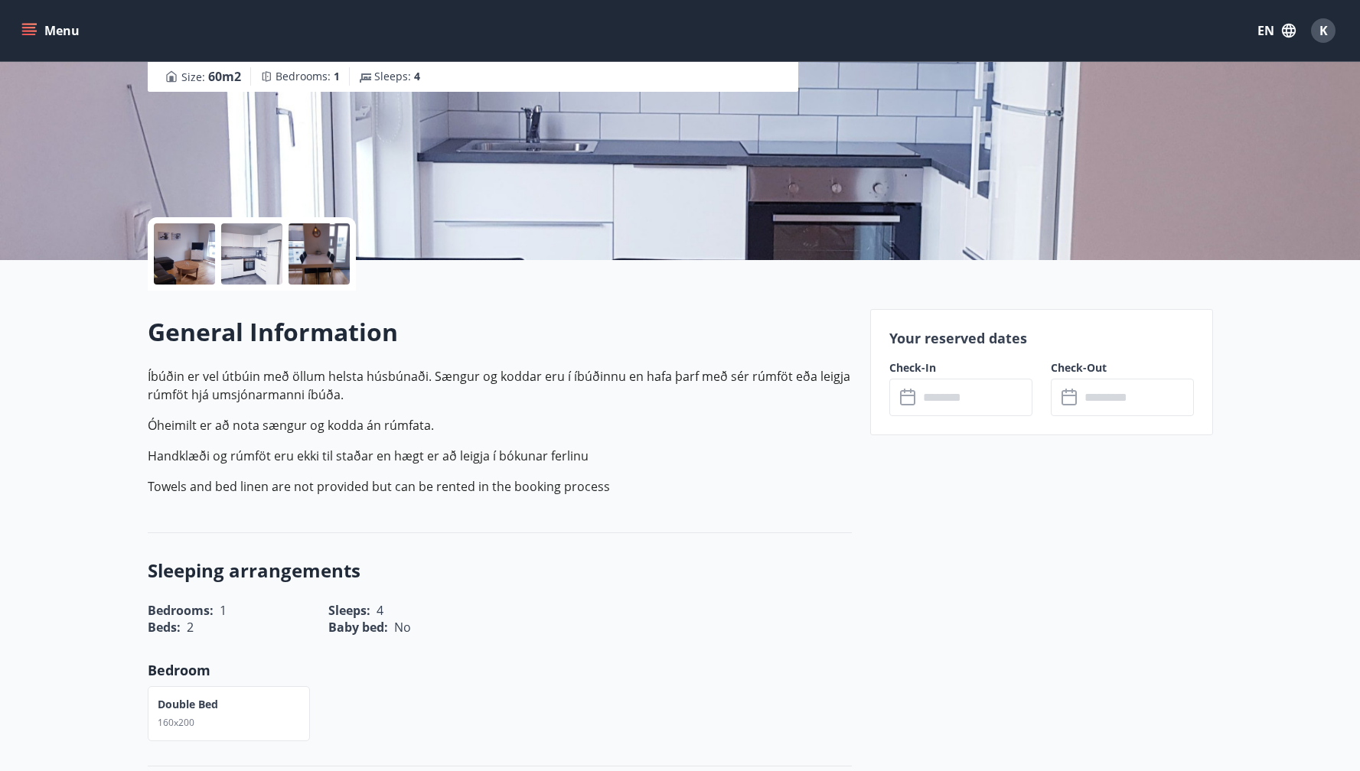
click at [979, 398] on input "text" at bounding box center [975, 397] width 114 height 37
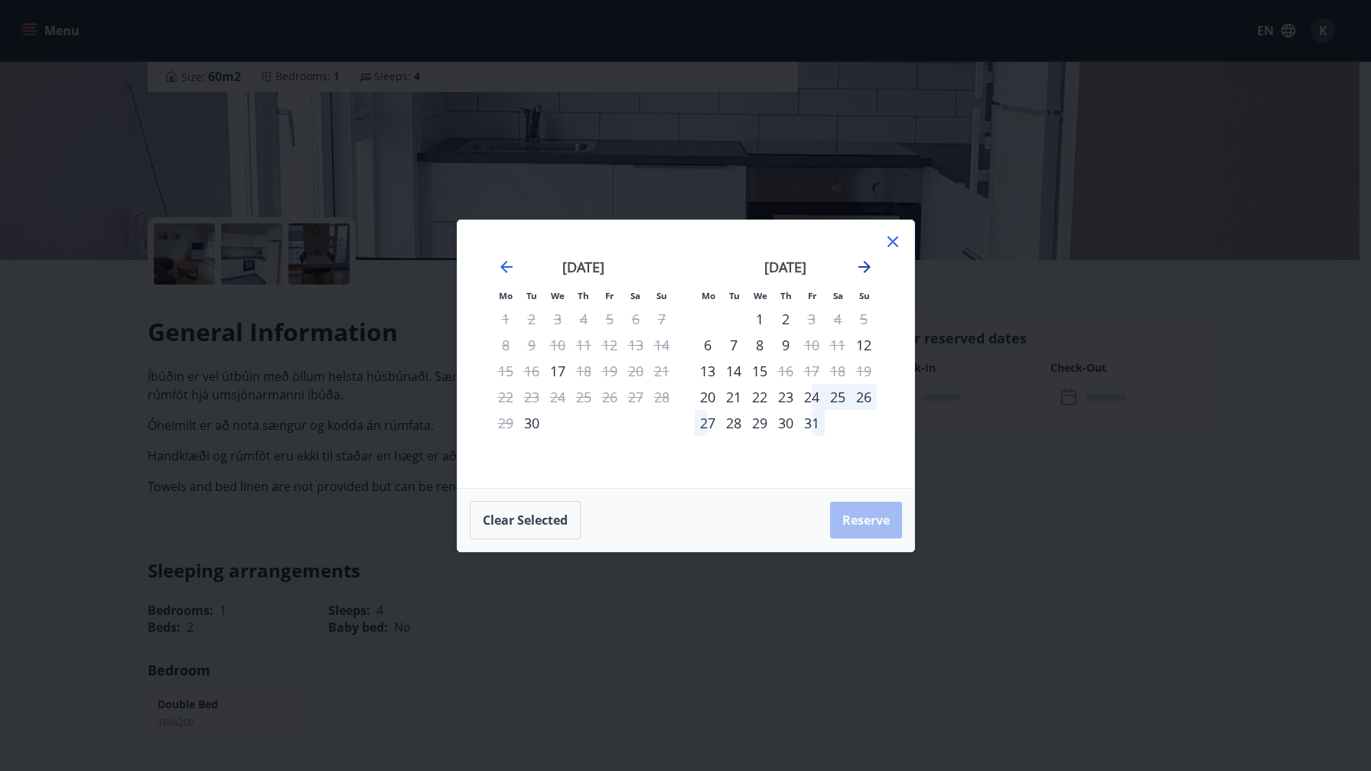
click at [868, 273] on icon "Move forward to switch to the next month." at bounding box center [864, 267] width 18 height 18
click at [868, 265] on icon "Move forward to switch to the next month." at bounding box center [865, 267] width 12 height 12
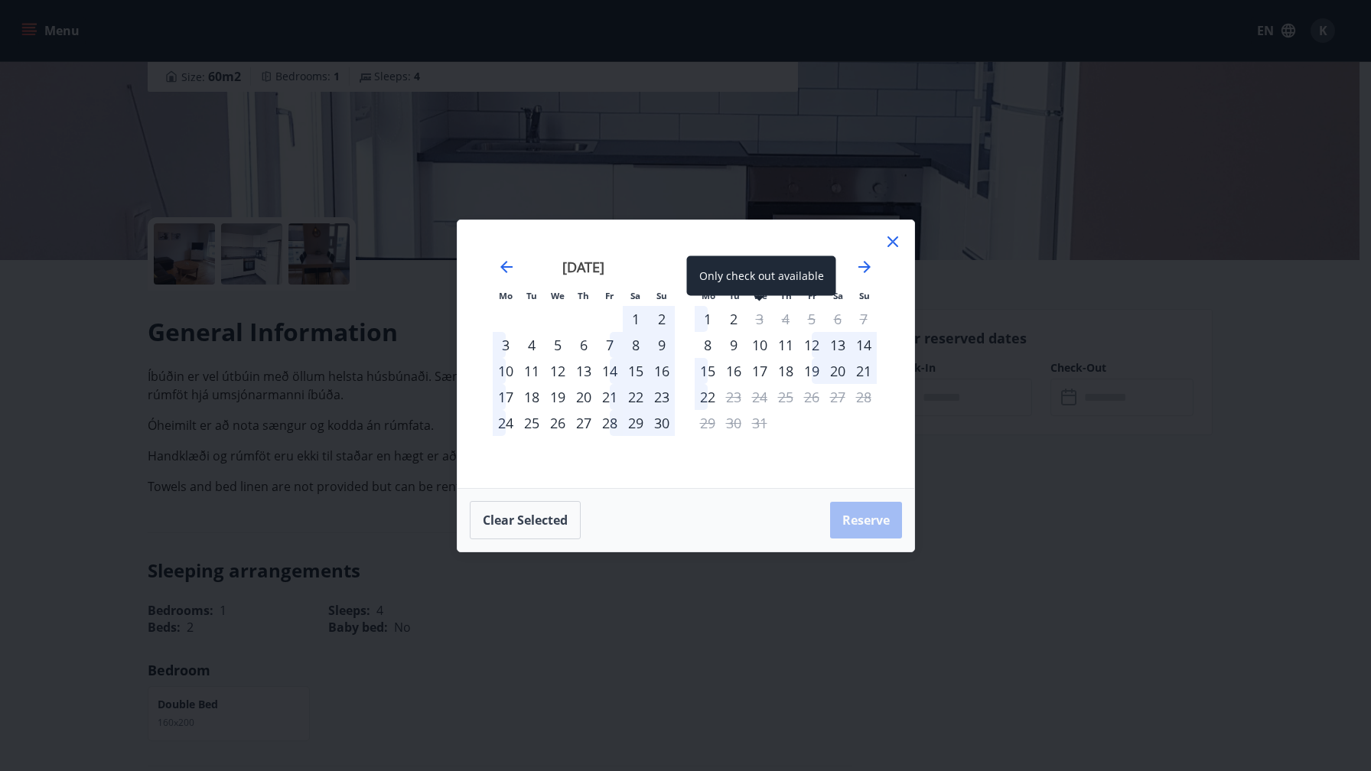
click at [763, 318] on div "3" at bounding box center [760, 319] width 26 height 26
click at [759, 321] on div "3" at bounding box center [760, 319] width 26 height 26
click at [760, 321] on div "3" at bounding box center [760, 319] width 26 height 26
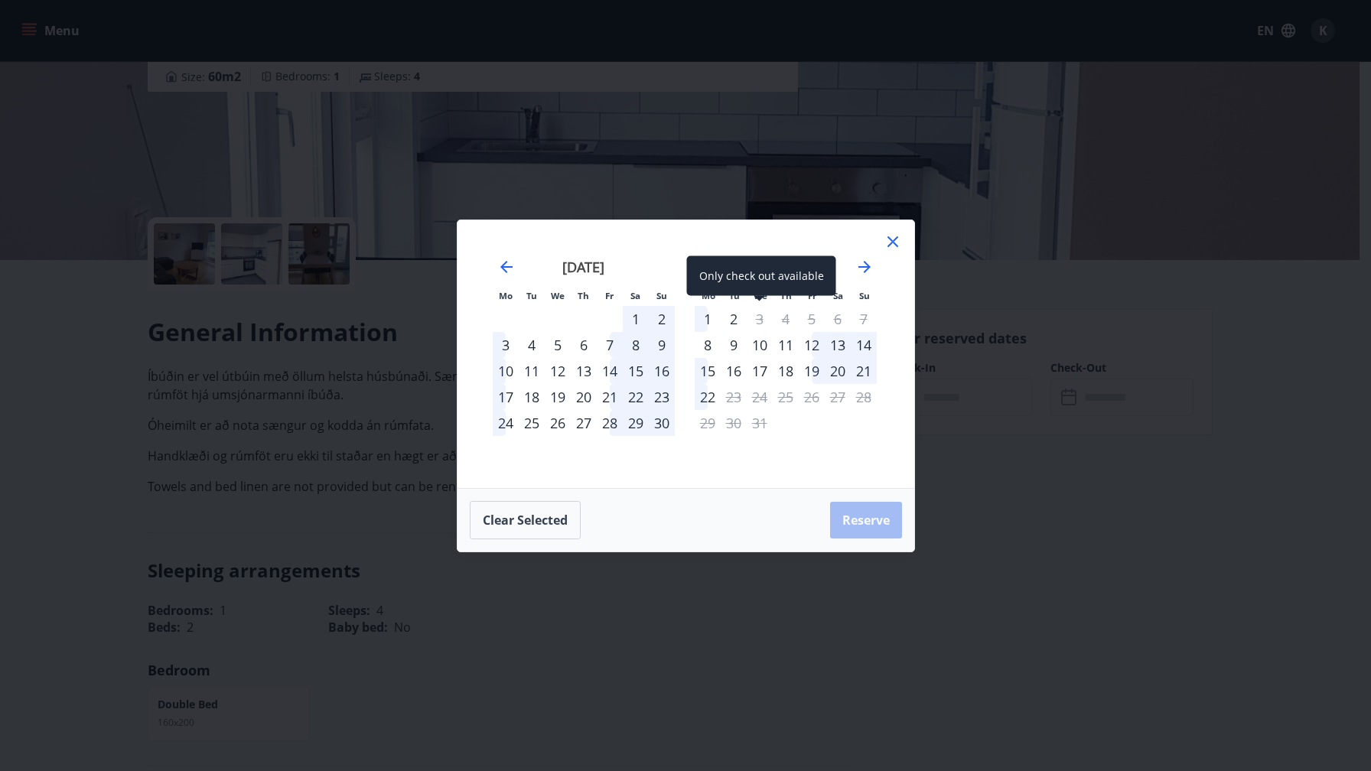
click at [760, 321] on div "3" at bounding box center [760, 319] width 26 height 26
click at [562, 521] on button "Clear selected" at bounding box center [525, 520] width 111 height 38
click at [563, 520] on button "Clear selected" at bounding box center [525, 520] width 111 height 38
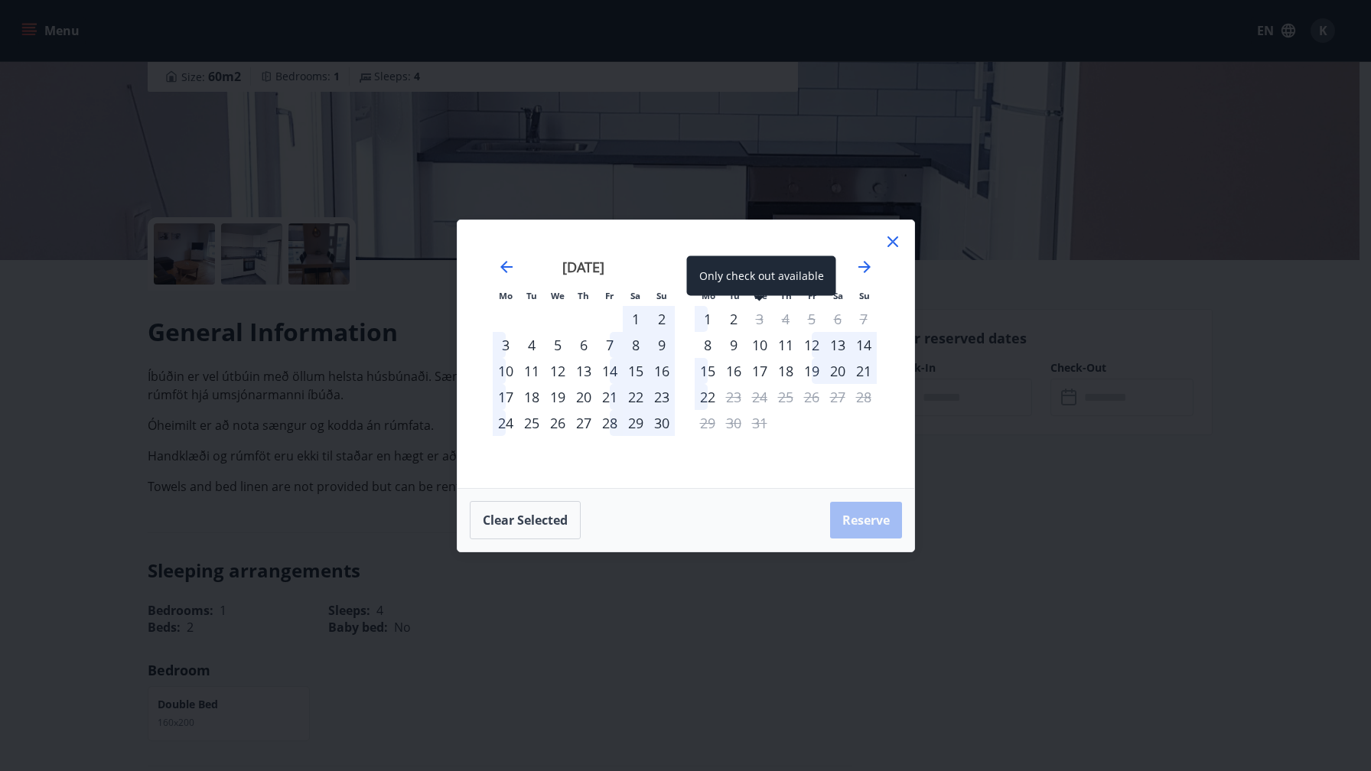
click at [767, 316] on div "3" at bounding box center [760, 319] width 26 height 26
click at [761, 326] on div "3" at bounding box center [760, 319] width 26 height 26
click at [764, 321] on div "3" at bounding box center [760, 319] width 26 height 26
click at [763, 320] on div "3" at bounding box center [760, 319] width 26 height 26
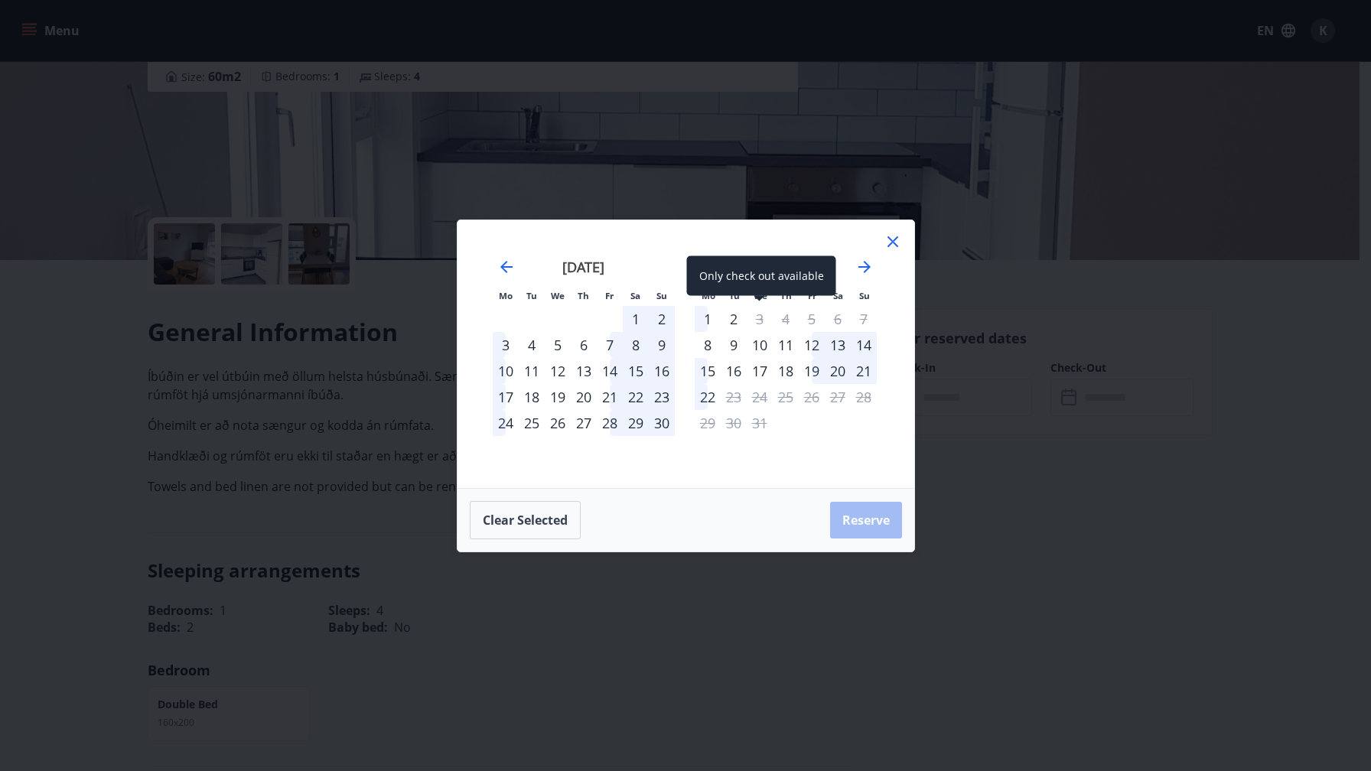
click at [762, 320] on div "3" at bounding box center [760, 319] width 26 height 26
click at [760, 320] on div "3" at bounding box center [760, 319] width 26 height 26
click at [893, 240] on icon at bounding box center [893, 241] width 11 height 11
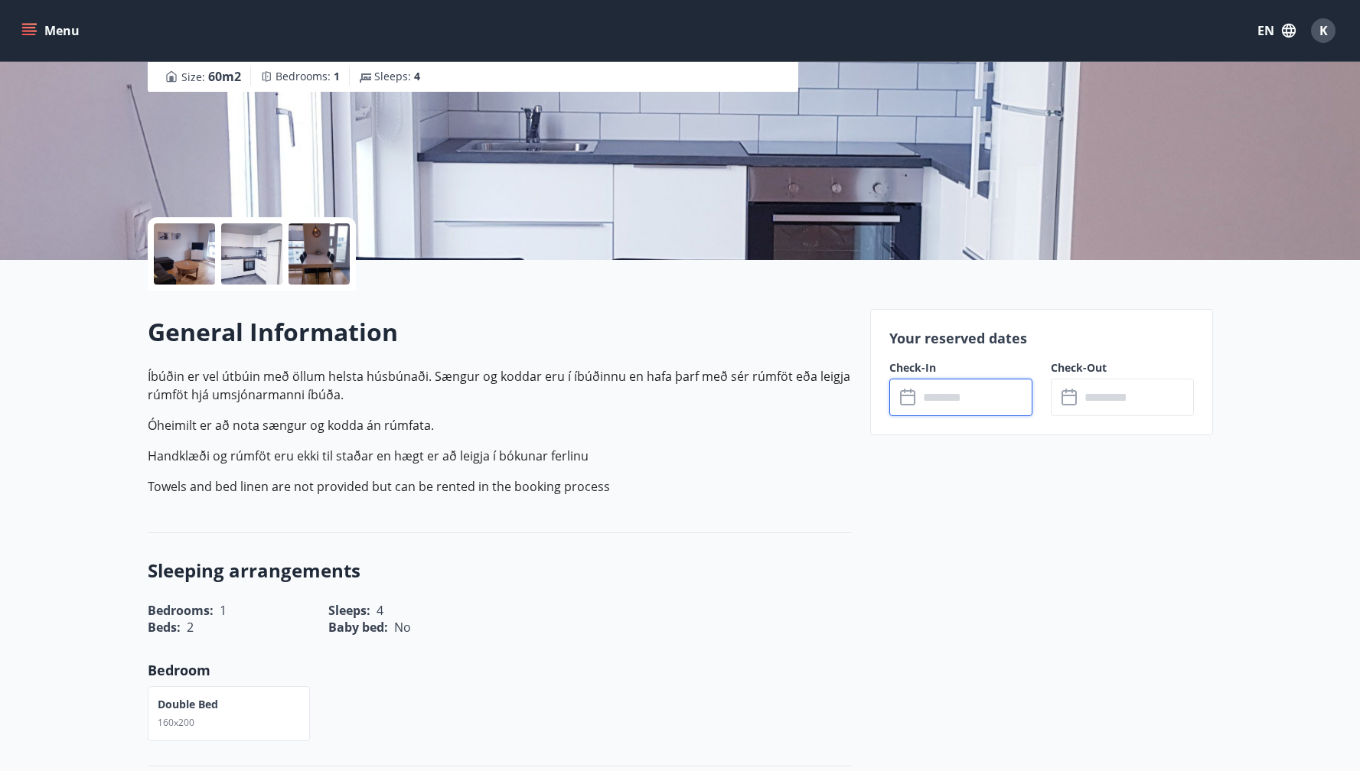
click at [752, 442] on p "Íbúðin er vel útbúin með öllum helsta húsbúnaði. Sængur og koddar eru í íbúðinn…" at bounding box center [500, 431] width 704 height 129
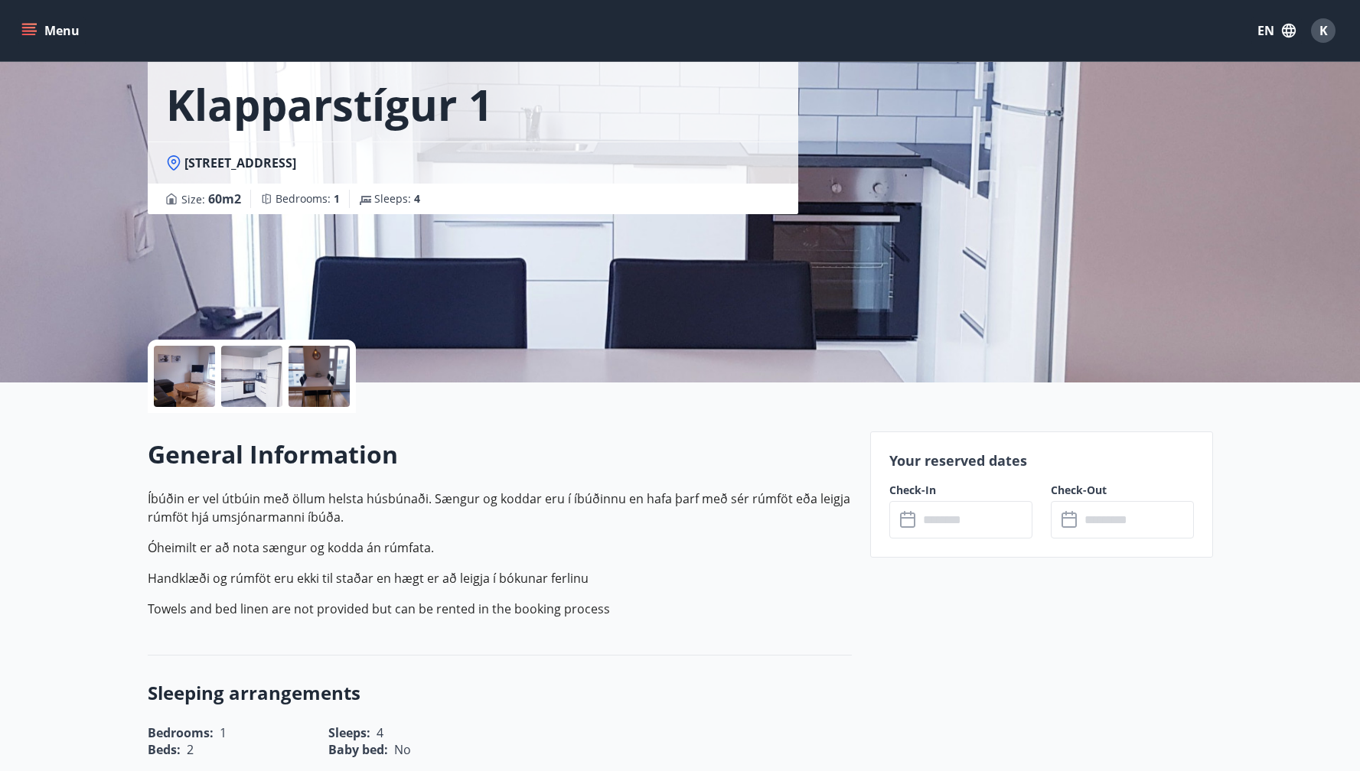
scroll to position [72, 0]
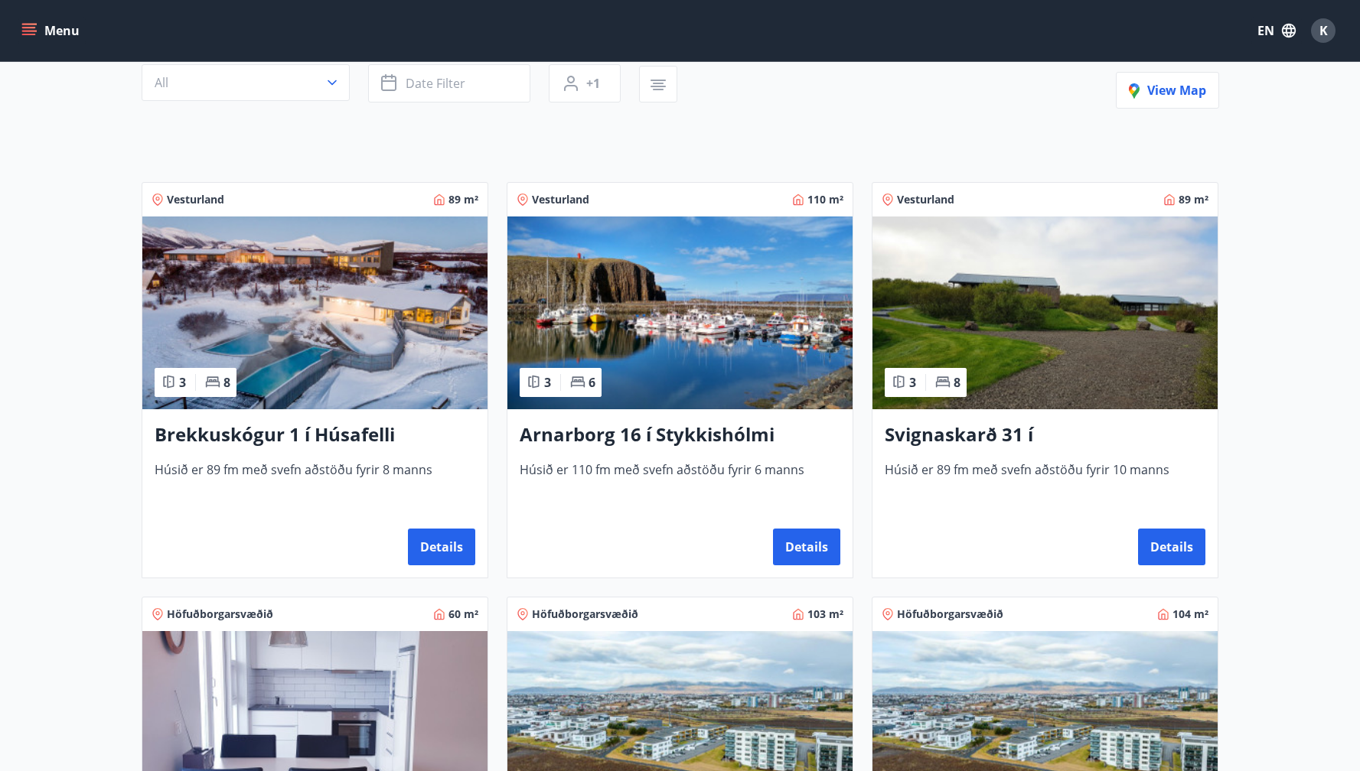
scroll to position [312, 0]
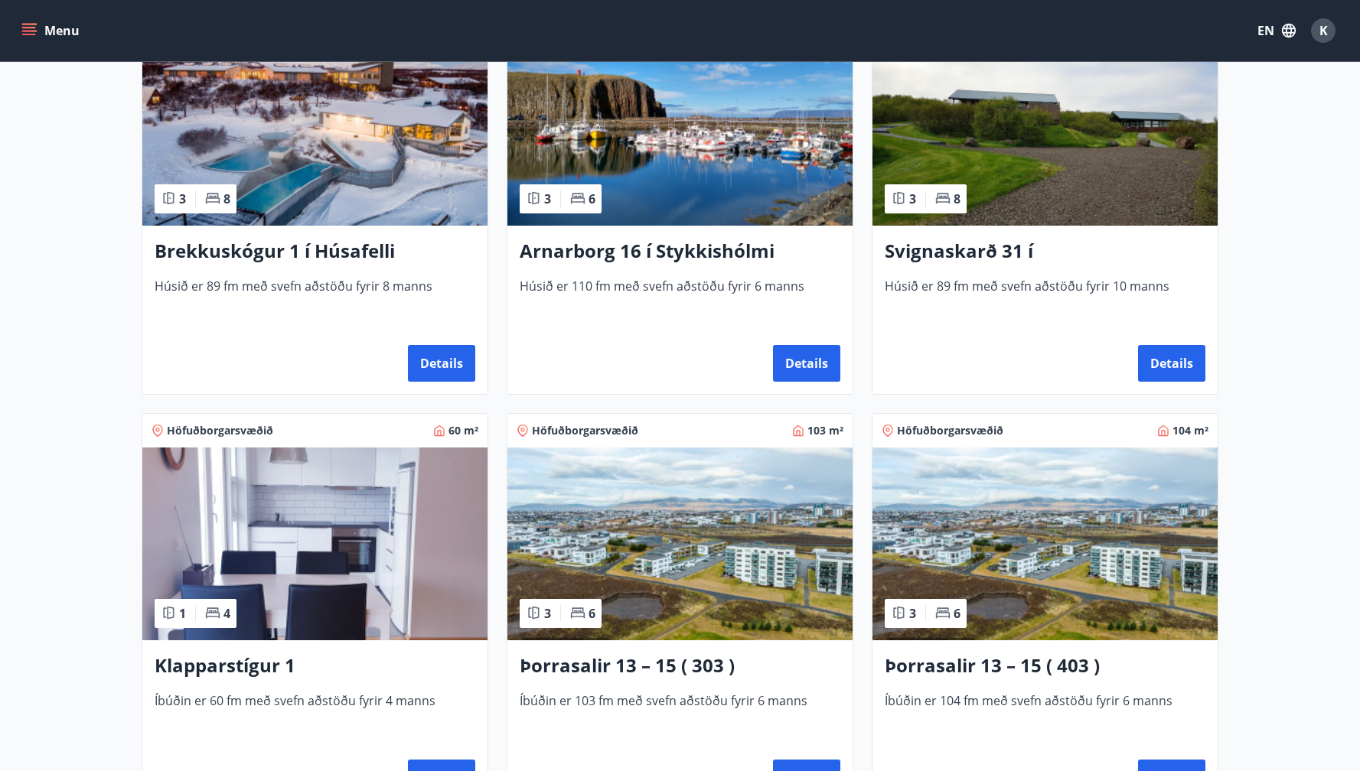
click at [1069, 193] on img at bounding box center [1044, 129] width 345 height 193
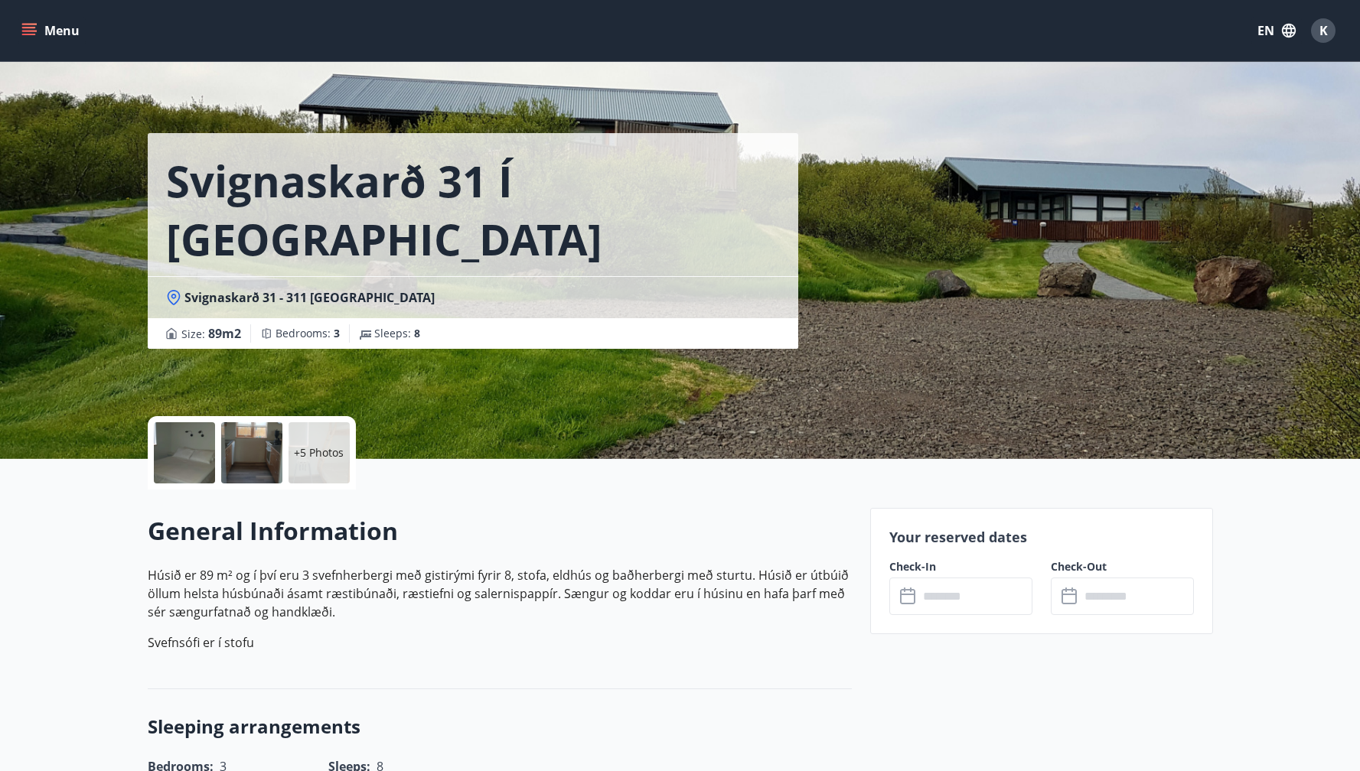
click at [184, 441] on div at bounding box center [184, 452] width 61 height 61
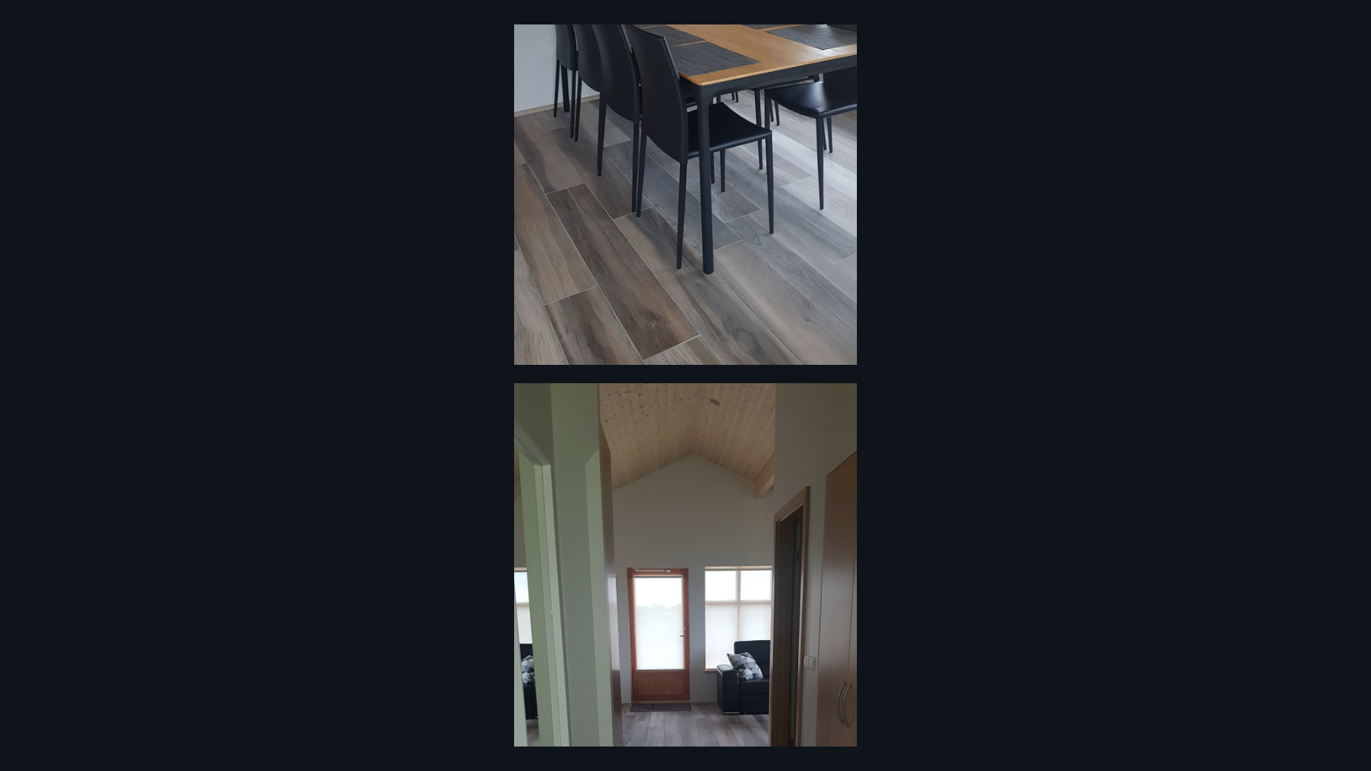
scroll to position [2221, 0]
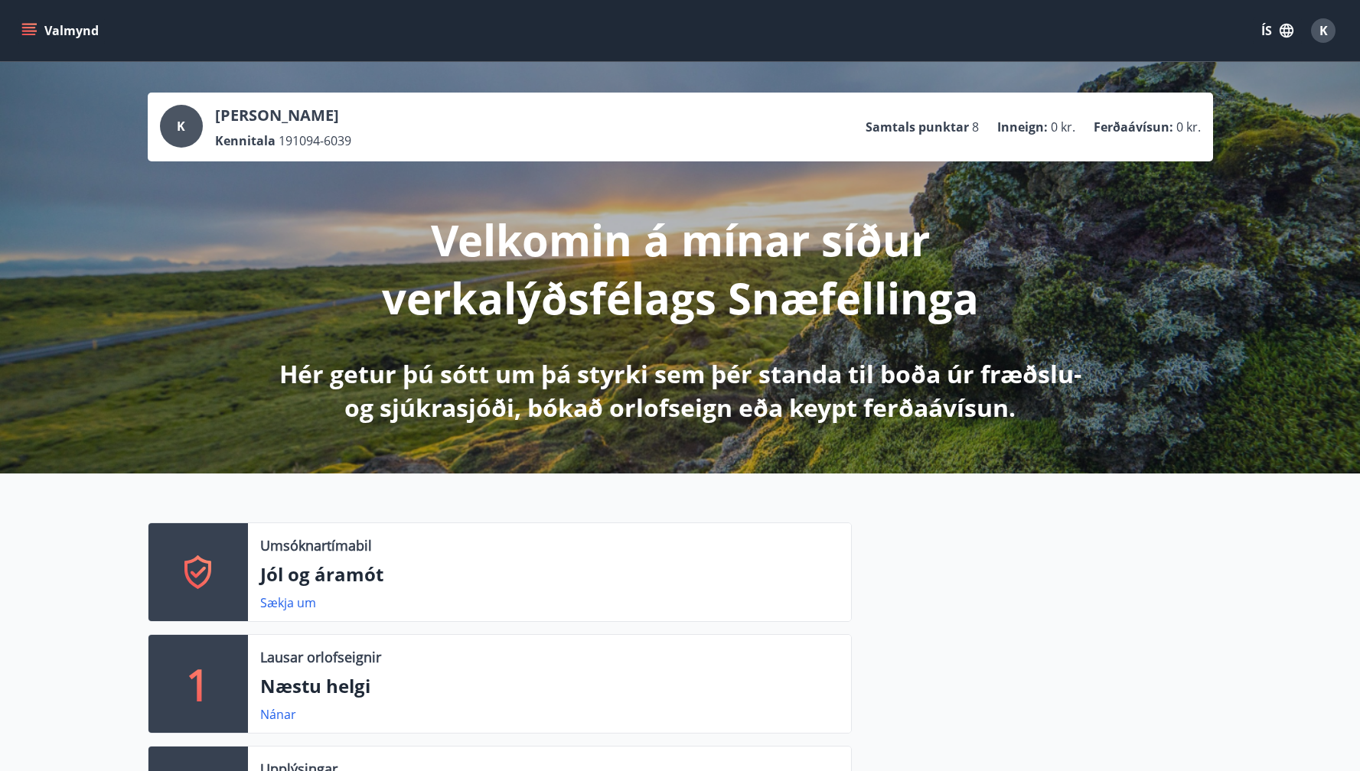
click at [31, 28] on icon "menu" at bounding box center [29, 28] width 14 height 2
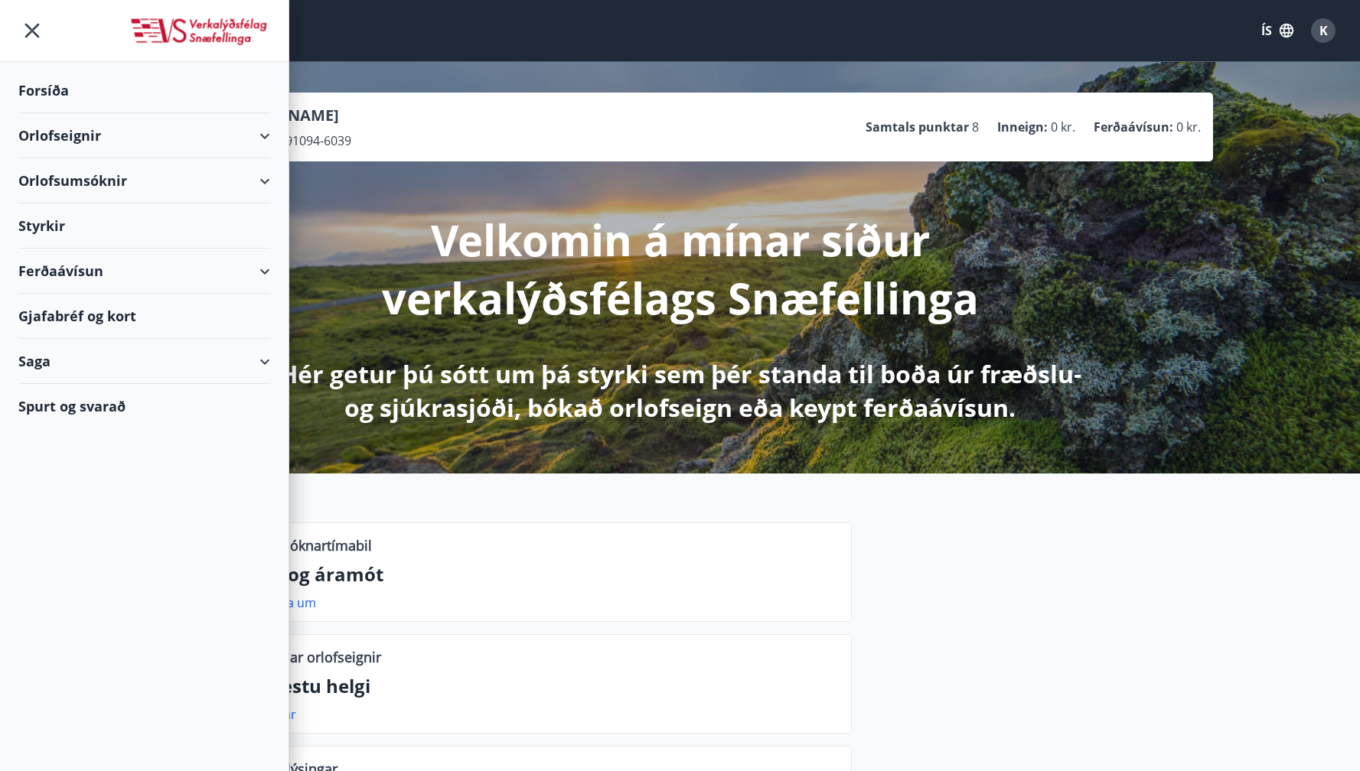
click at [1149, 72] on div "K [PERSON_NAME] Kennitala 191094-6039 Samtals punktar 8 Inneign : 0 kr. Ferðaáv…" at bounding box center [680, 268] width 1360 height 412
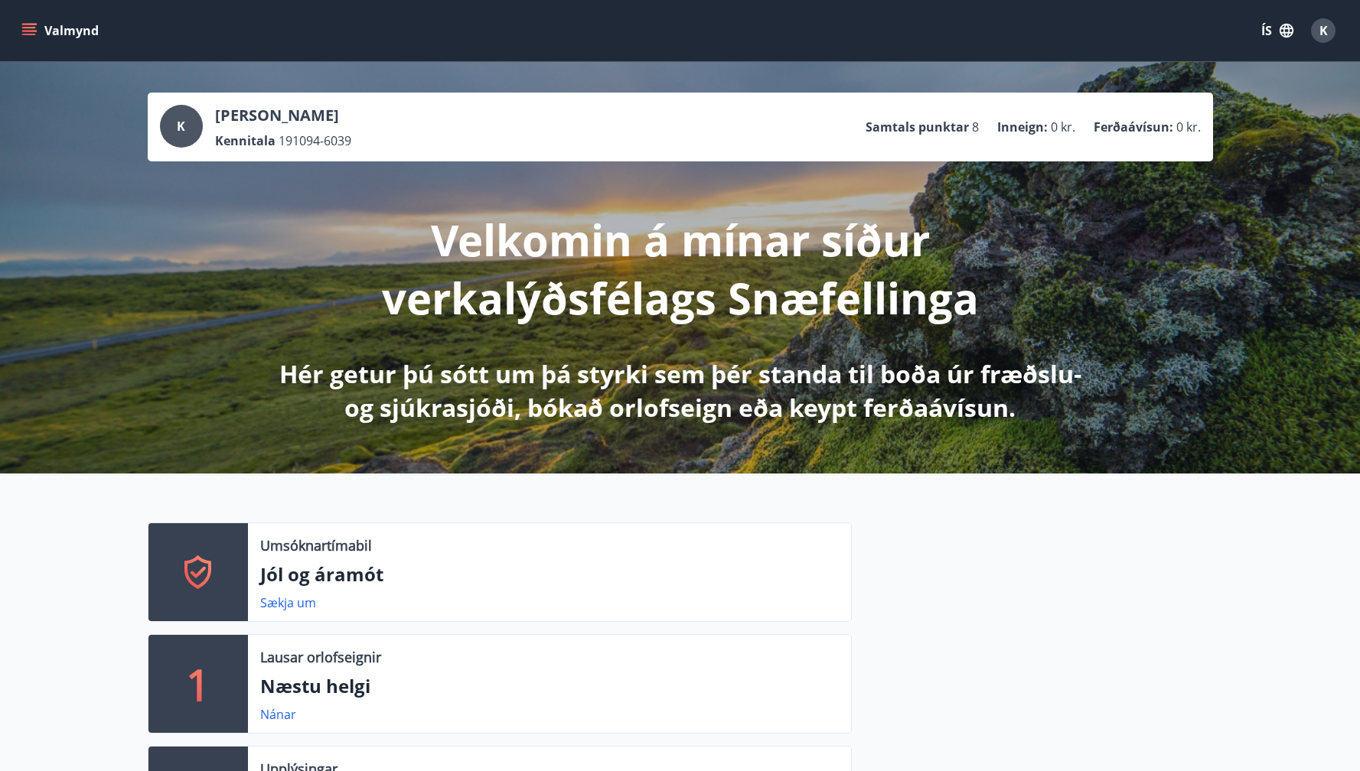
click at [1263, 30] on button "ÍS" at bounding box center [1277, 31] width 49 height 28
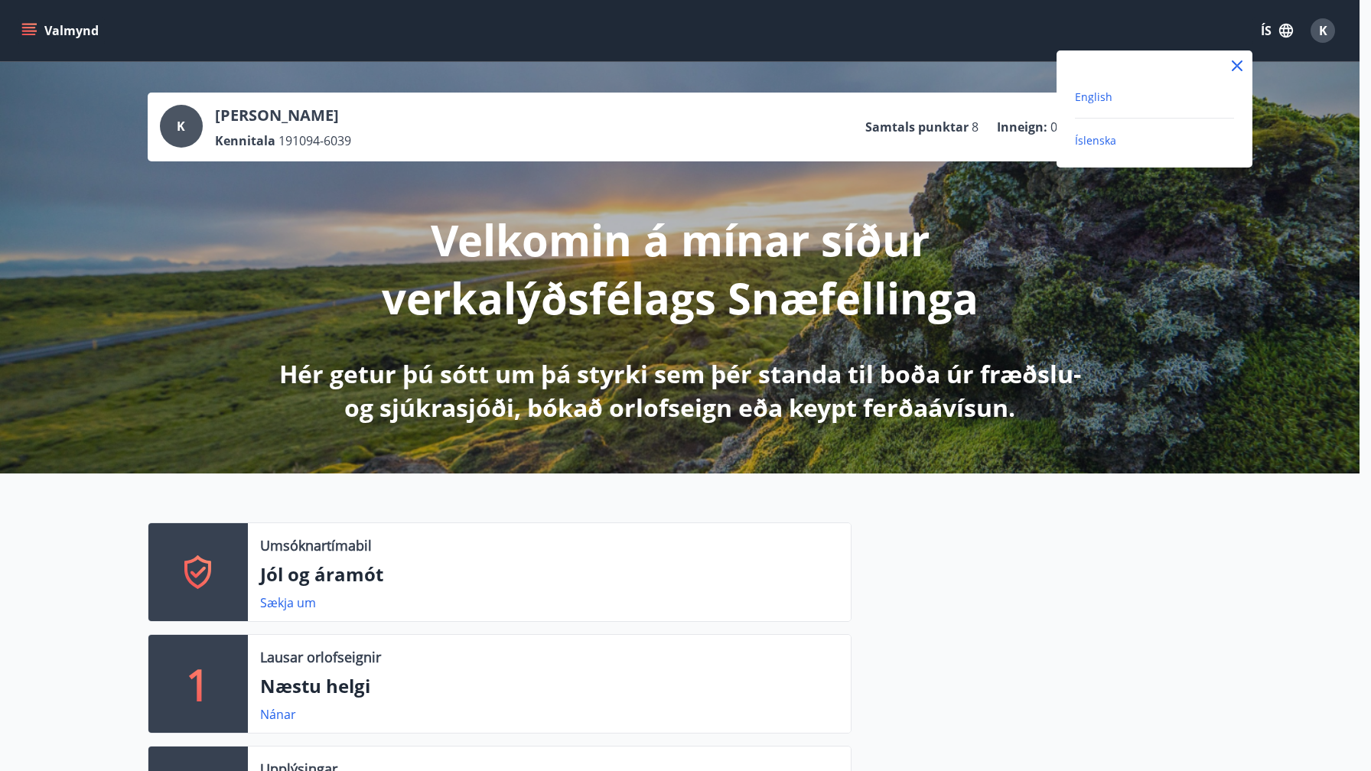
click at [1100, 98] on span "English" at bounding box center [1093, 97] width 37 height 15
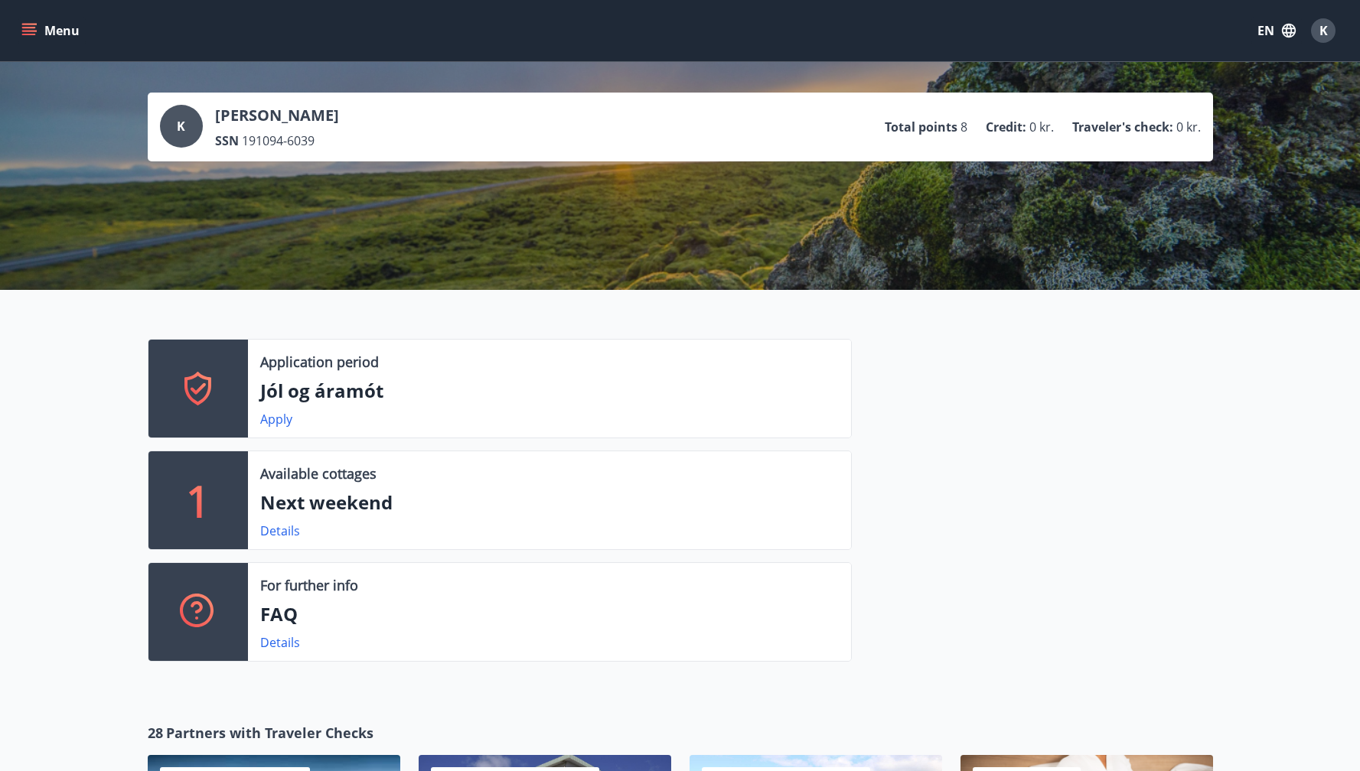
click at [17, 25] on div "Menu EN K" at bounding box center [680, 30] width 1360 height 61
click at [22, 27] on icon "menu" at bounding box center [29, 28] width 14 height 2
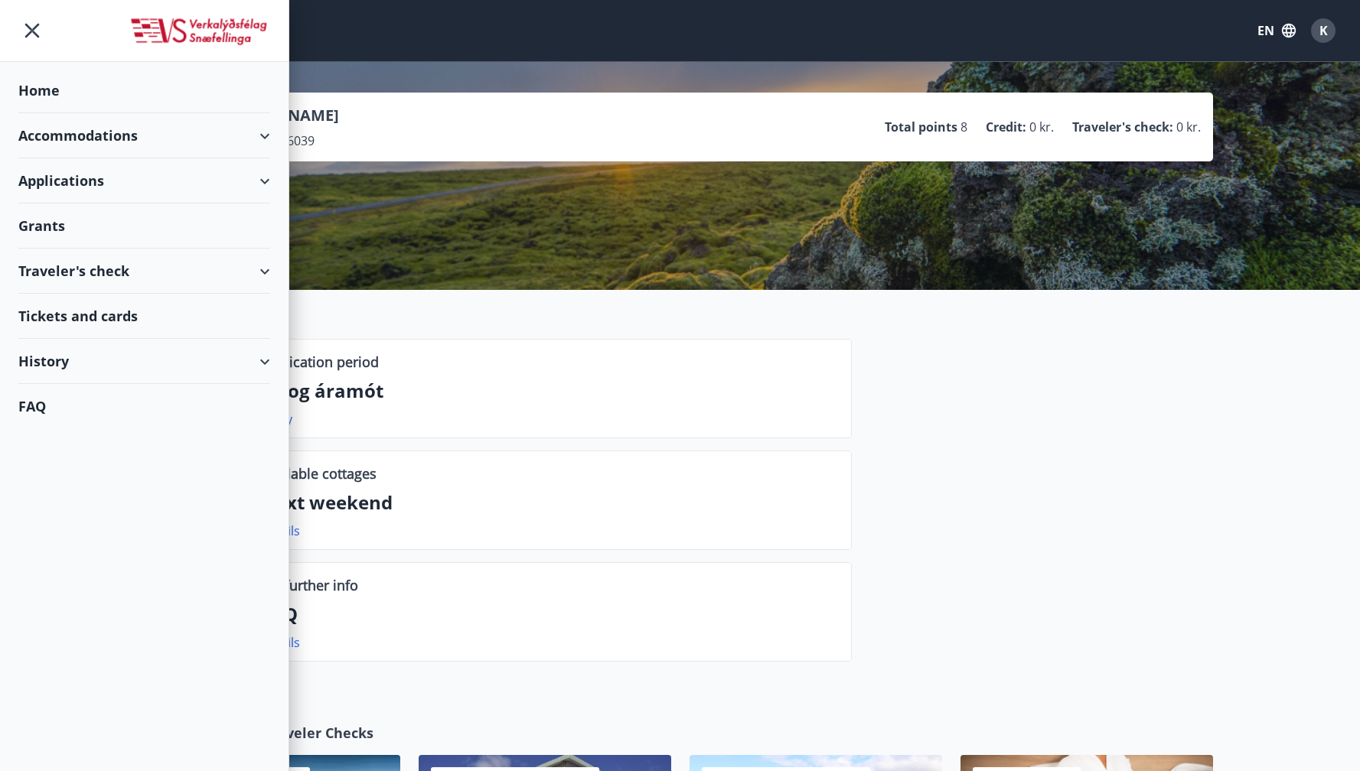
click at [160, 184] on div "Applications" at bounding box center [144, 180] width 252 height 45
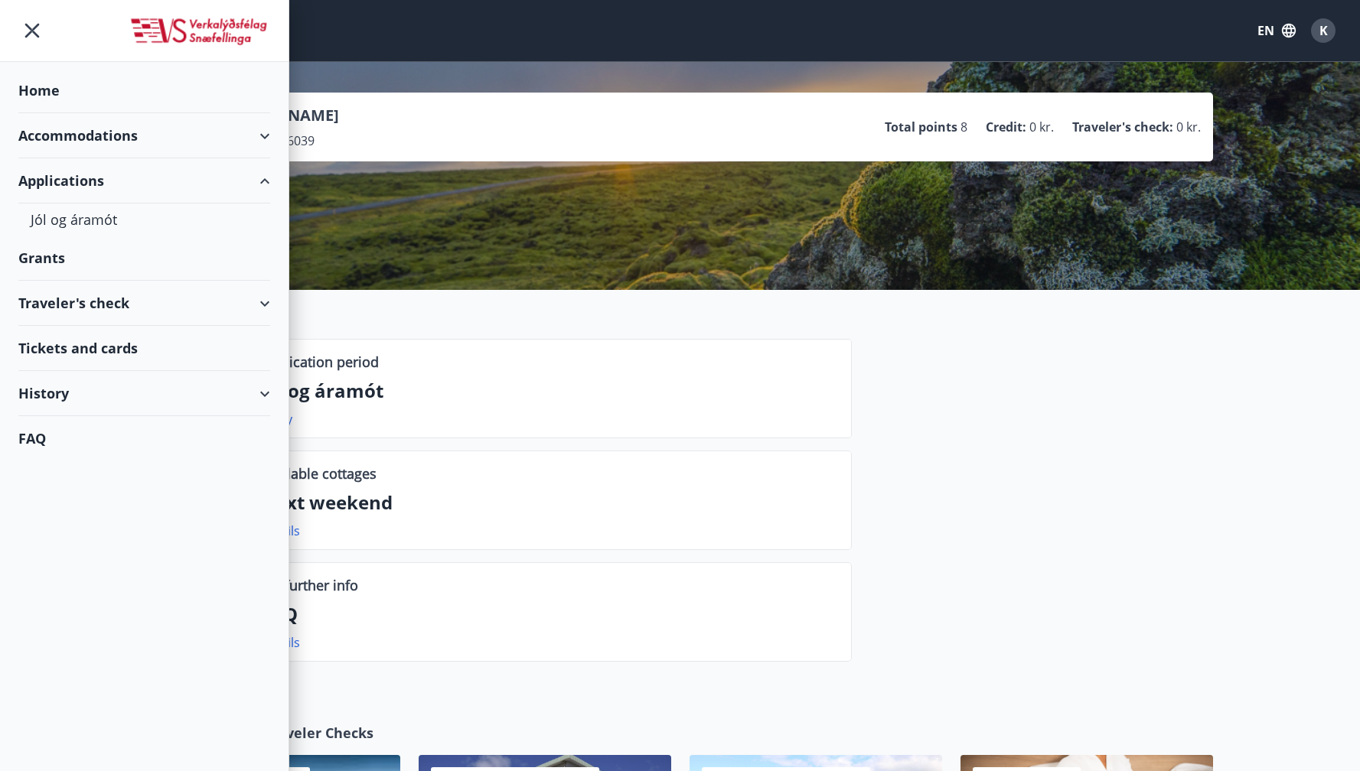
click at [113, 179] on div "Applications" at bounding box center [144, 180] width 252 height 45
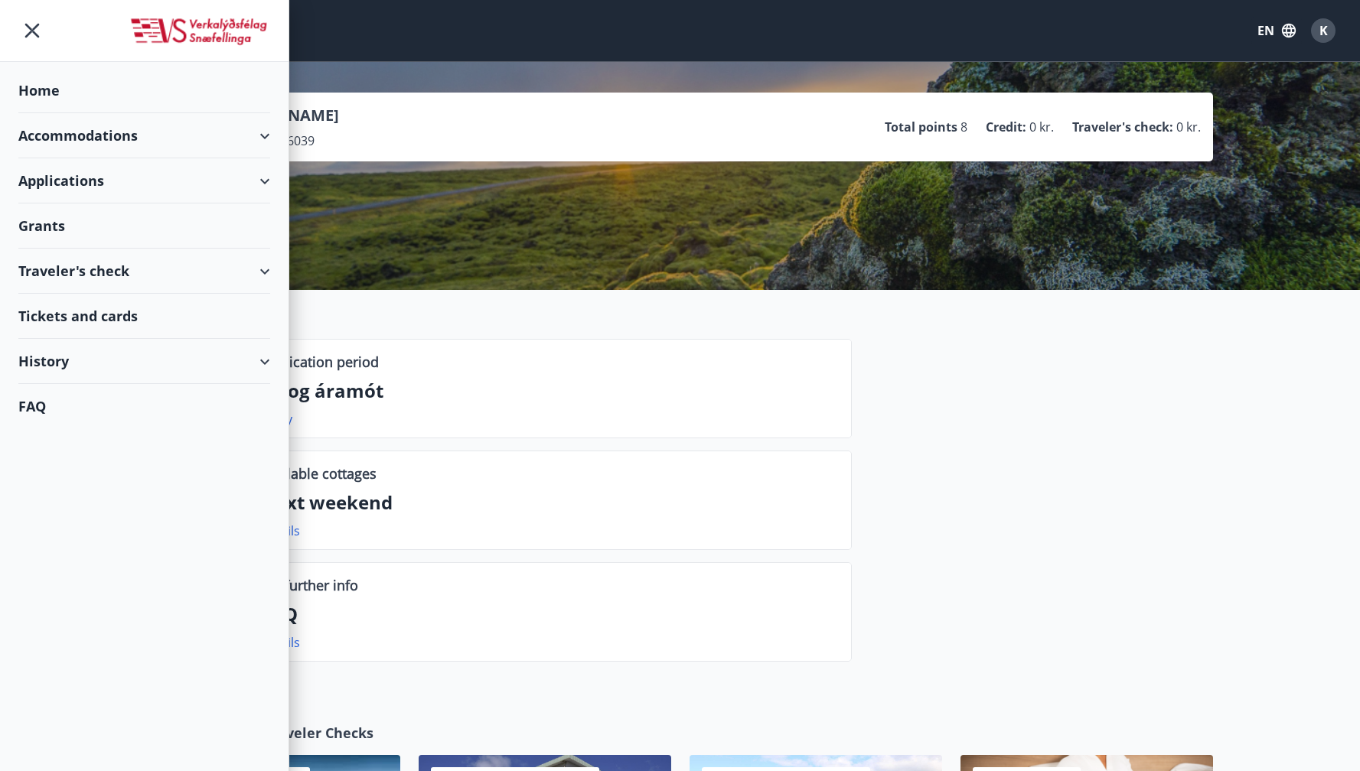
click at [119, 153] on div "Accommodations" at bounding box center [144, 135] width 252 height 45
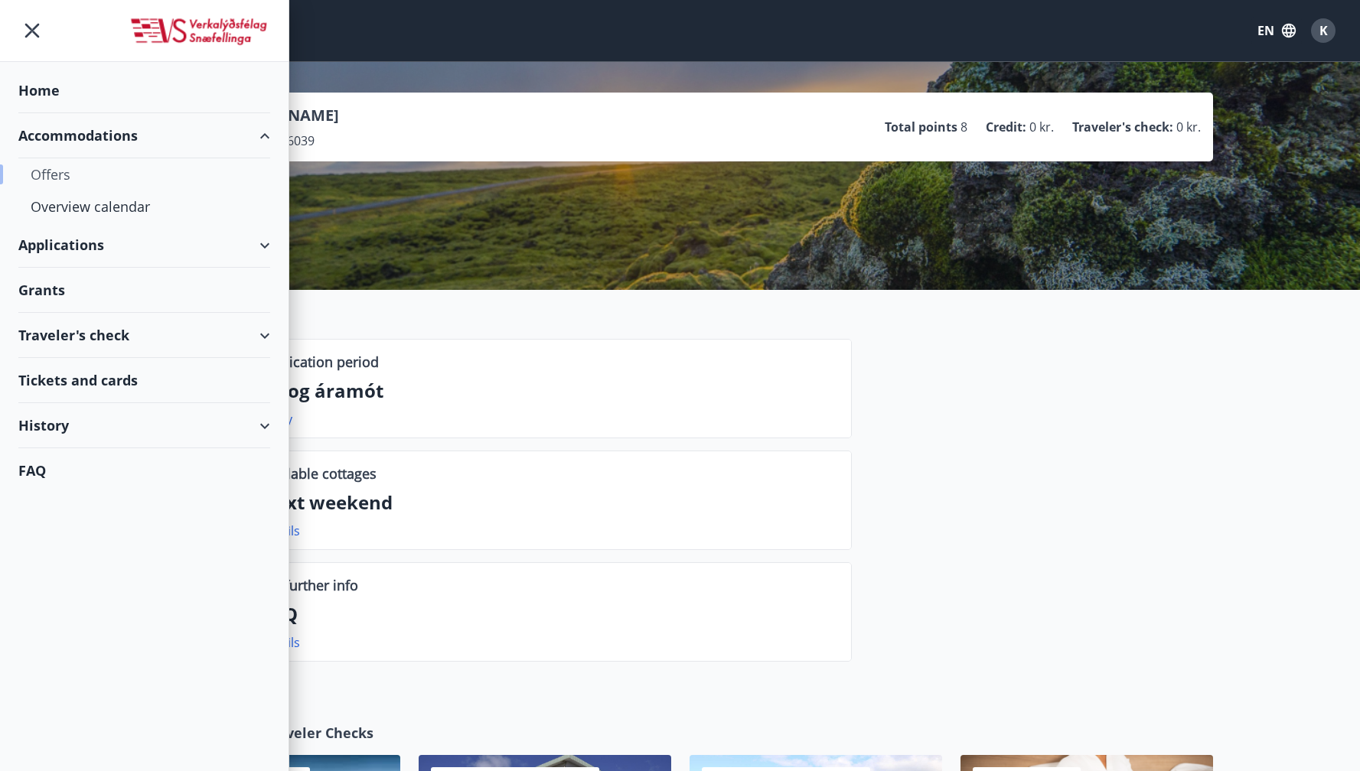
click at [68, 176] on div "Offers" at bounding box center [144, 174] width 227 height 32
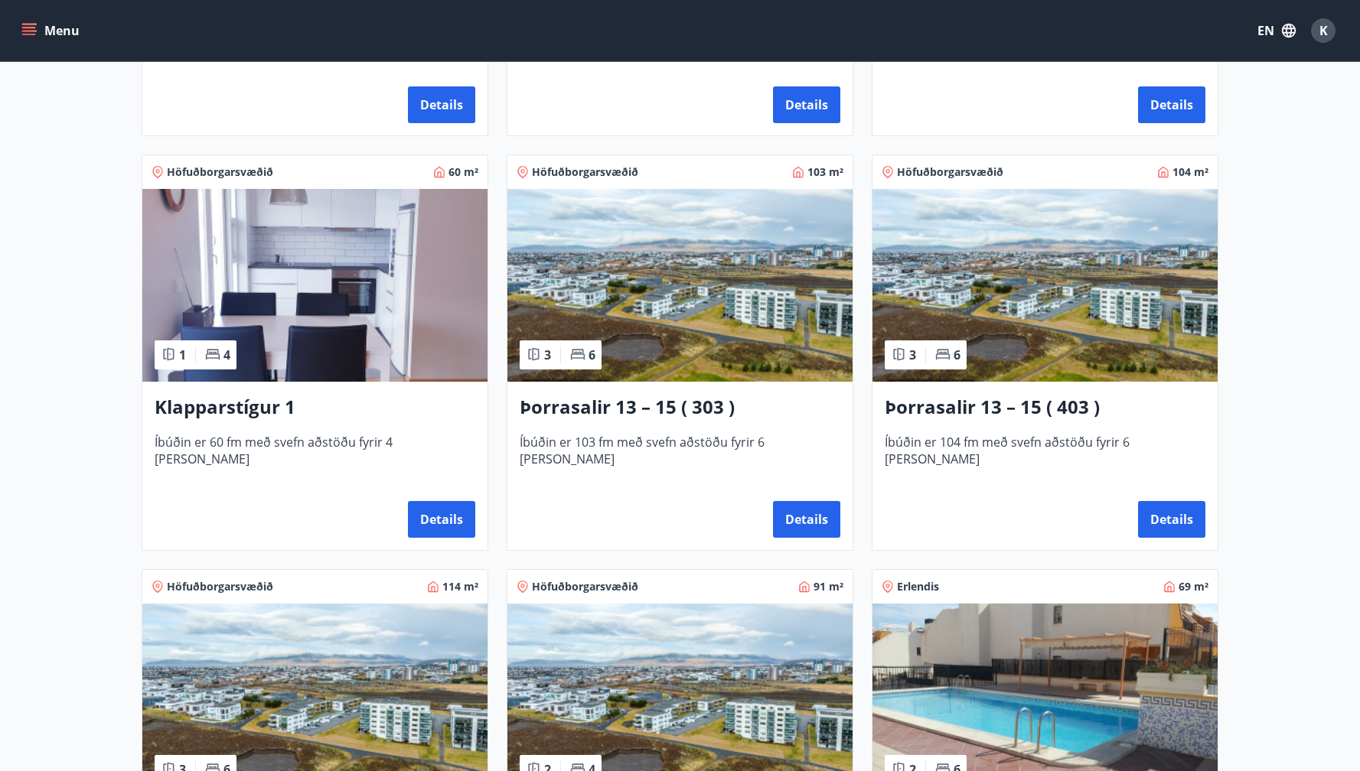
click at [404, 279] on img at bounding box center [314, 285] width 345 height 193
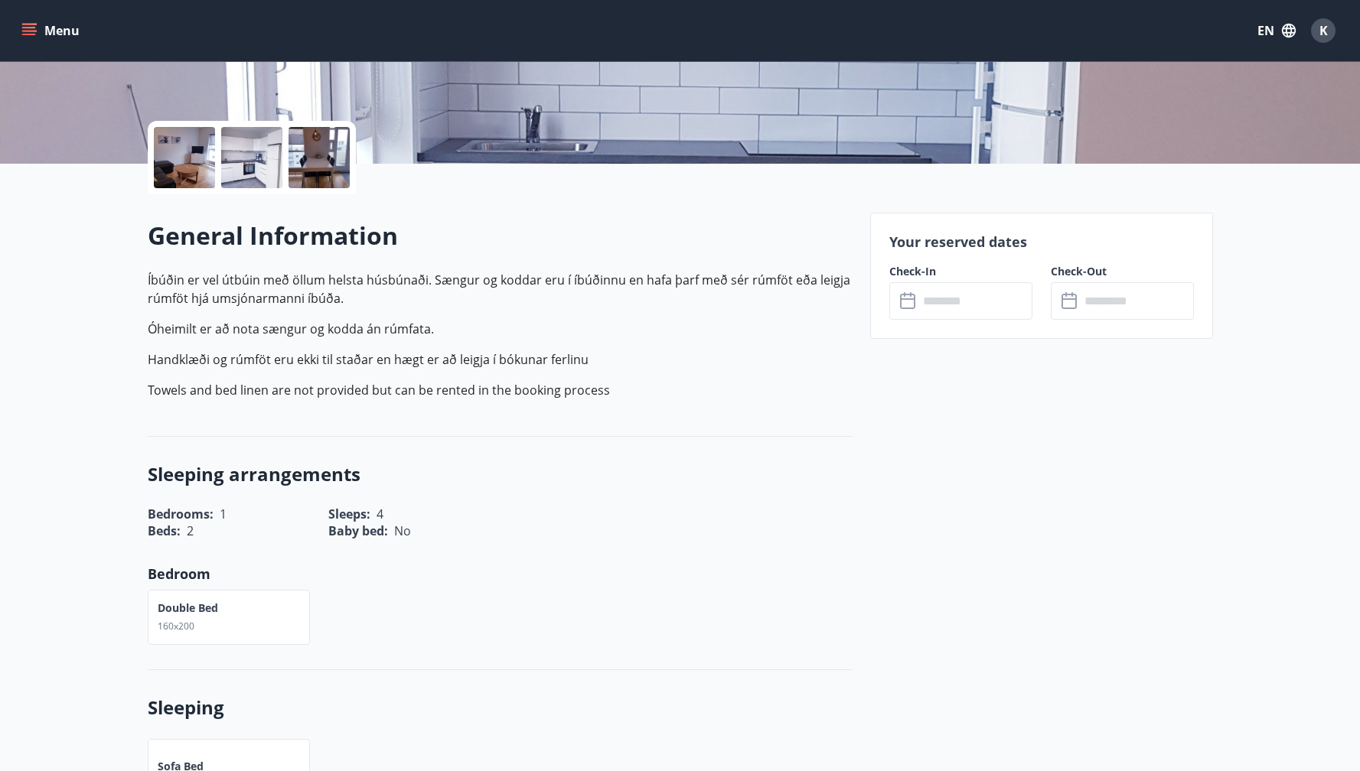
scroll to position [270, 0]
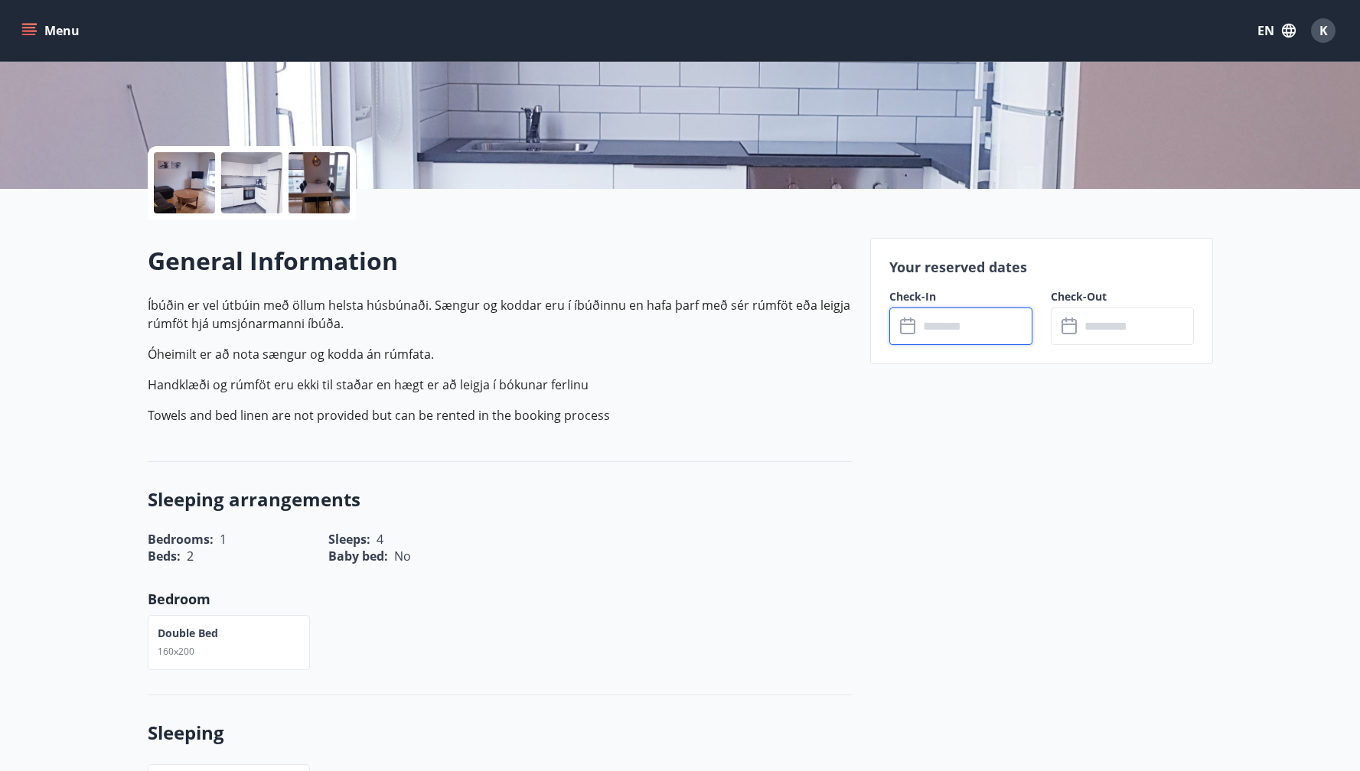
click at [960, 328] on input "text" at bounding box center [975, 326] width 114 height 37
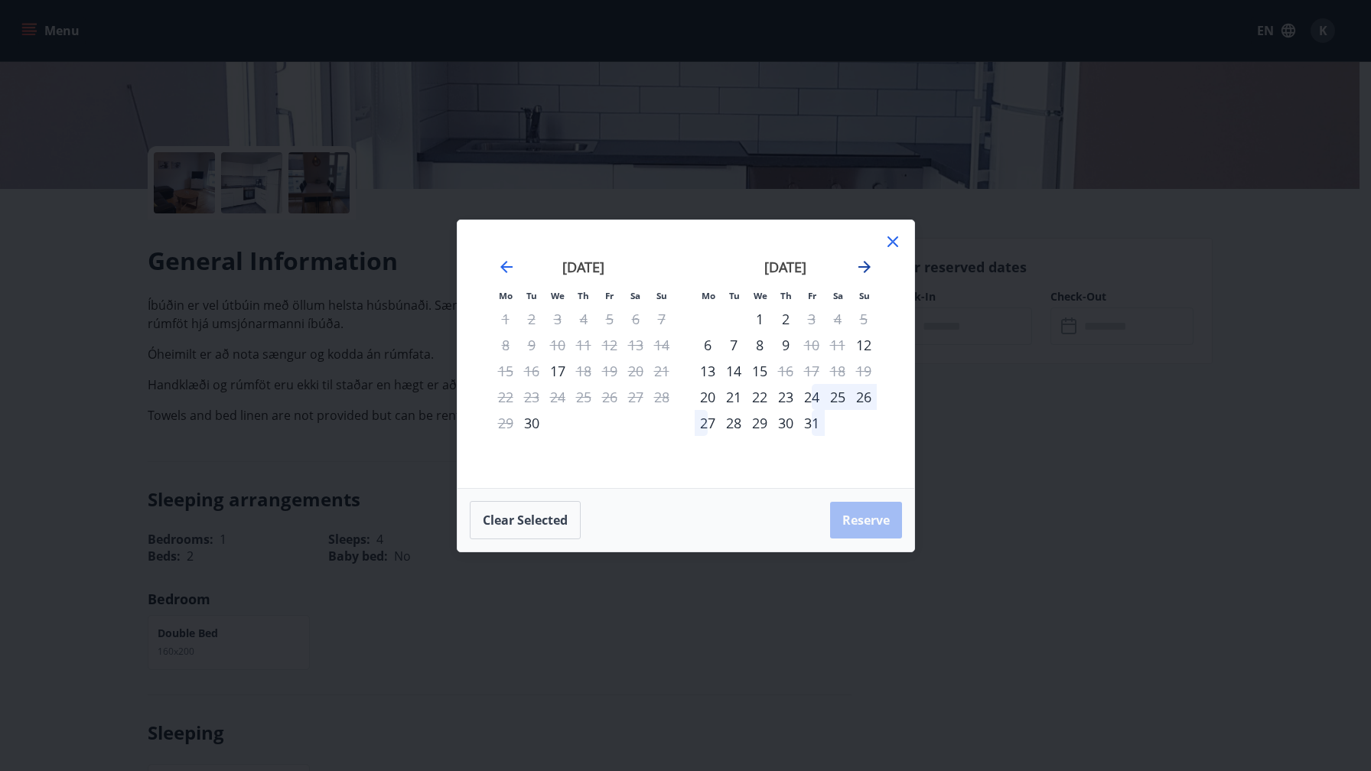
click at [865, 267] on icon "Move forward to switch to the next month." at bounding box center [865, 267] width 12 height 12
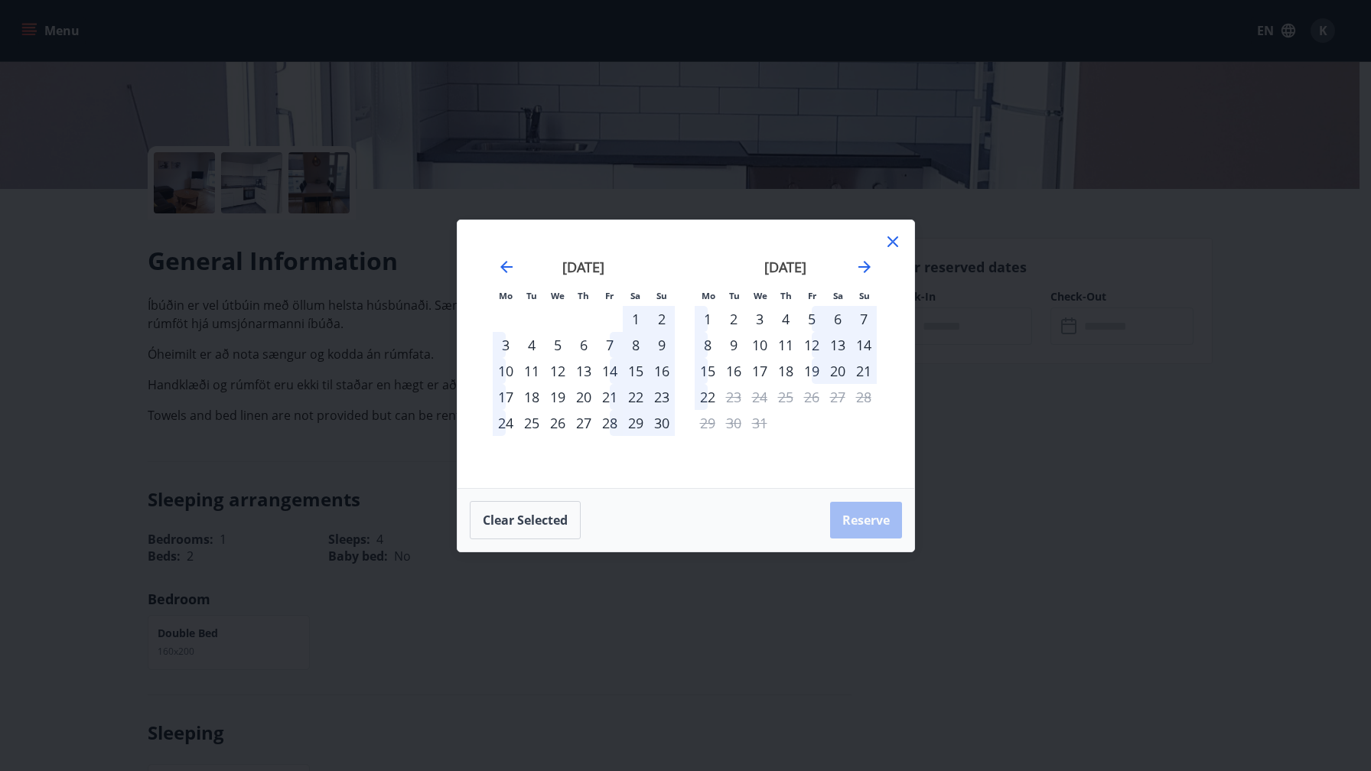
click at [758, 318] on div "3" at bounding box center [760, 319] width 26 height 26
click at [836, 318] on div "6" at bounding box center [838, 319] width 26 height 26
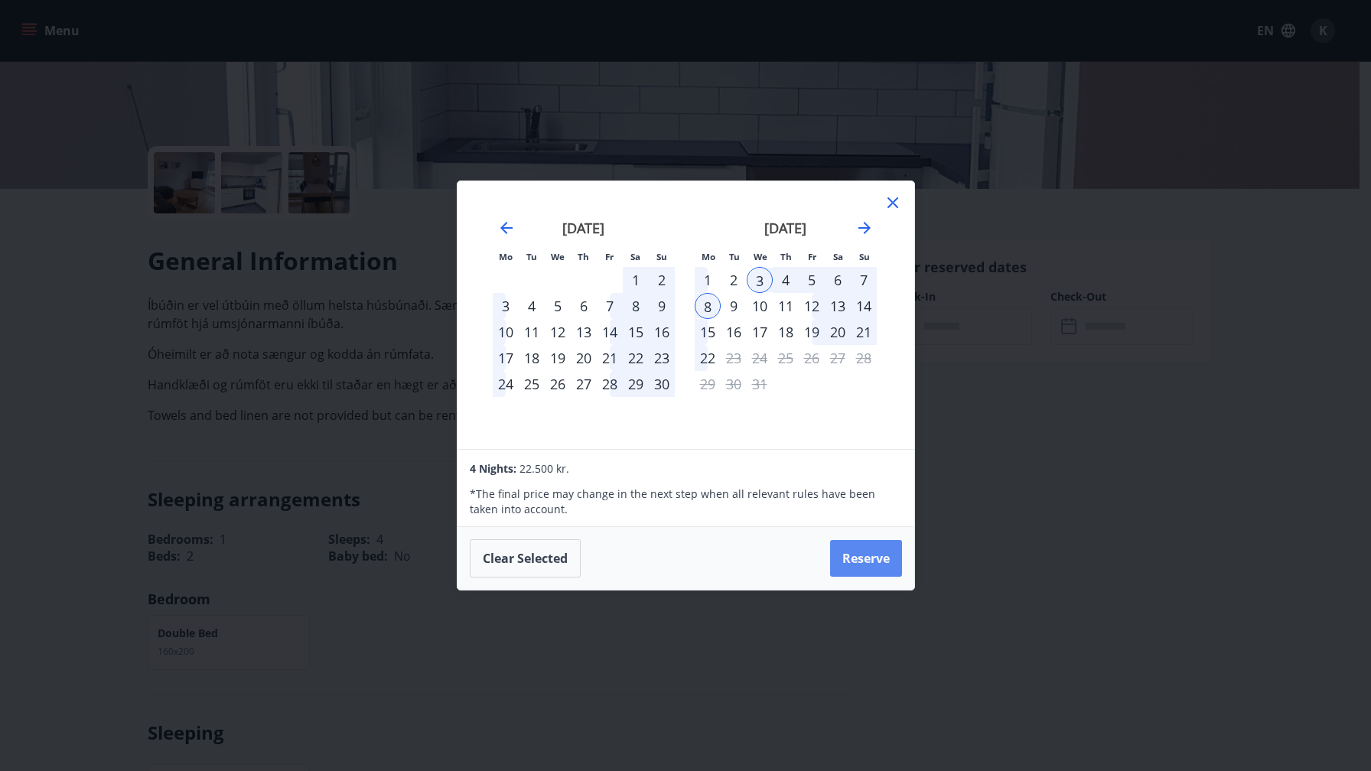
click at [872, 565] on button "Reserve" at bounding box center [866, 558] width 72 height 37
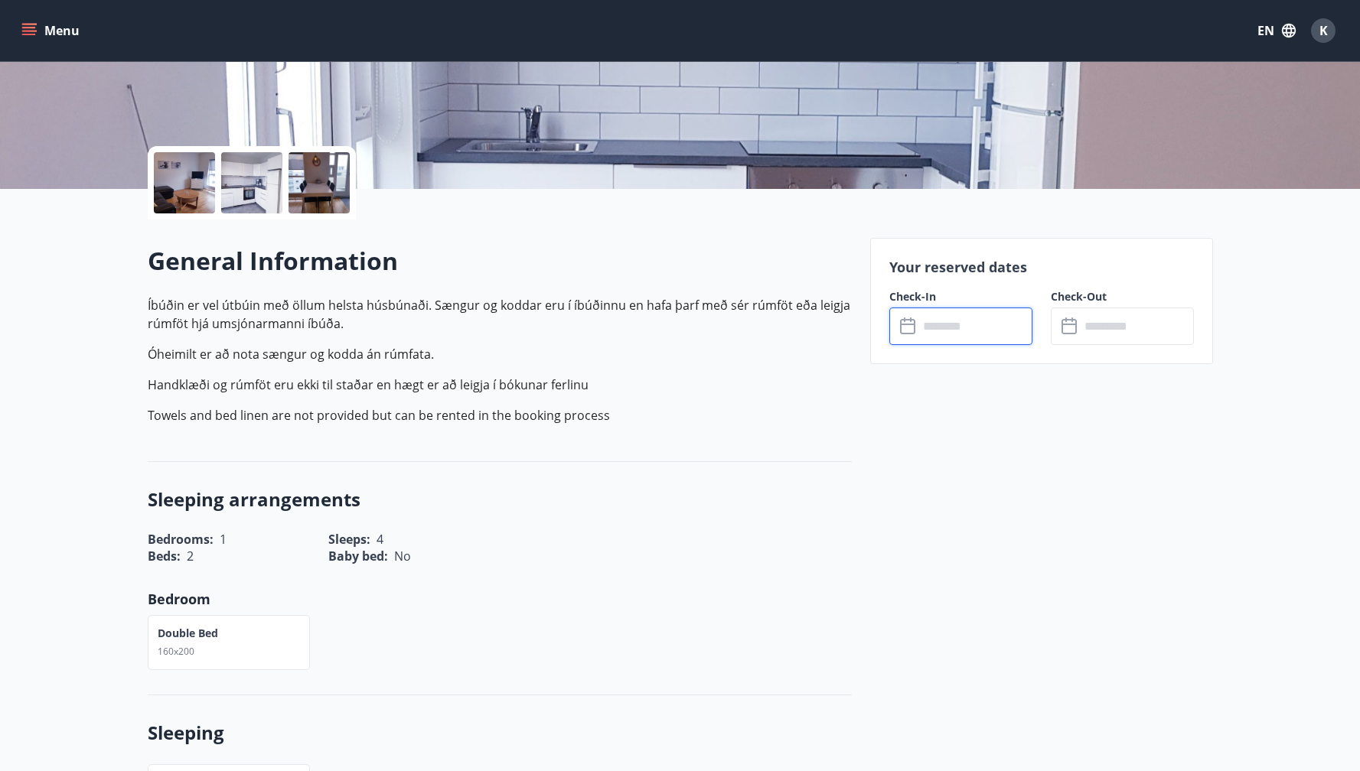
type input "******"
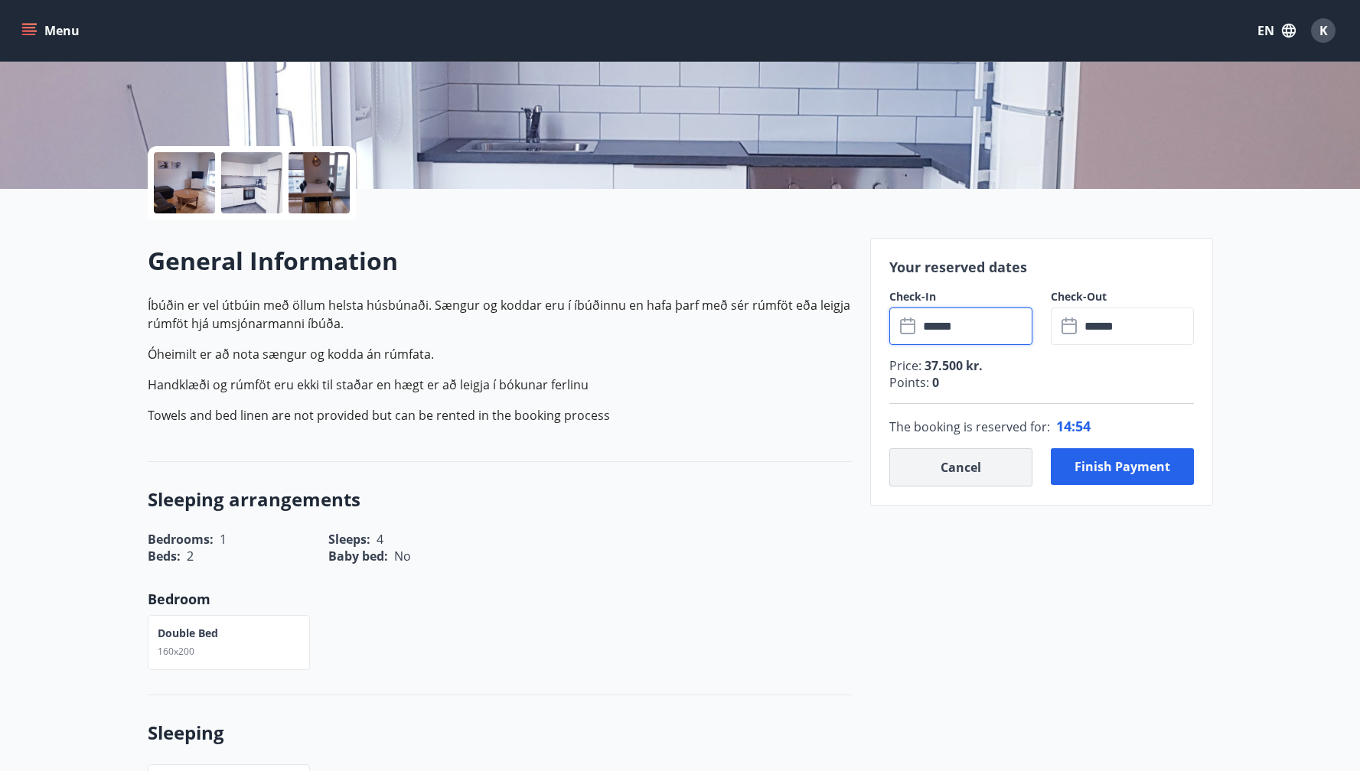
click at [966, 464] on button "Cancel" at bounding box center [960, 467] width 143 height 38
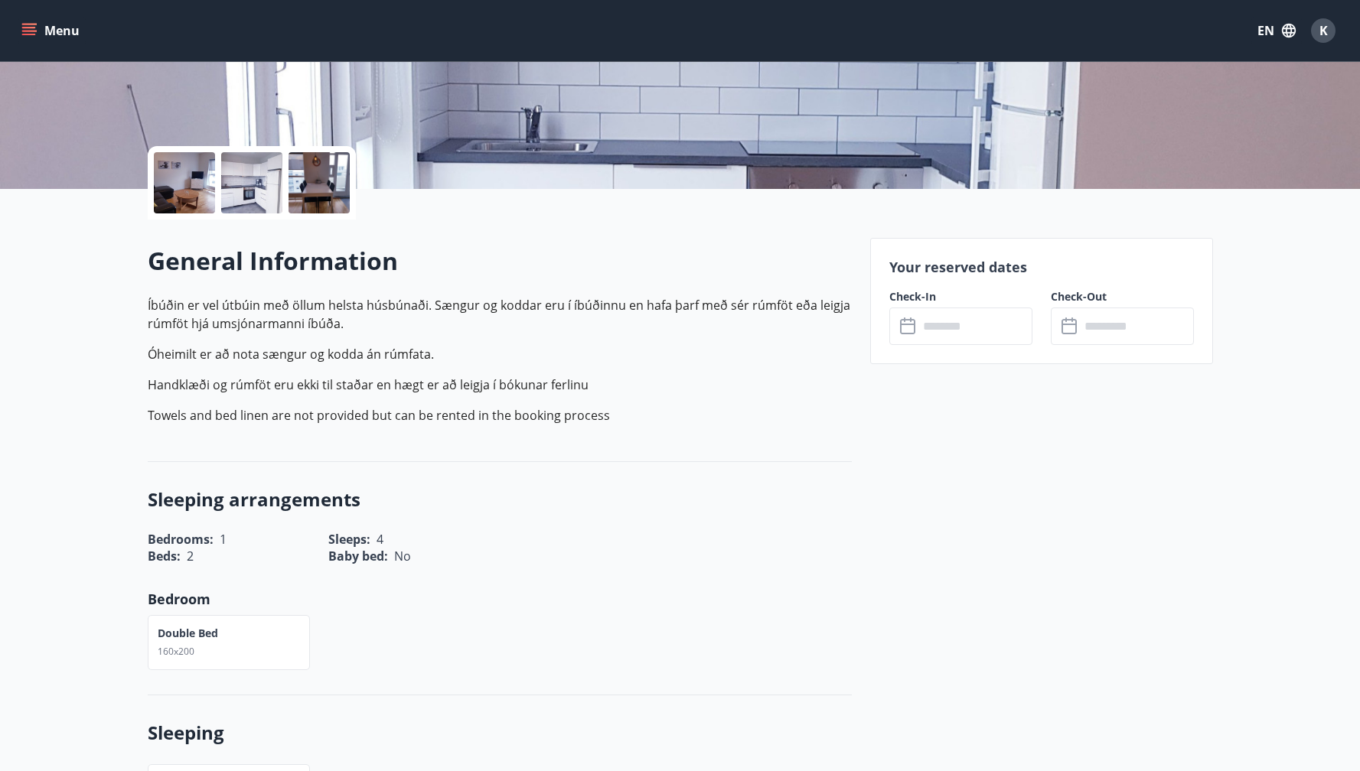
click at [953, 328] on input "text" at bounding box center [975, 326] width 114 height 37
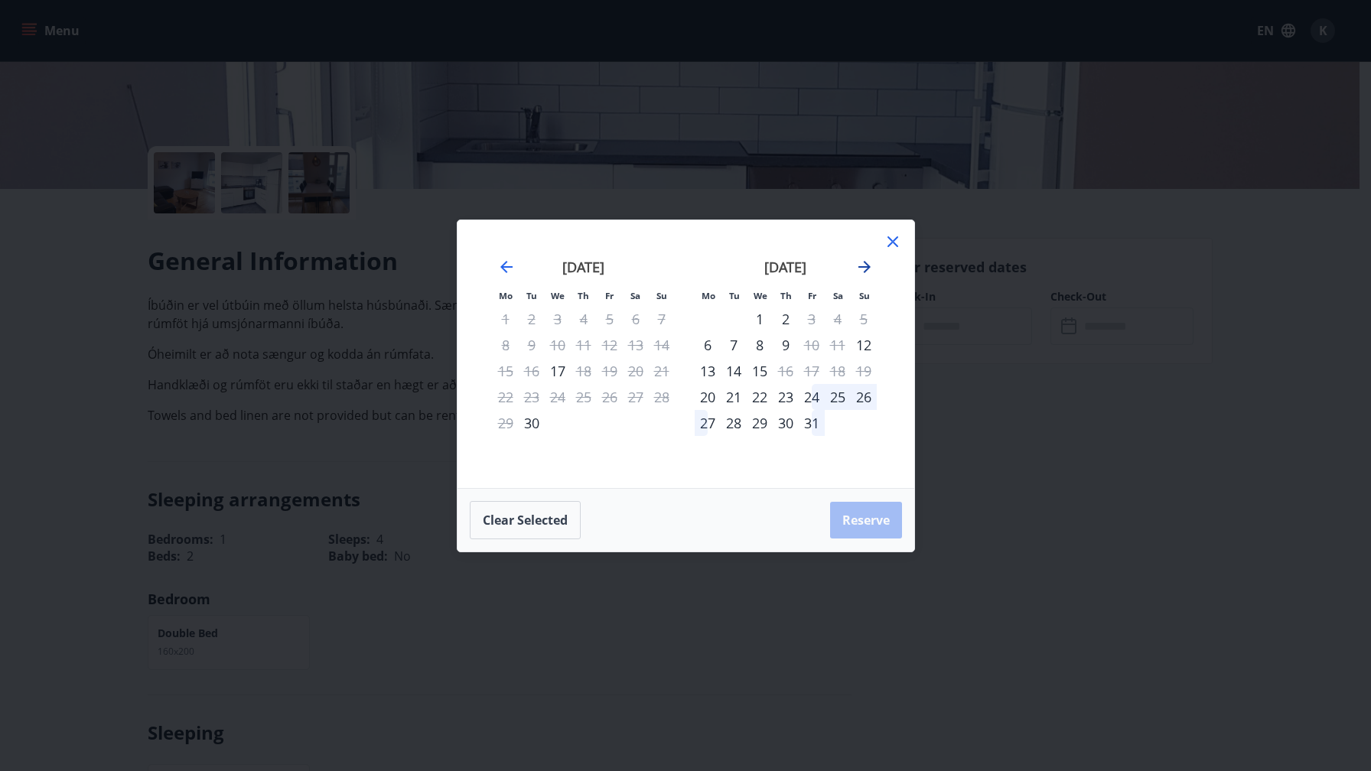
click at [866, 266] on icon "Move forward to switch to the next month." at bounding box center [864, 267] width 18 height 18
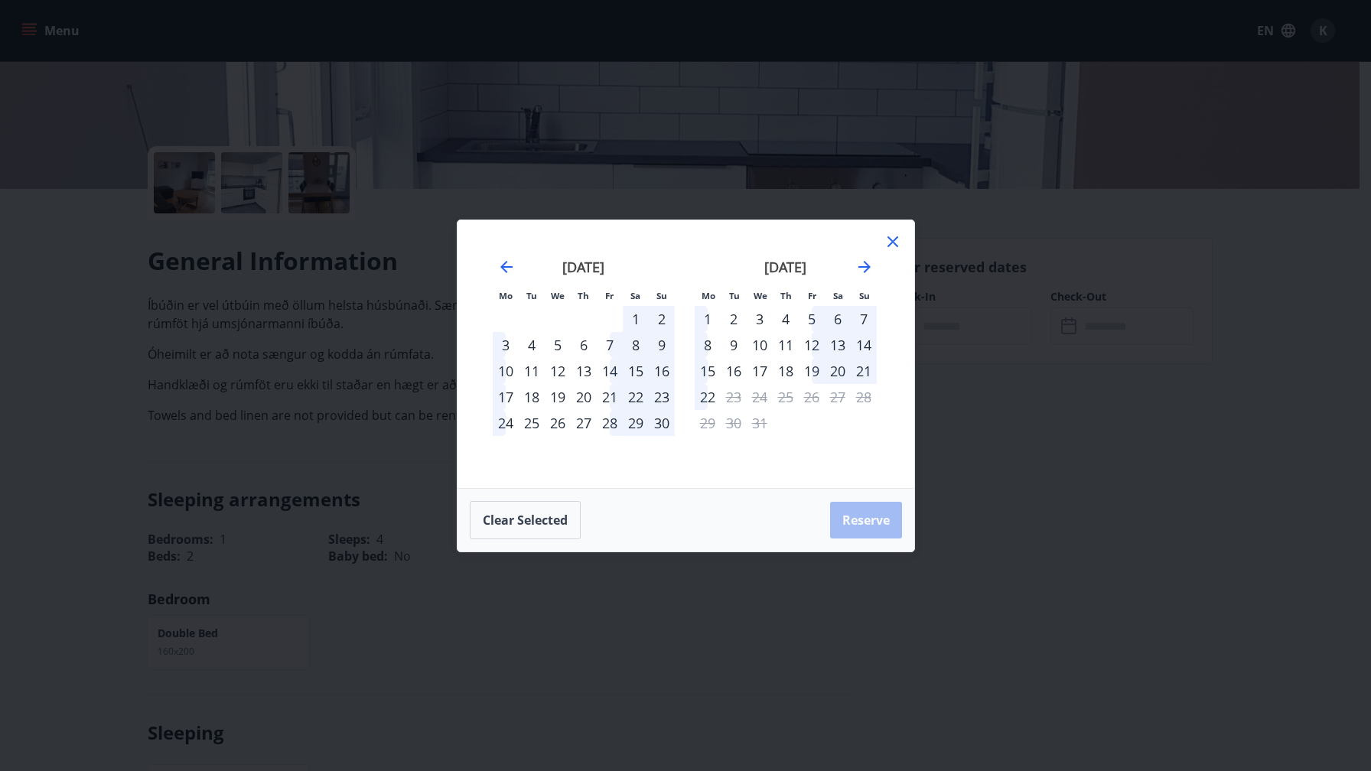
click at [754, 317] on div "3" at bounding box center [760, 319] width 26 height 26
click at [812, 318] on div "5" at bounding box center [812, 319] width 26 height 26
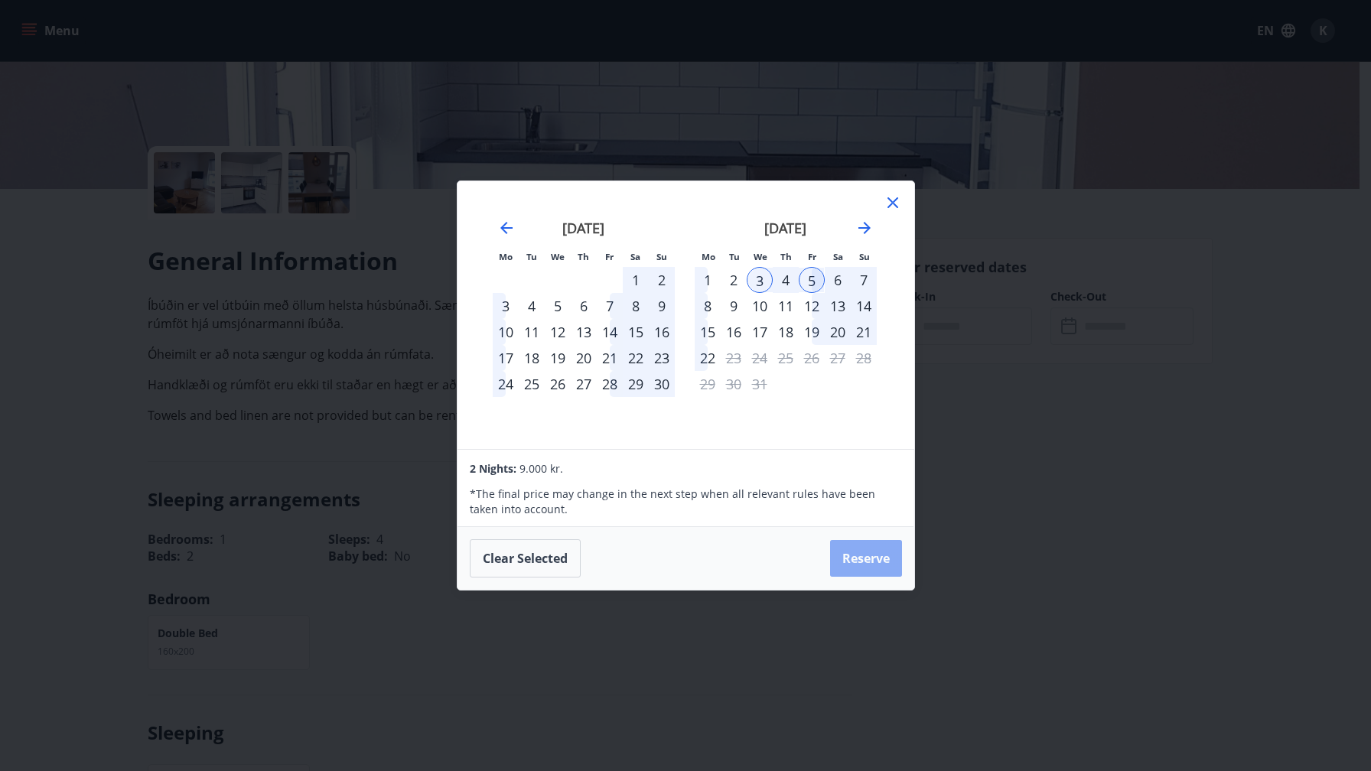
click at [877, 562] on button "Reserve" at bounding box center [866, 558] width 72 height 37
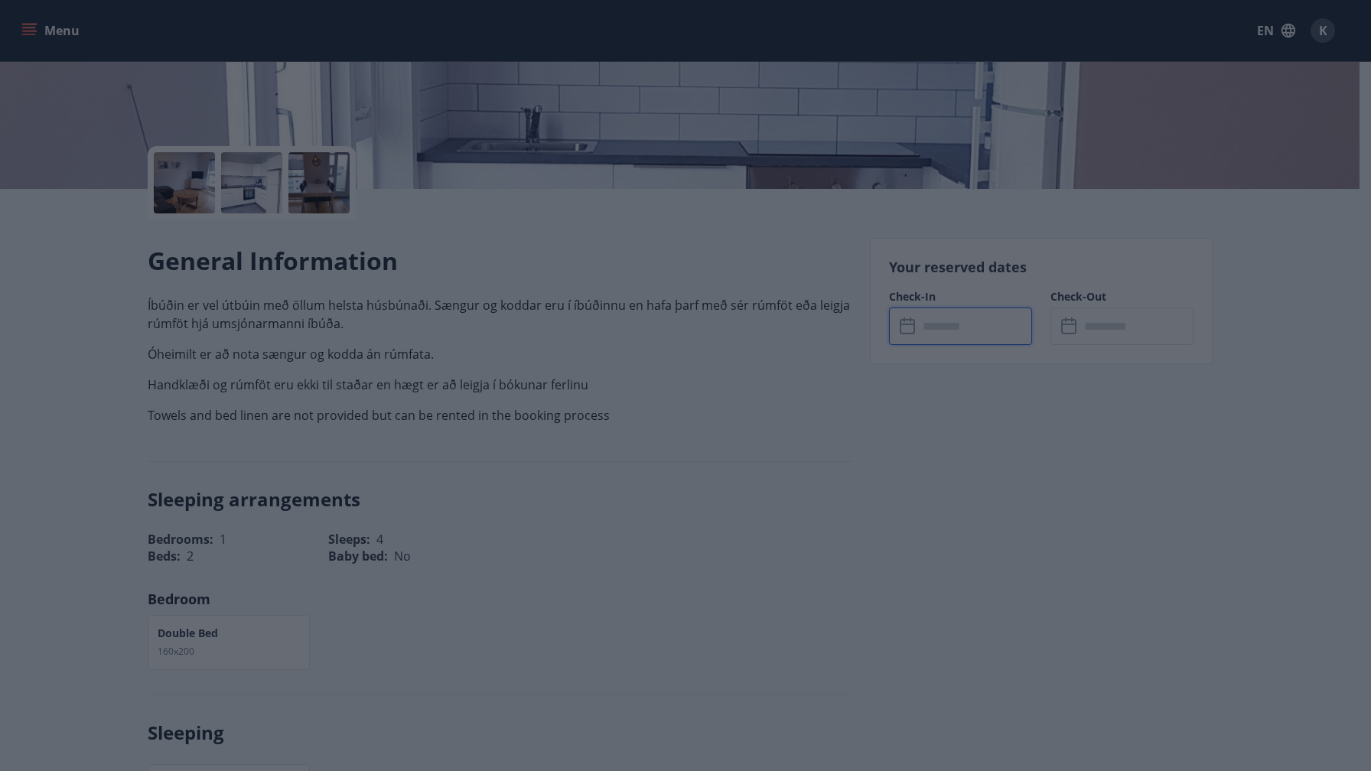
type input "******"
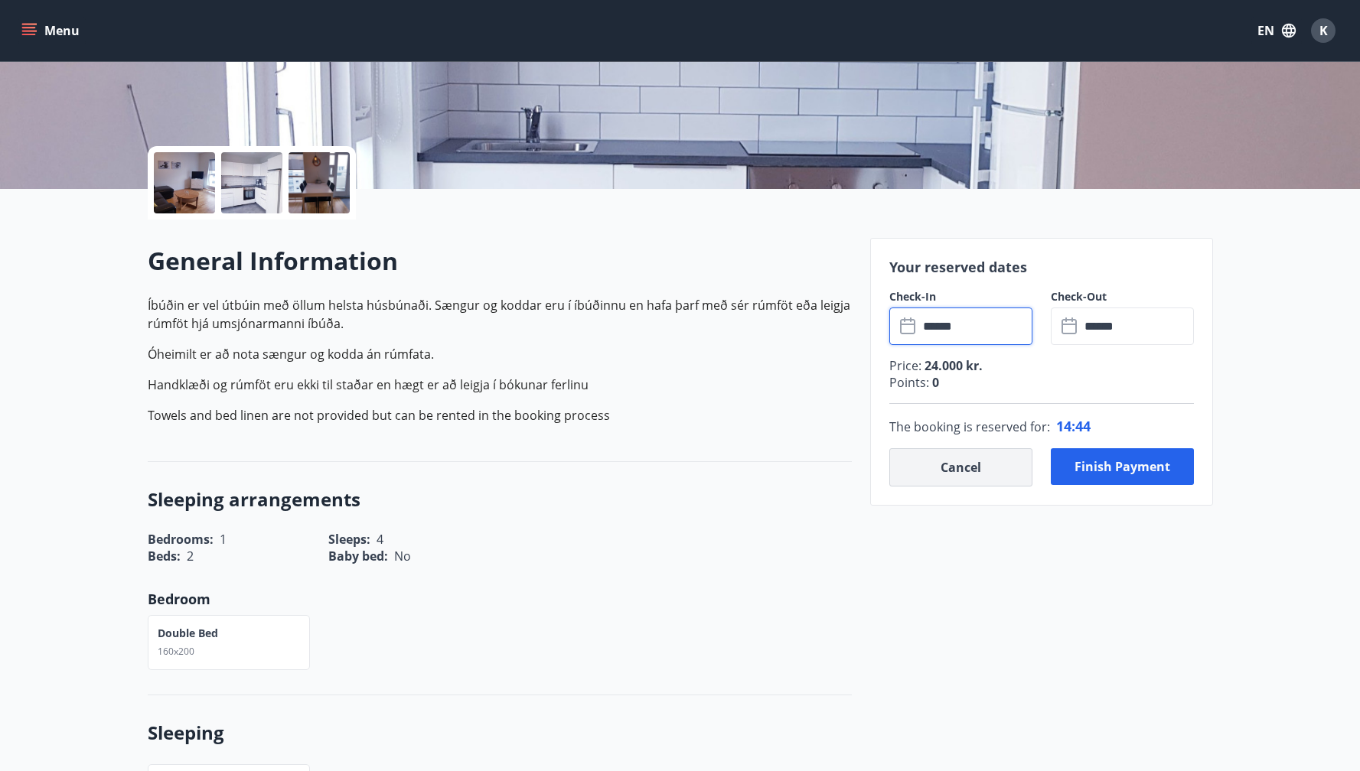
click at [969, 461] on button "Cancel" at bounding box center [960, 467] width 143 height 38
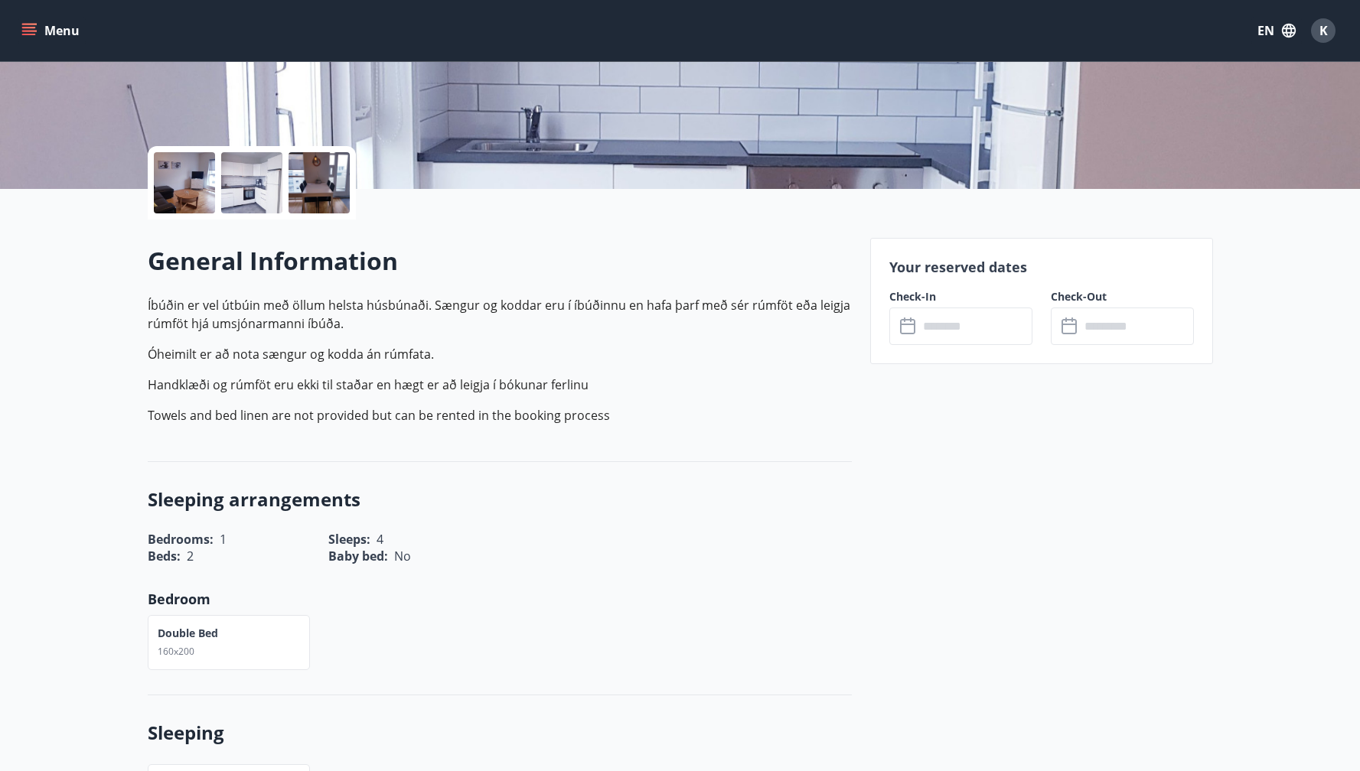
click at [975, 328] on input "text" at bounding box center [975, 326] width 114 height 37
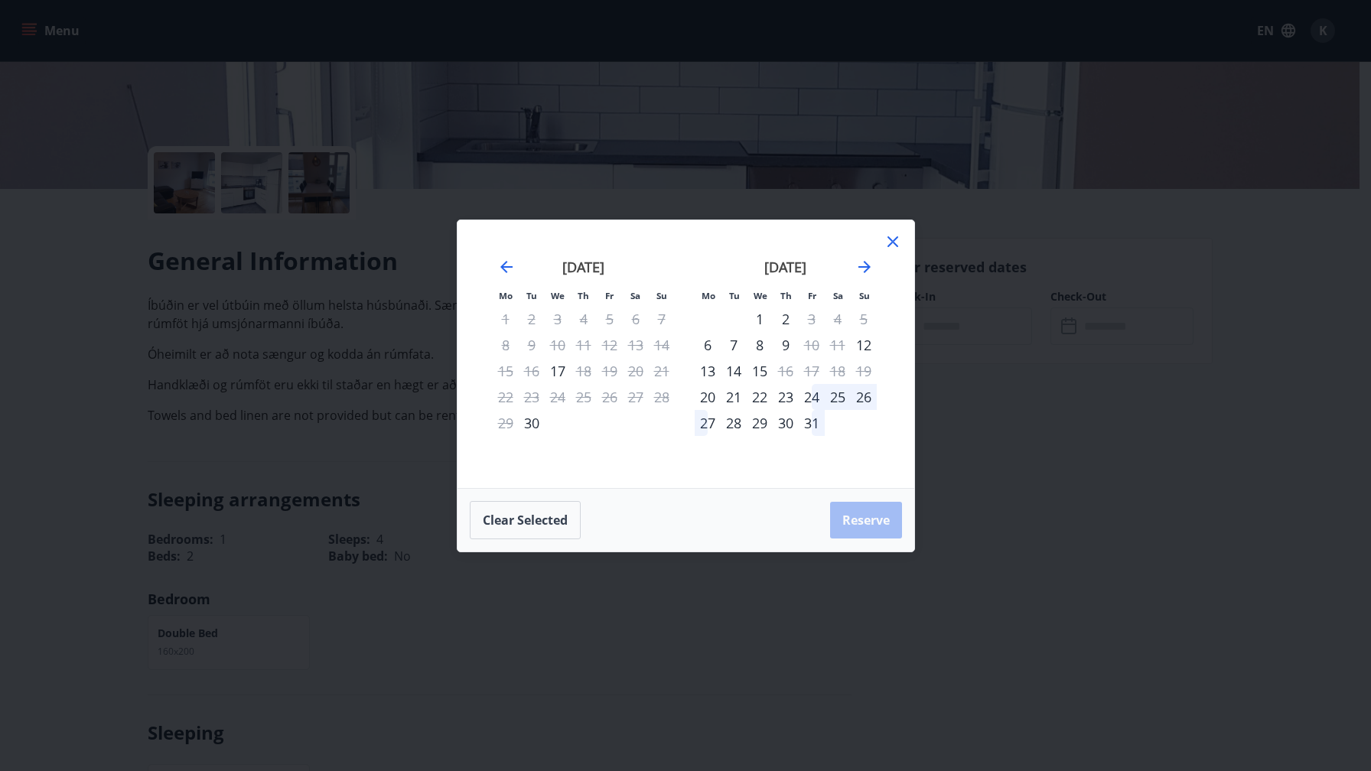
click at [1013, 449] on div "Mo Tu We Th Fr Sa Su Mo Tu We Th Fr Sa Su [DATE] 1 2 3 4 5 6 7 8 9 10 11 12 13 …" at bounding box center [685, 385] width 1371 height 771
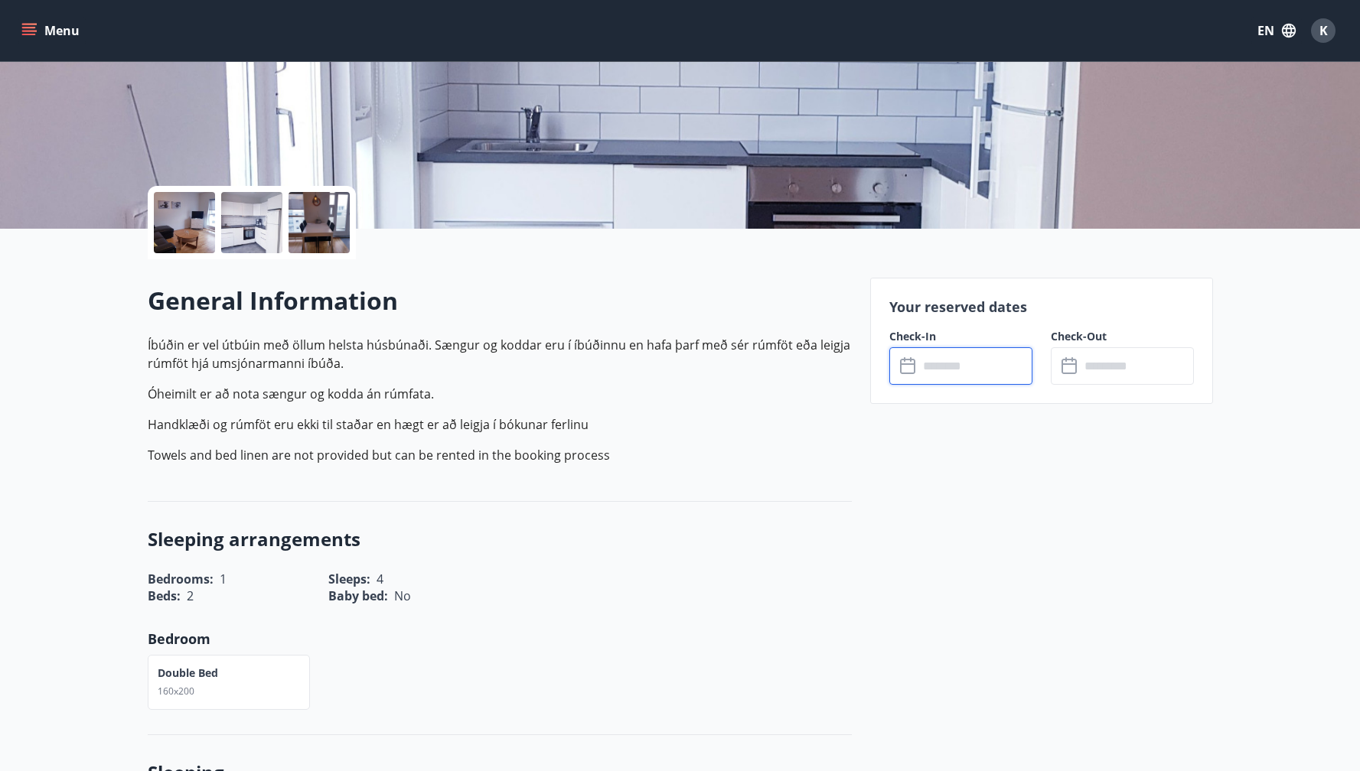
scroll to position [261, 0]
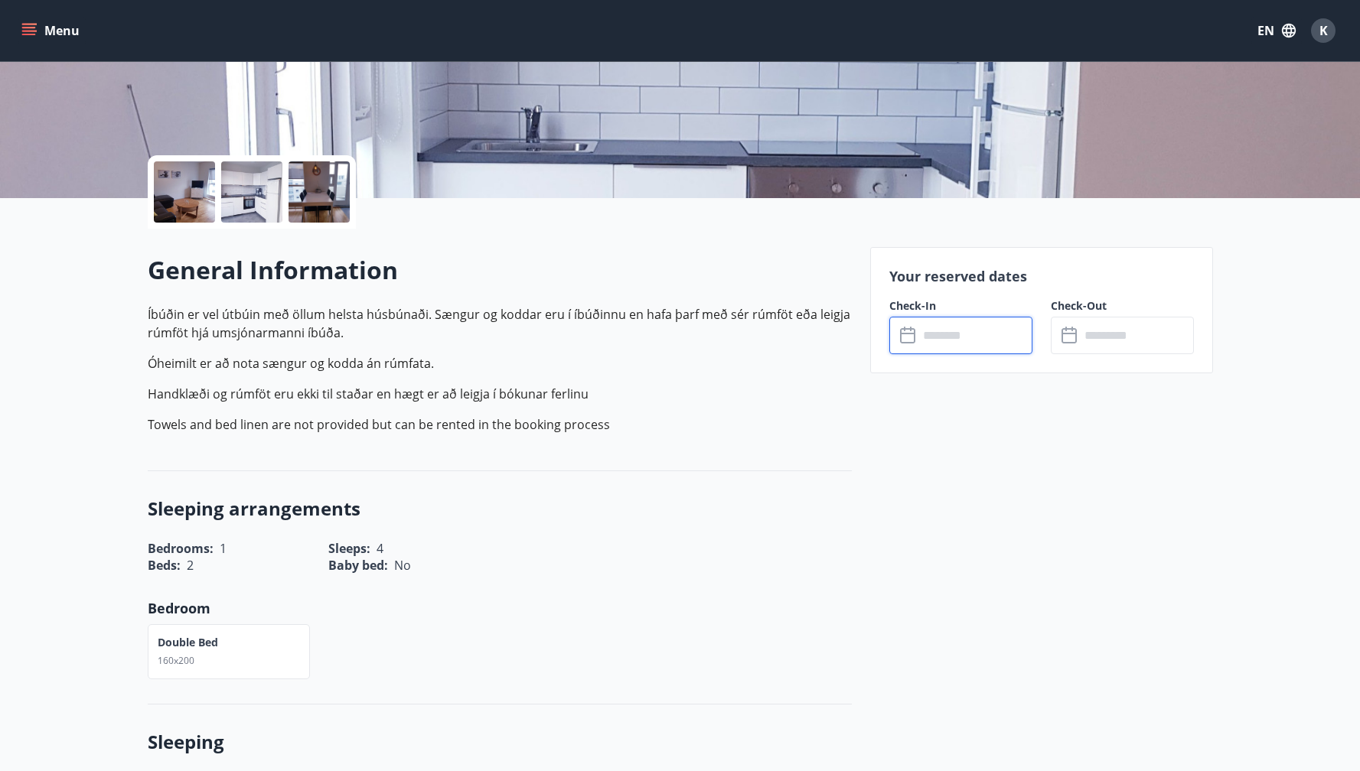
click at [995, 319] on input "text" at bounding box center [975, 335] width 114 height 37
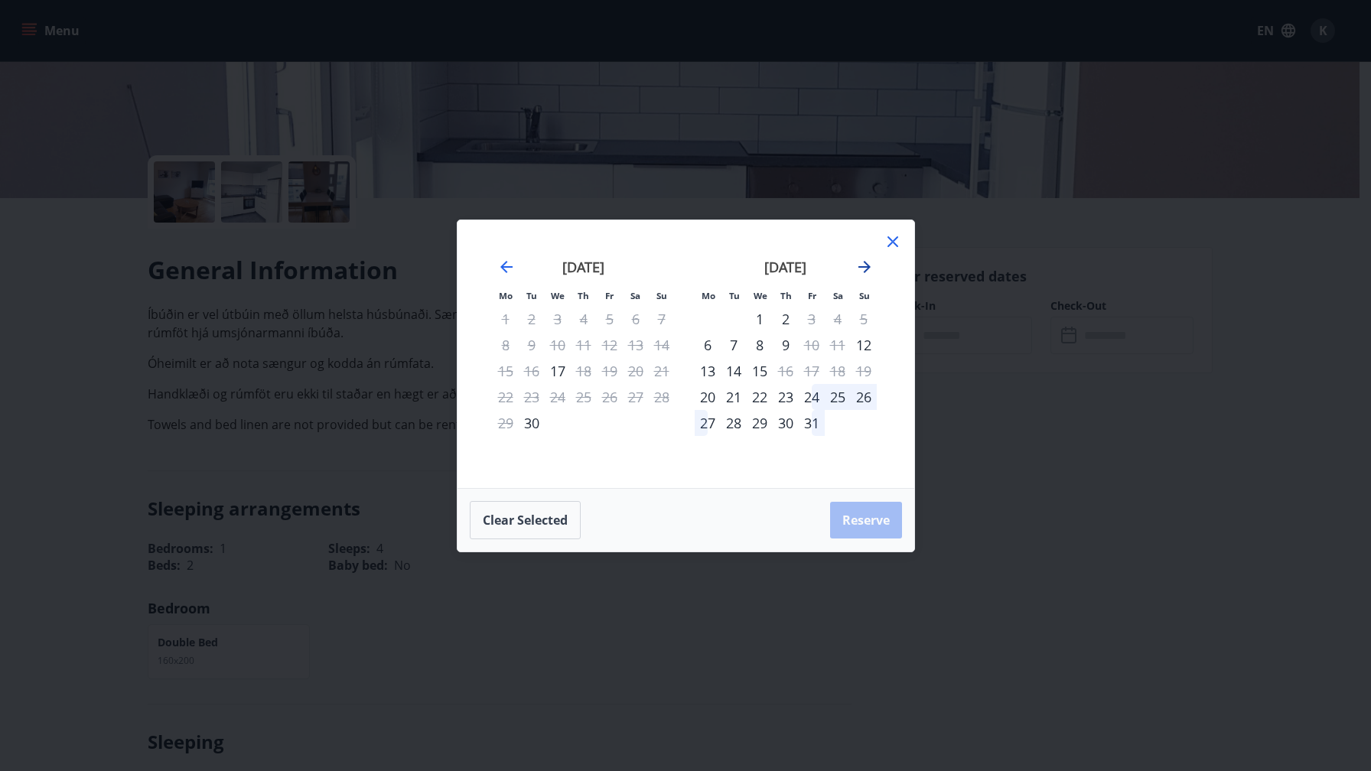
click at [859, 270] on icon "Move forward to switch to the next month." at bounding box center [864, 267] width 18 height 18
click at [863, 268] on icon "Move forward to switch to the next month." at bounding box center [864, 267] width 18 height 18
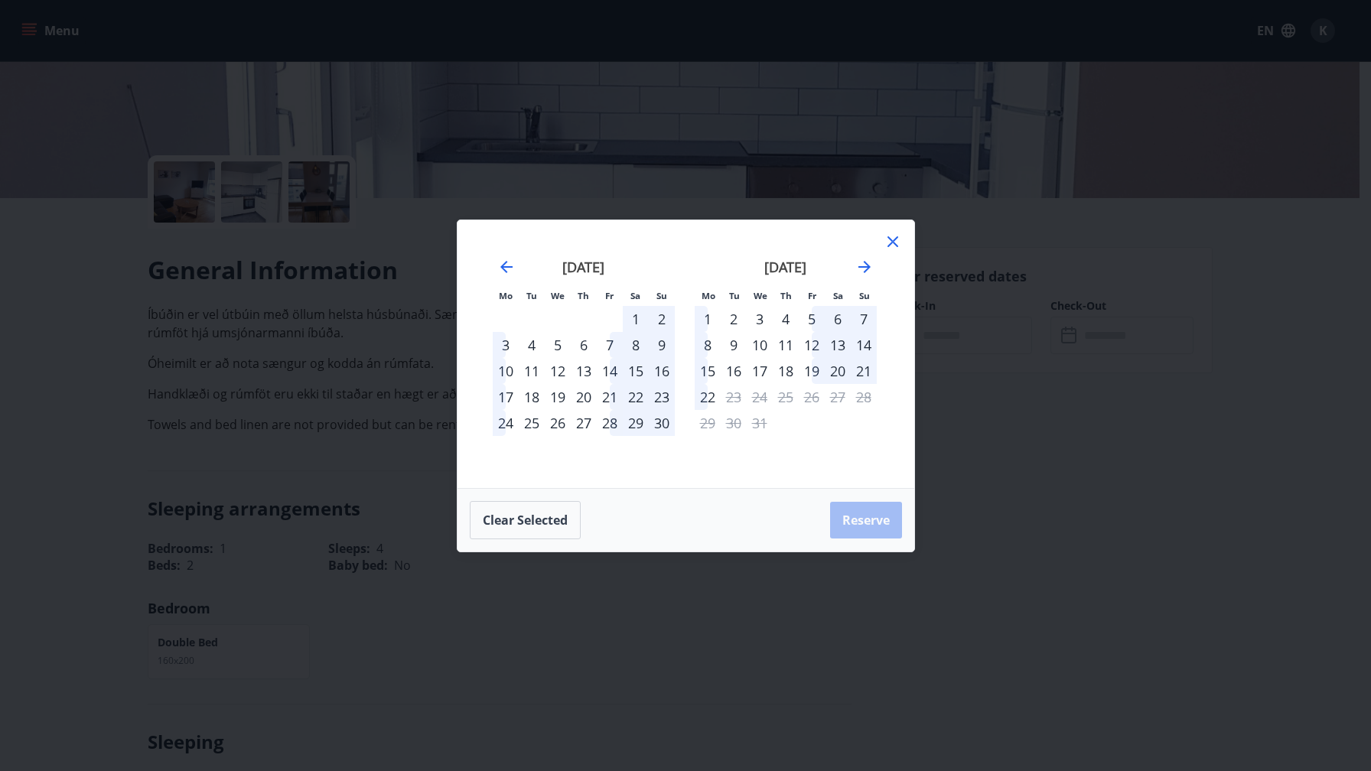
click at [762, 321] on div "3" at bounding box center [760, 319] width 26 height 26
click at [813, 319] on div "5" at bounding box center [812, 319] width 26 height 26
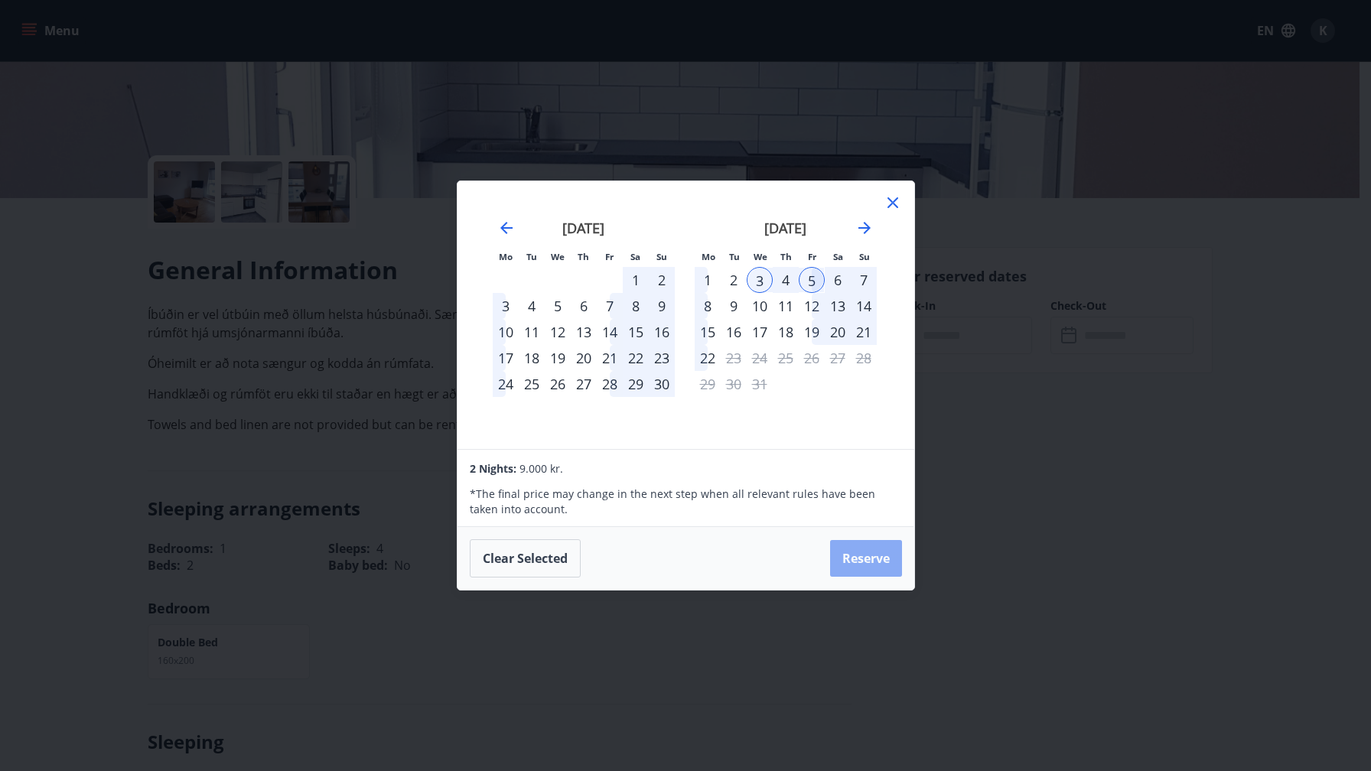
click at [879, 559] on button "Reserve" at bounding box center [866, 558] width 72 height 37
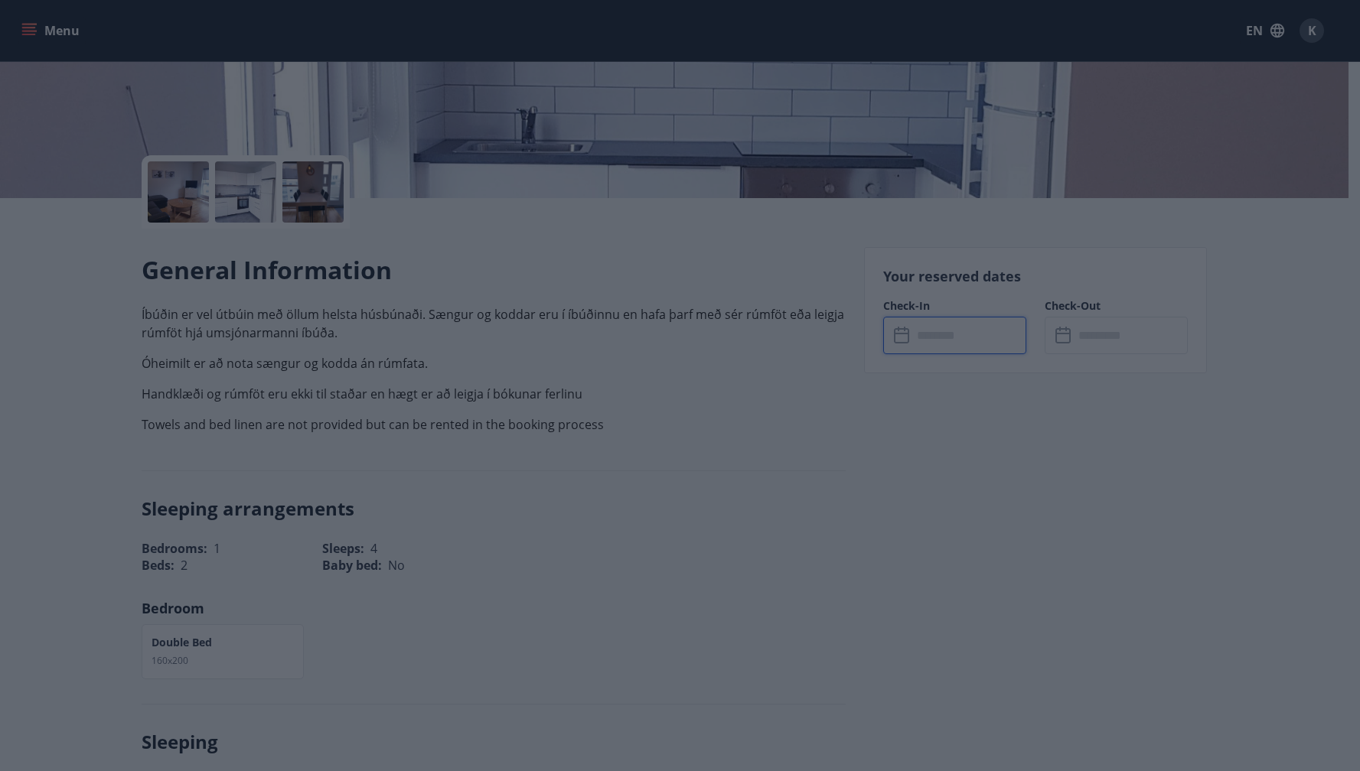
type input "******"
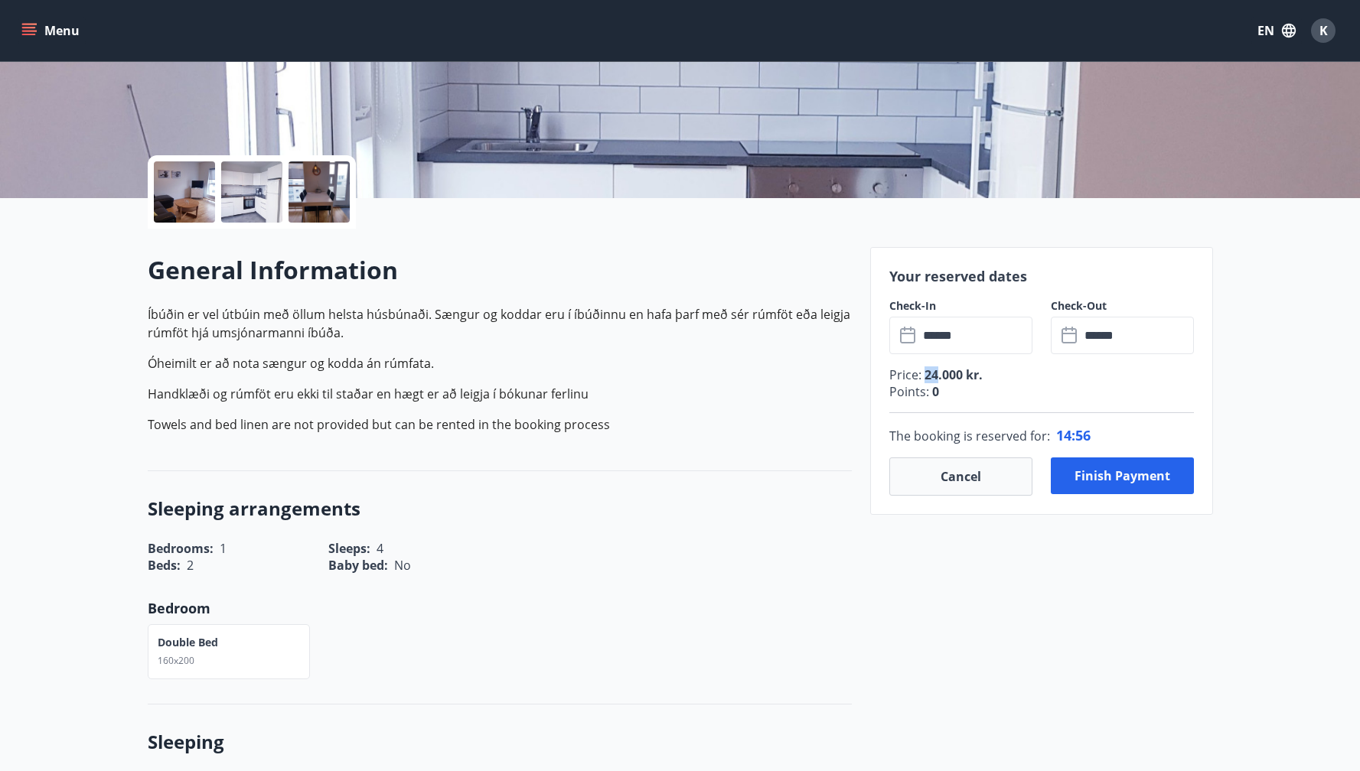
drag, startPoint x: 923, startPoint y: 370, endPoint x: 938, endPoint y: 374, distance: 16.0
click at [938, 374] on span "24.000 kr." at bounding box center [951, 375] width 61 height 17
click at [934, 474] on button "Cancel" at bounding box center [960, 477] width 143 height 38
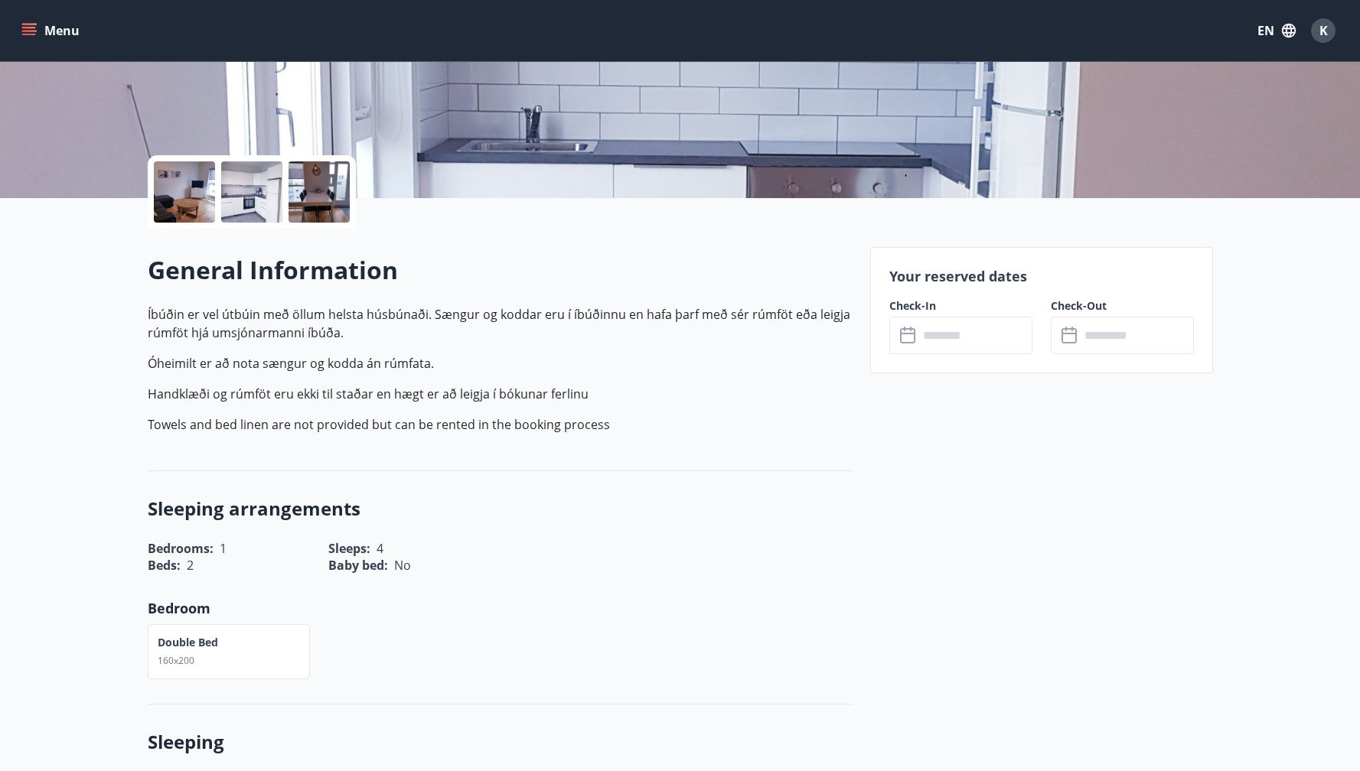
click at [784, 447] on div "General Information Íbúðin er vel útbúin með öllum helsta húsbúnaði. Sængur og …" at bounding box center [500, 350] width 704 height 243
